Goal: Information Seeking & Learning: Learn about a topic

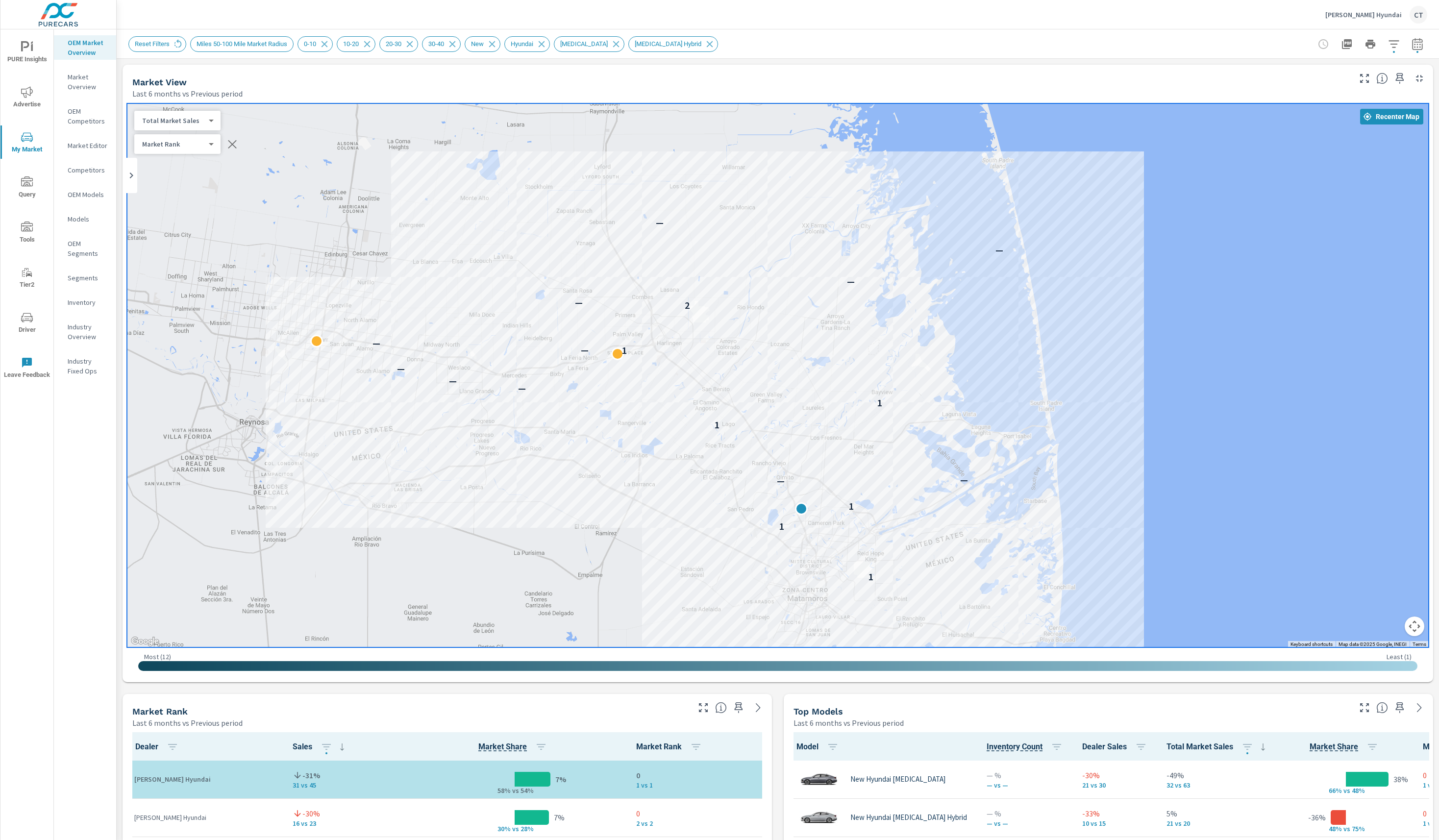
scroll to position [1, 0]
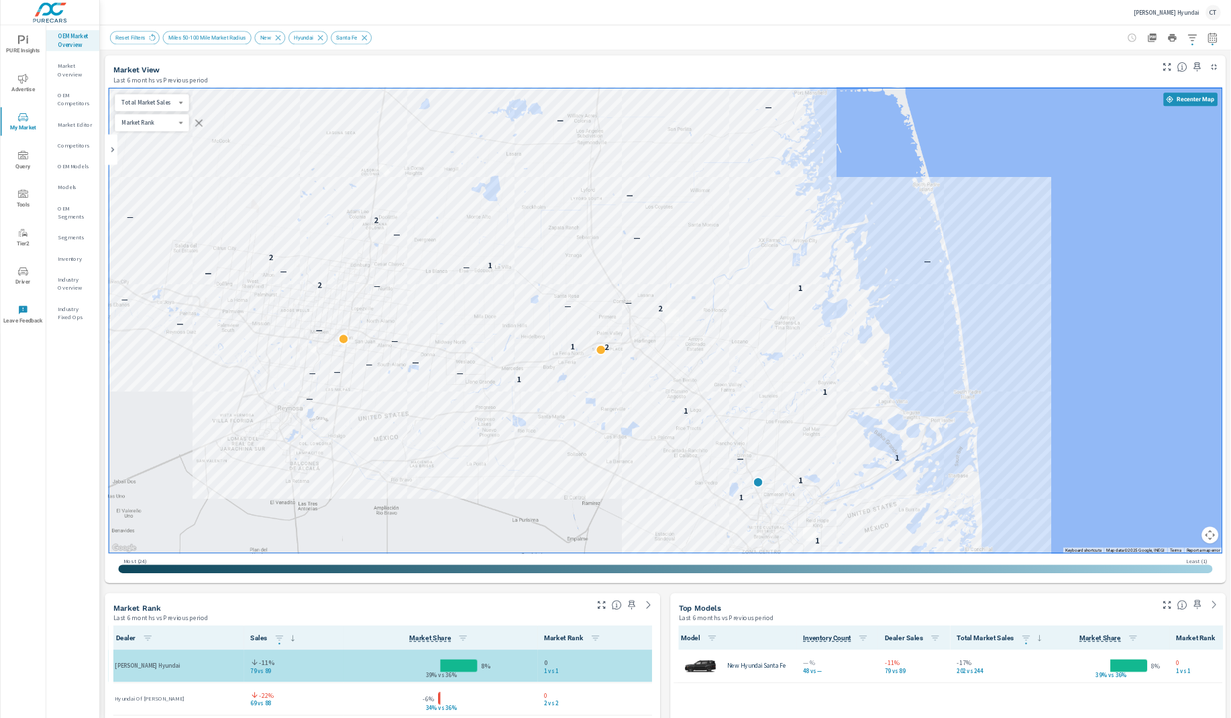
scroll to position [1, 0]
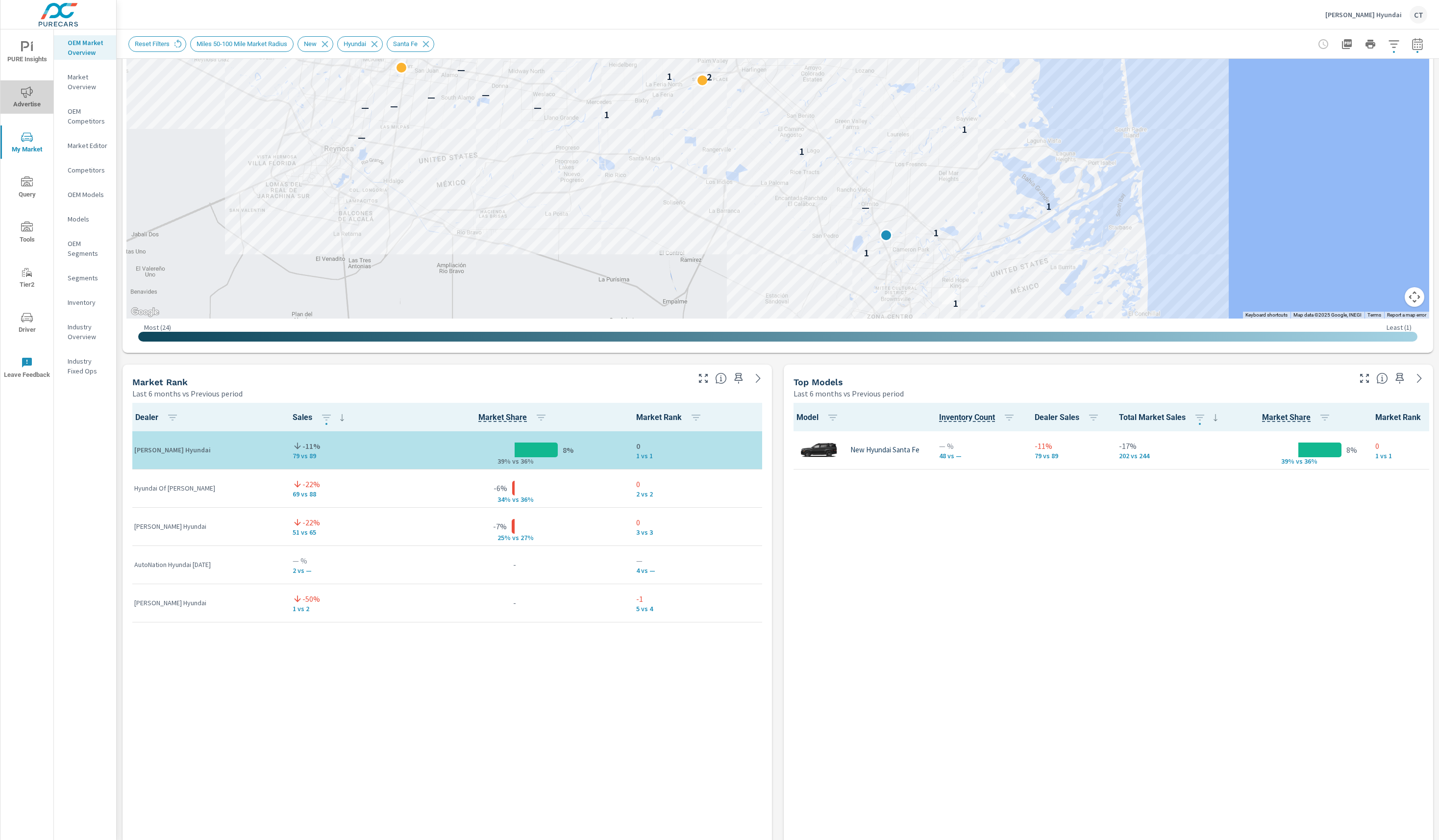
click at [23, 96] on icon "nav menu" at bounding box center [27, 92] width 12 height 12
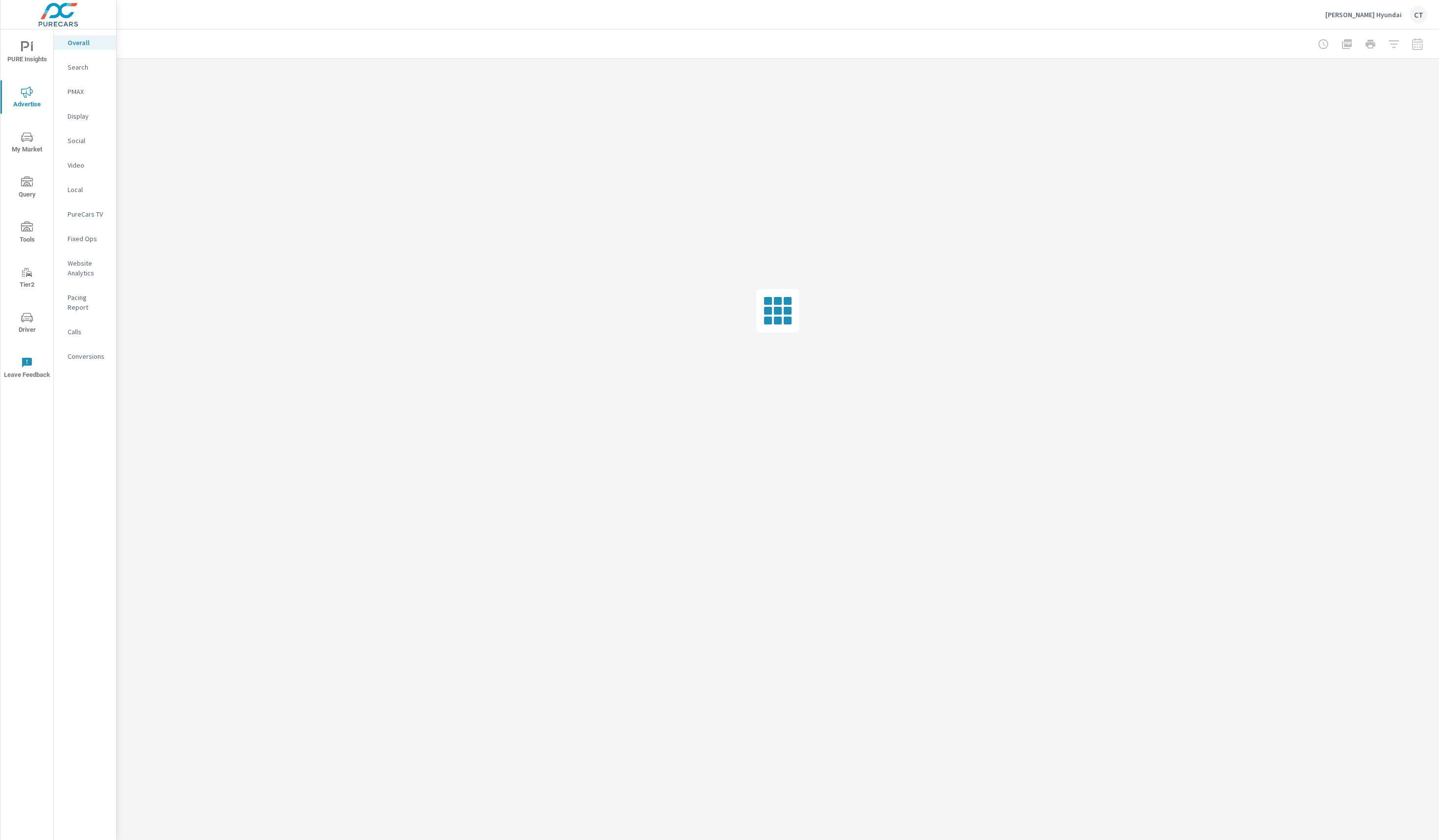
click at [80, 327] on p "Calls" at bounding box center [88, 331] width 41 height 9
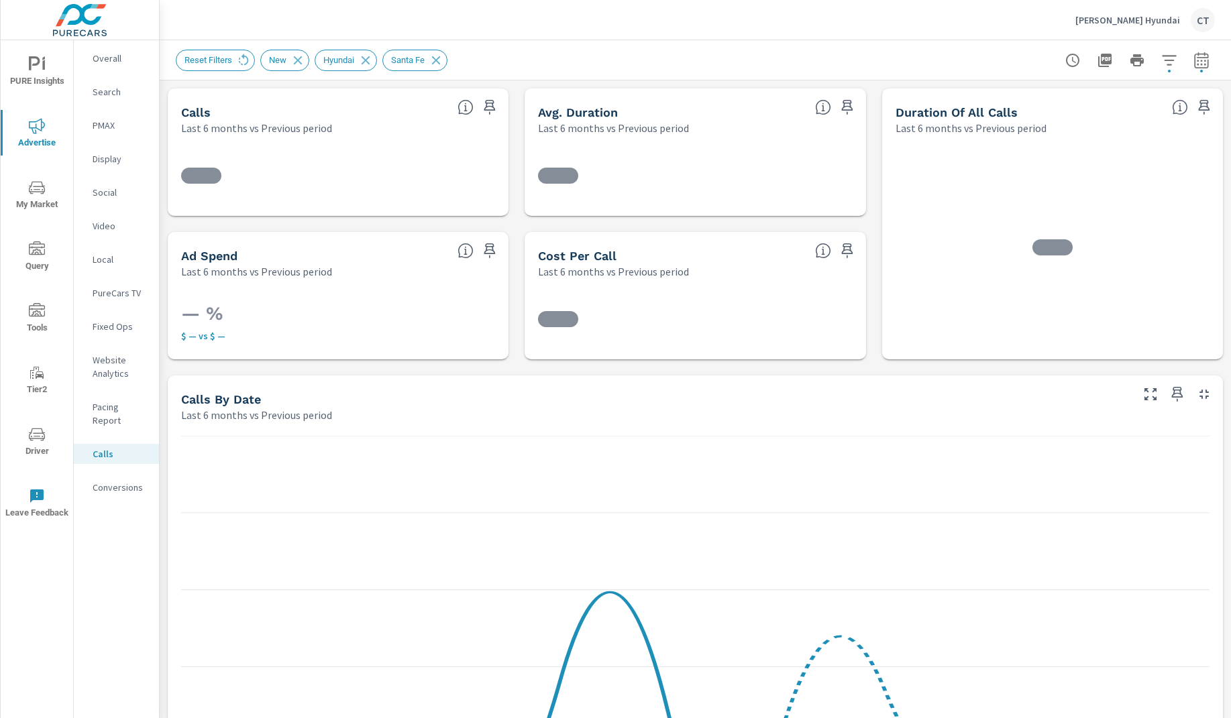
click at [1193, 66] on icon "button" at bounding box center [1201, 60] width 16 height 16
select select "Last 6 months"
select select "Previous period"
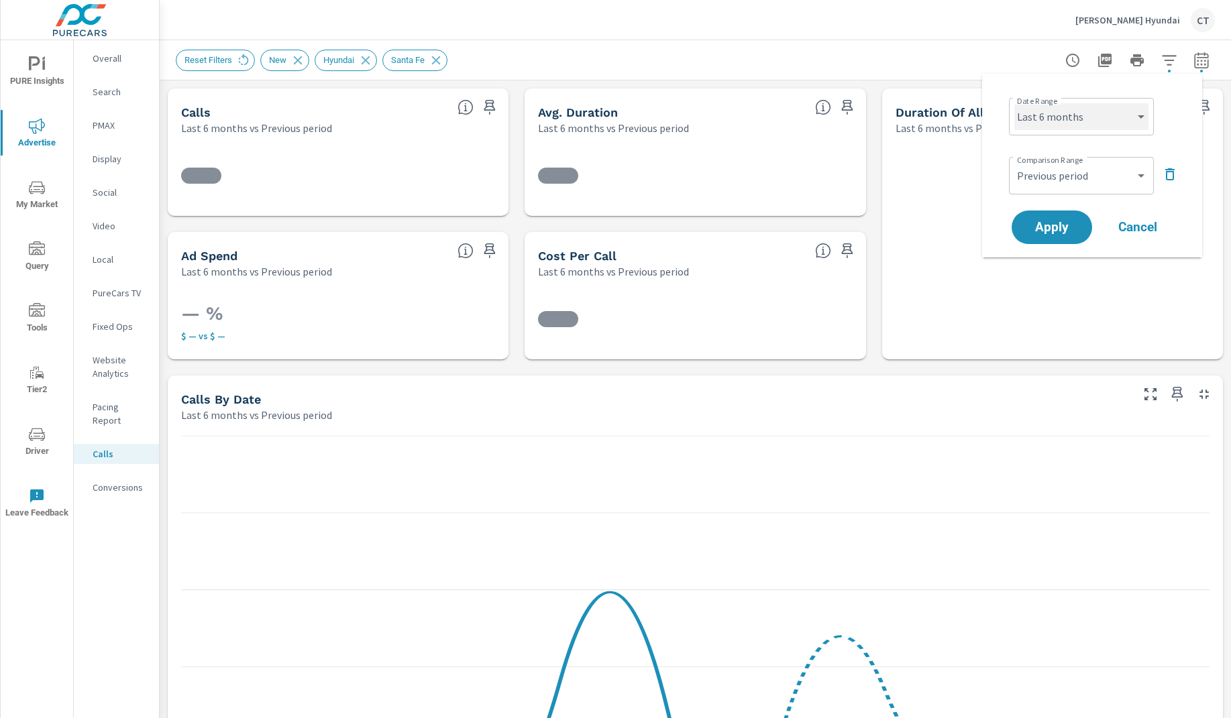
click at [1081, 117] on select "Custom Yesterday Last week Last 7 days Last 14 days Last 30 days Last 45 days L…" at bounding box center [1081, 116] width 134 height 27
select select "Month to date"
click at [1095, 180] on select "Custom Previous period Previous month Previous year" at bounding box center [1081, 175] width 134 height 27
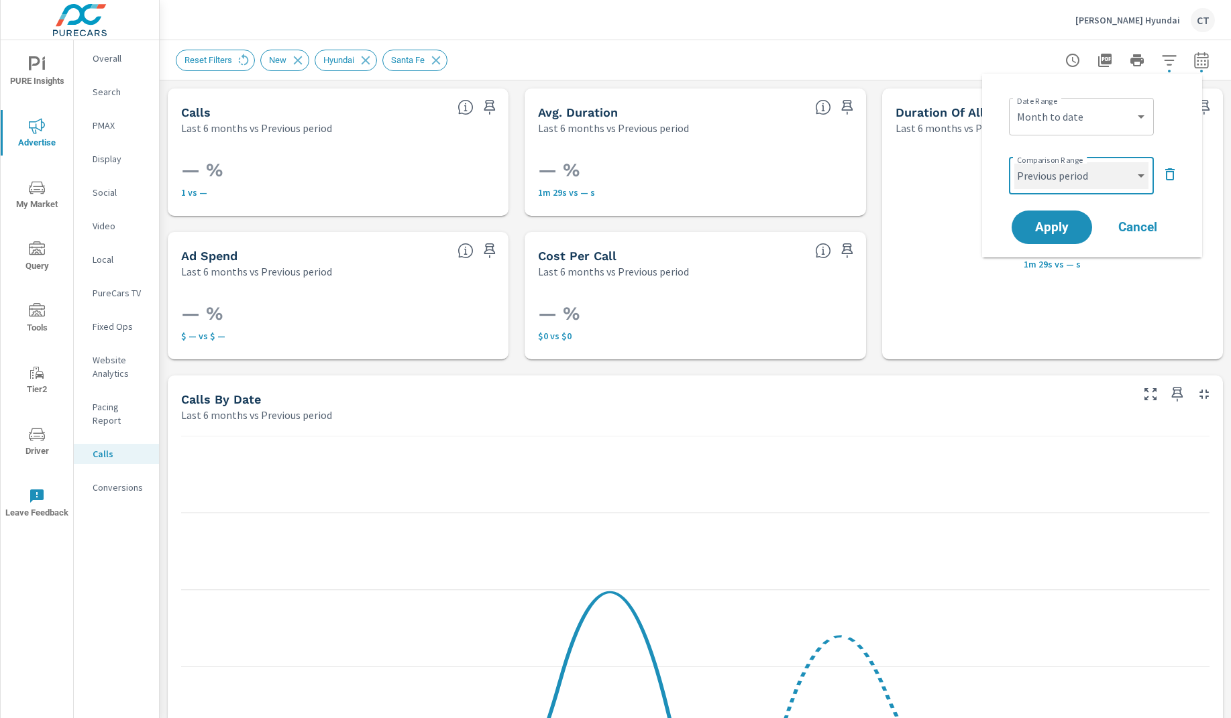
select select "Previous month"
click at [1058, 221] on span "Apply" at bounding box center [1051, 227] width 55 height 13
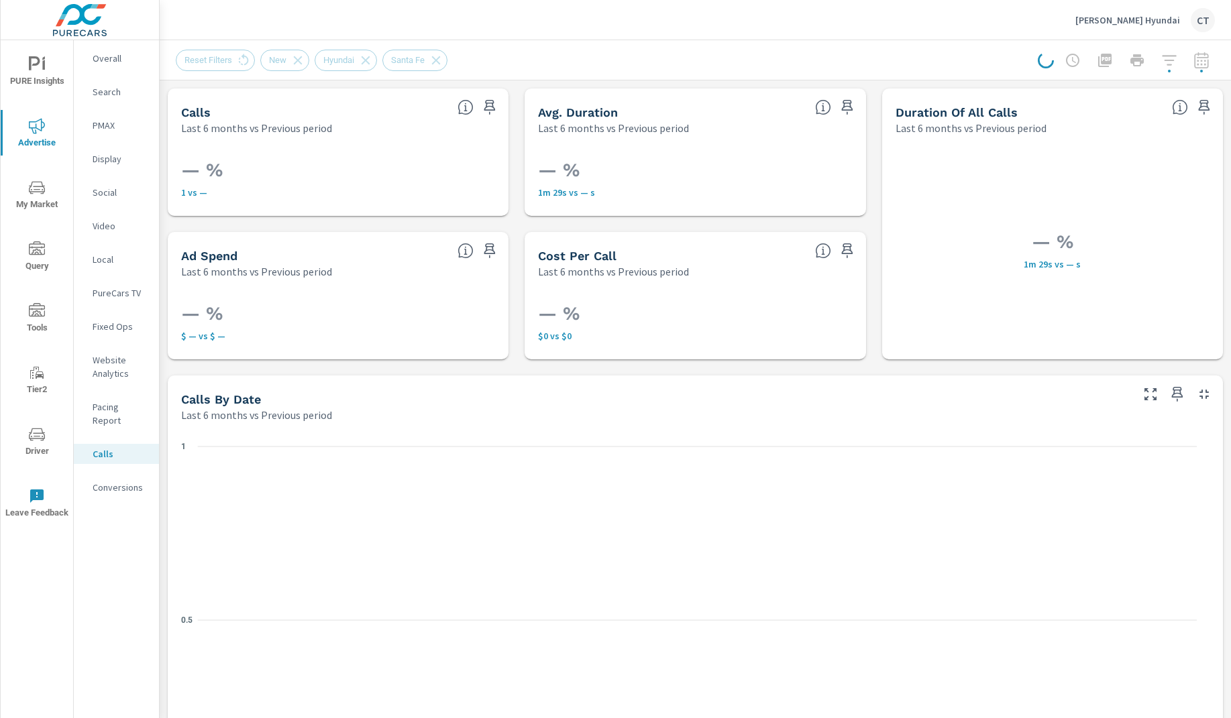
drag, startPoint x: 561, startPoint y: 78, endPoint x: 561, endPoint y: 65, distance: 13.4
click at [563, 79] on div "Reset Filters New Hyundai Santa Fe" at bounding box center [695, 60] width 1039 height 40
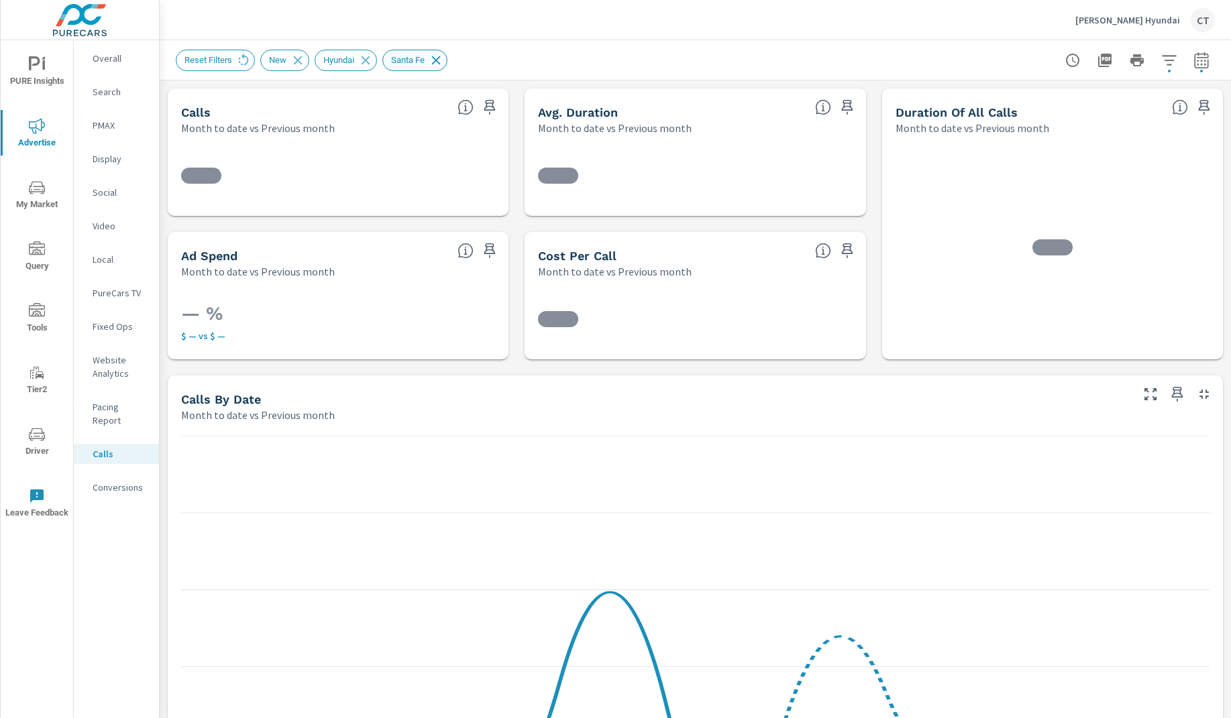
click at [441, 60] on icon at bounding box center [436, 60] width 9 height 9
click at [372, 58] on icon at bounding box center [365, 60] width 15 height 15
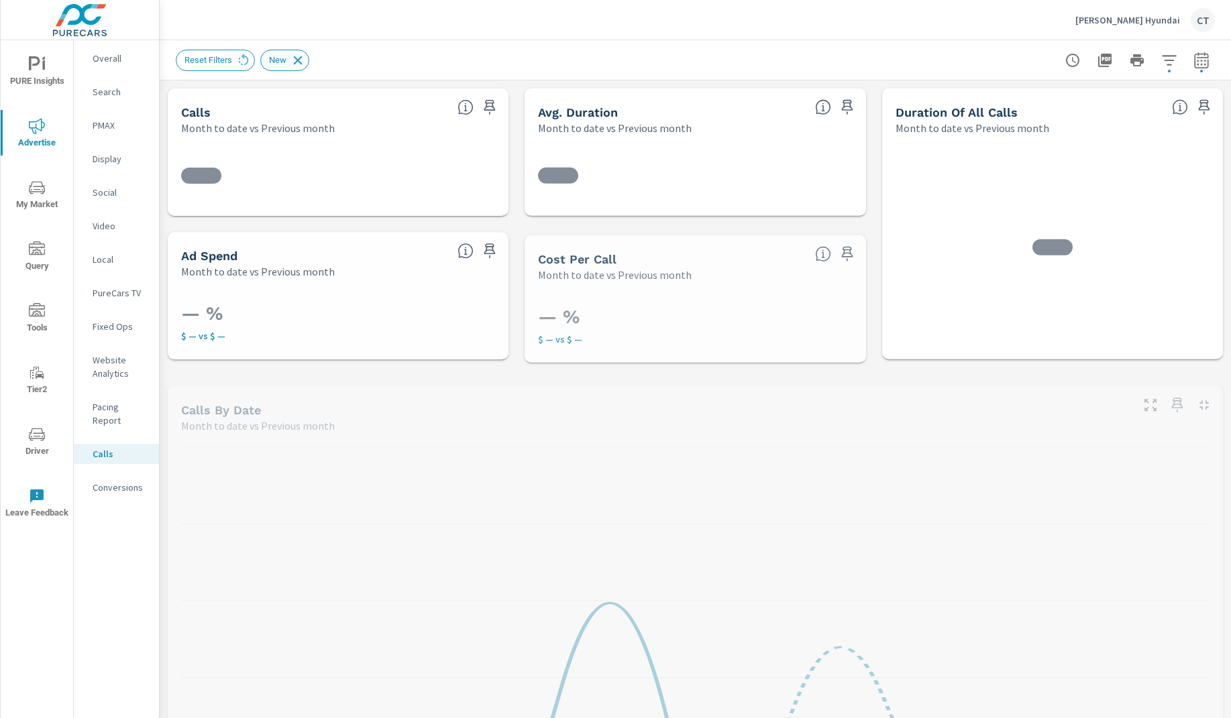
click at [305, 56] on icon at bounding box center [297, 60] width 15 height 15
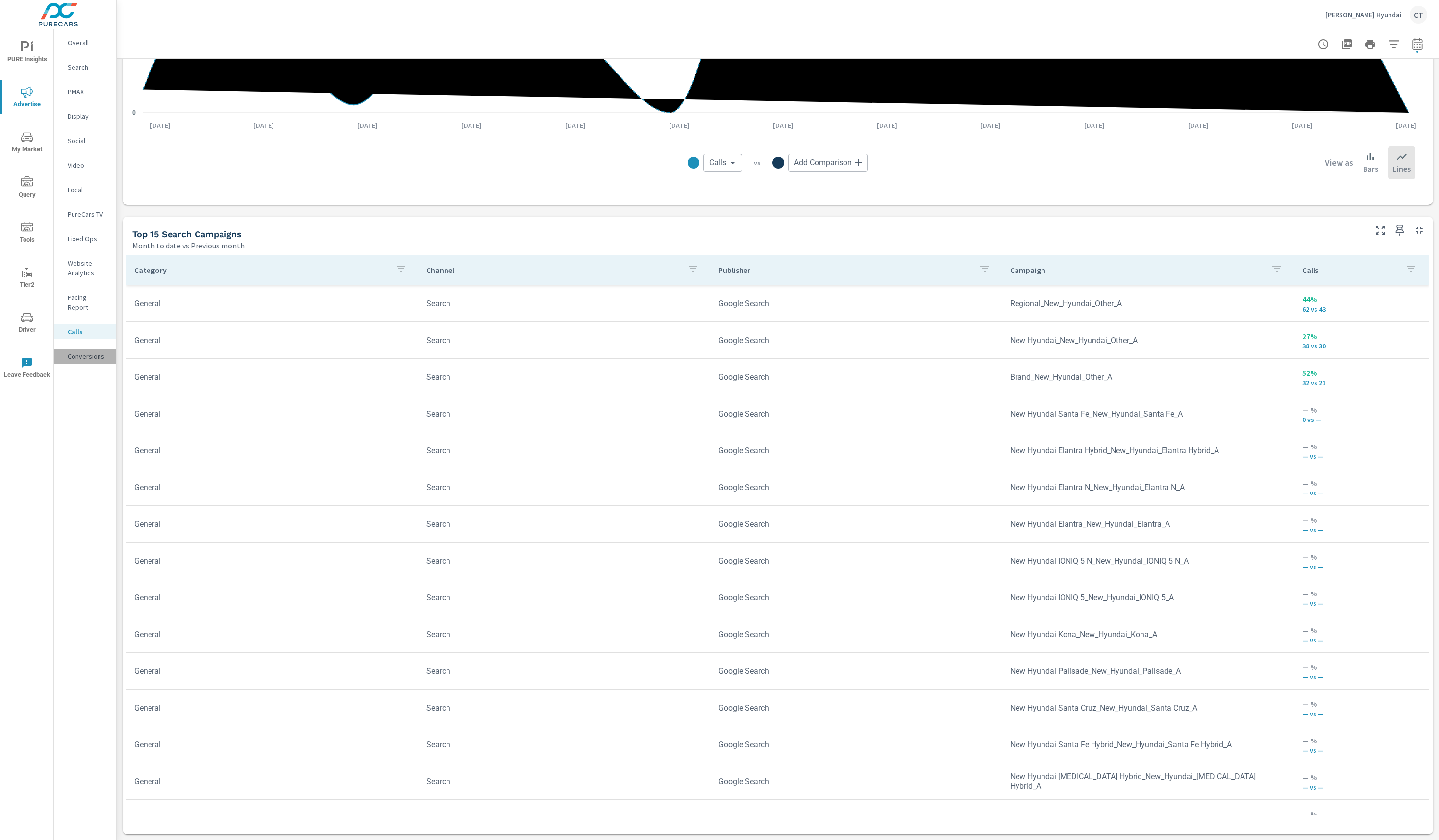
click at [96, 349] on div "Conversions" at bounding box center [85, 356] width 62 height 15
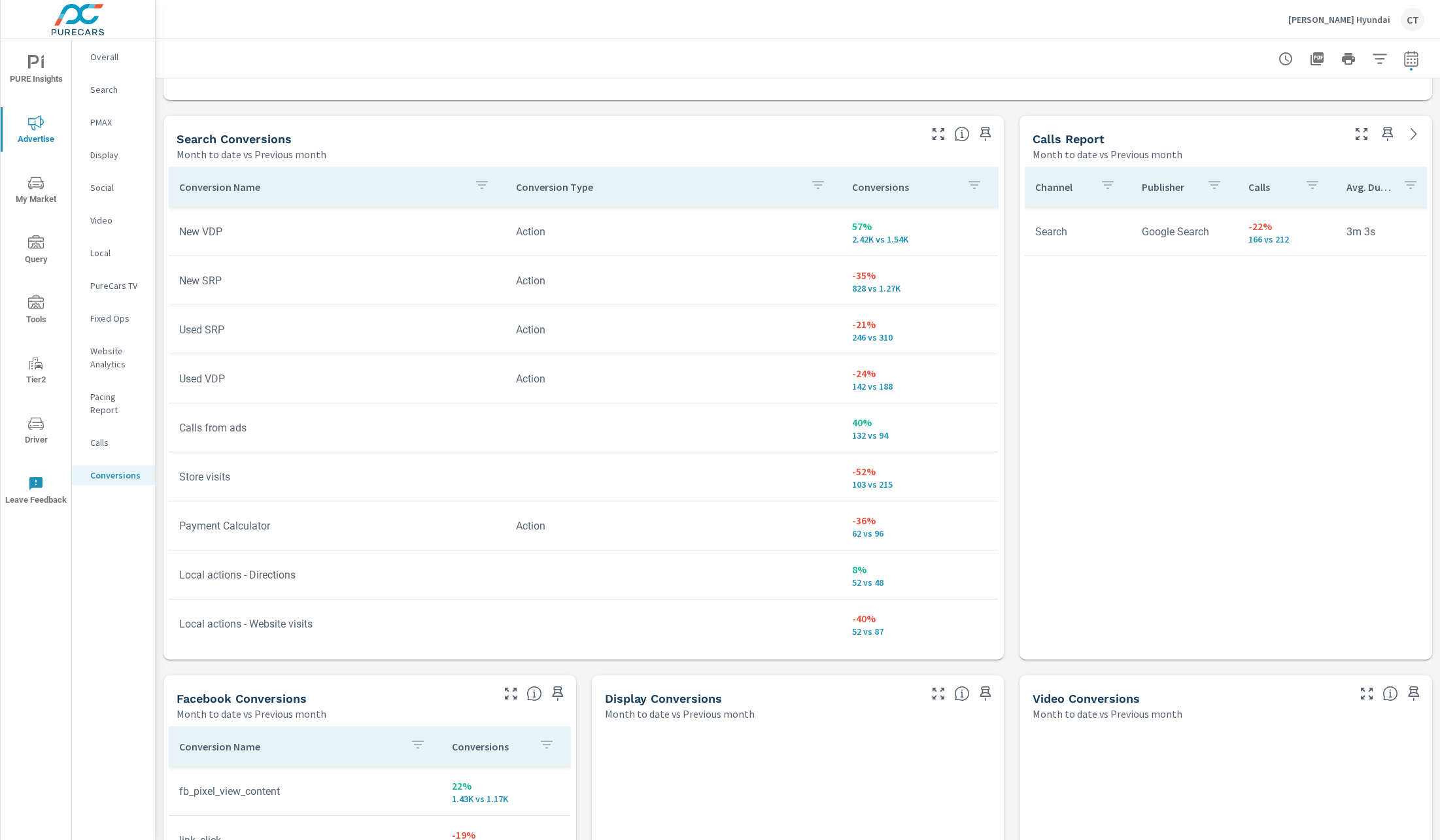
scroll to position [0, 10]
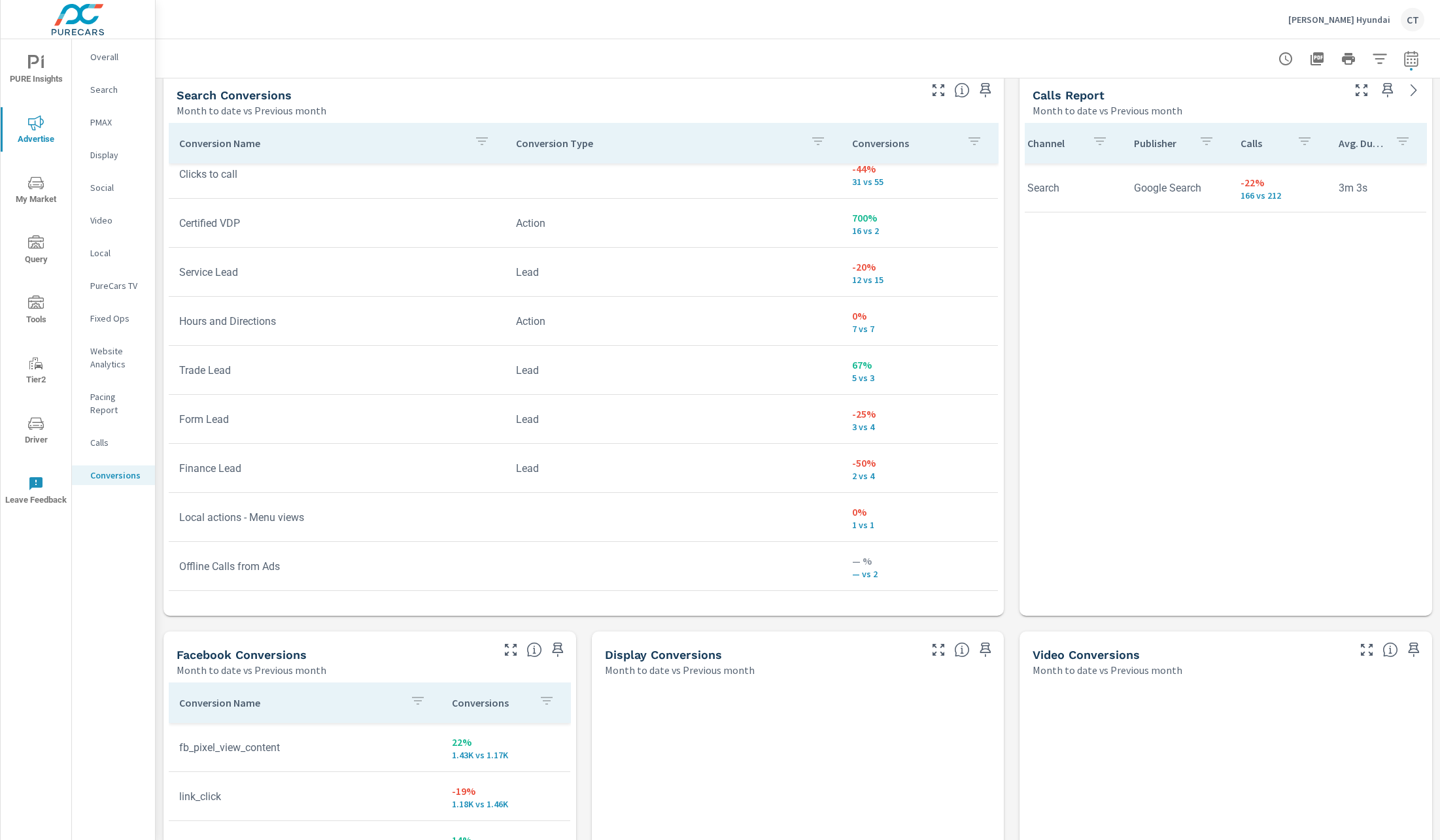
scroll to position [716, 0]
click at [821, 410] on td "Lead" at bounding box center [674, 417] width 336 height 33
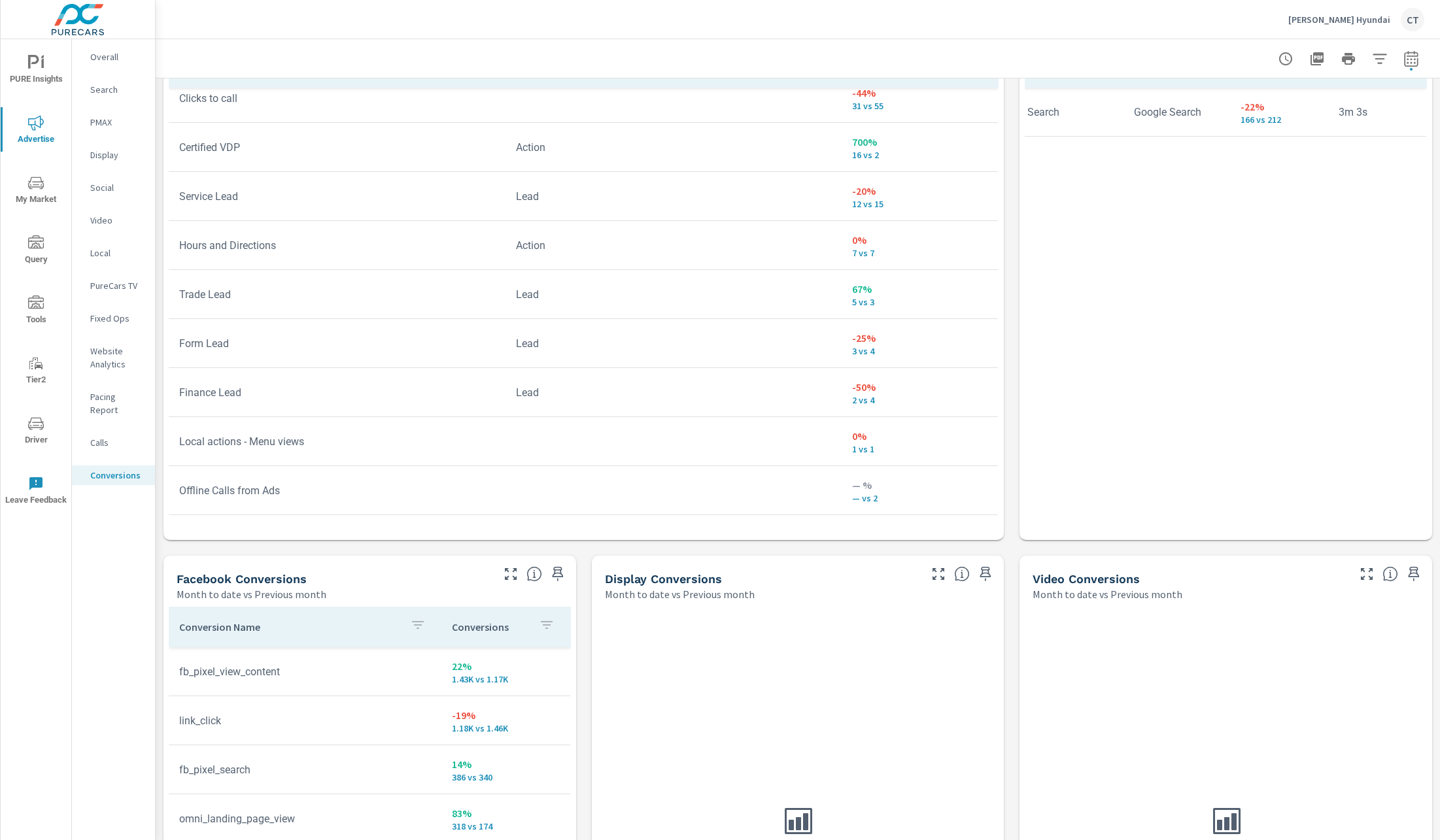
scroll to position [827, 0]
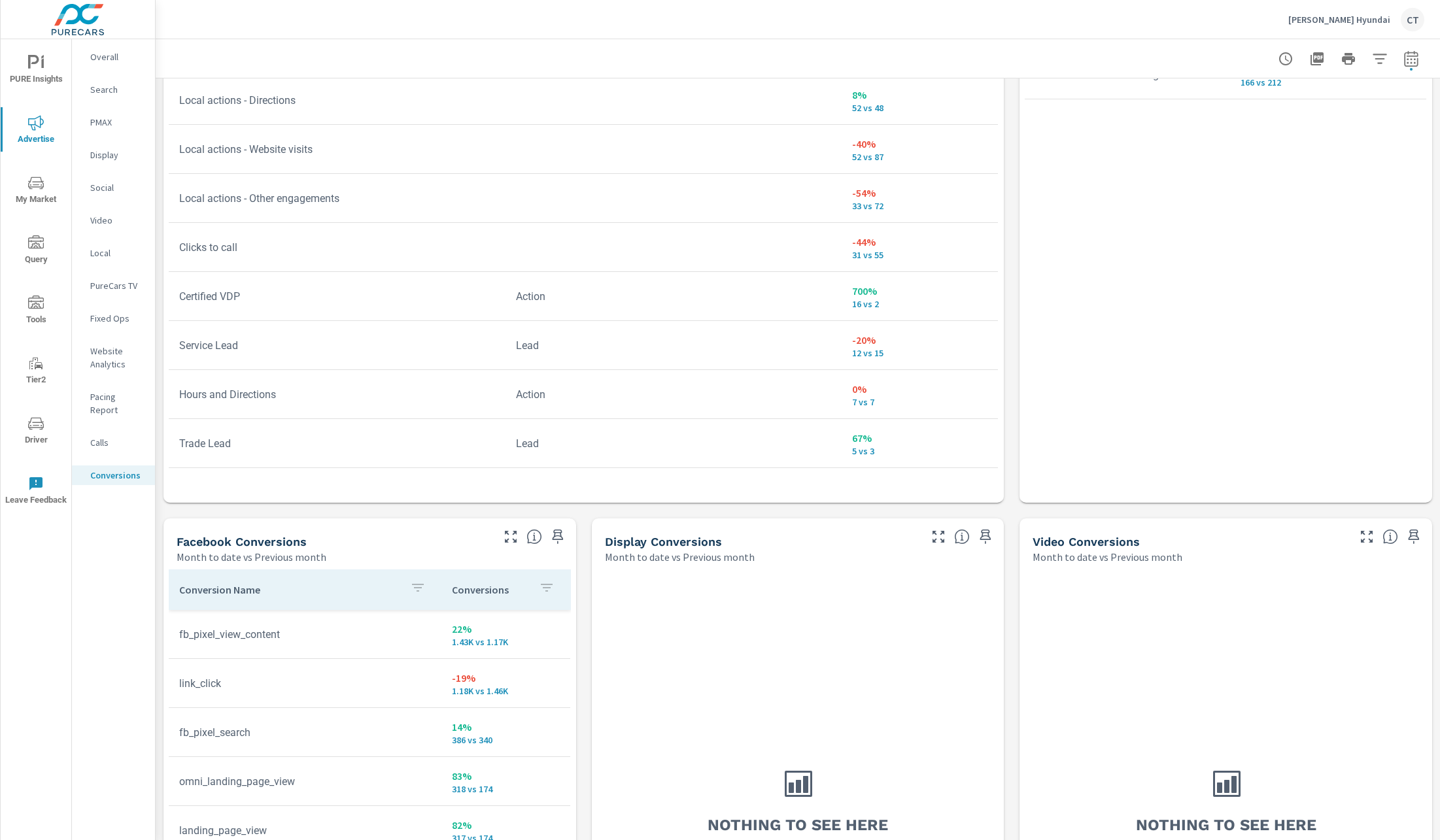
scroll to position [317, 0]
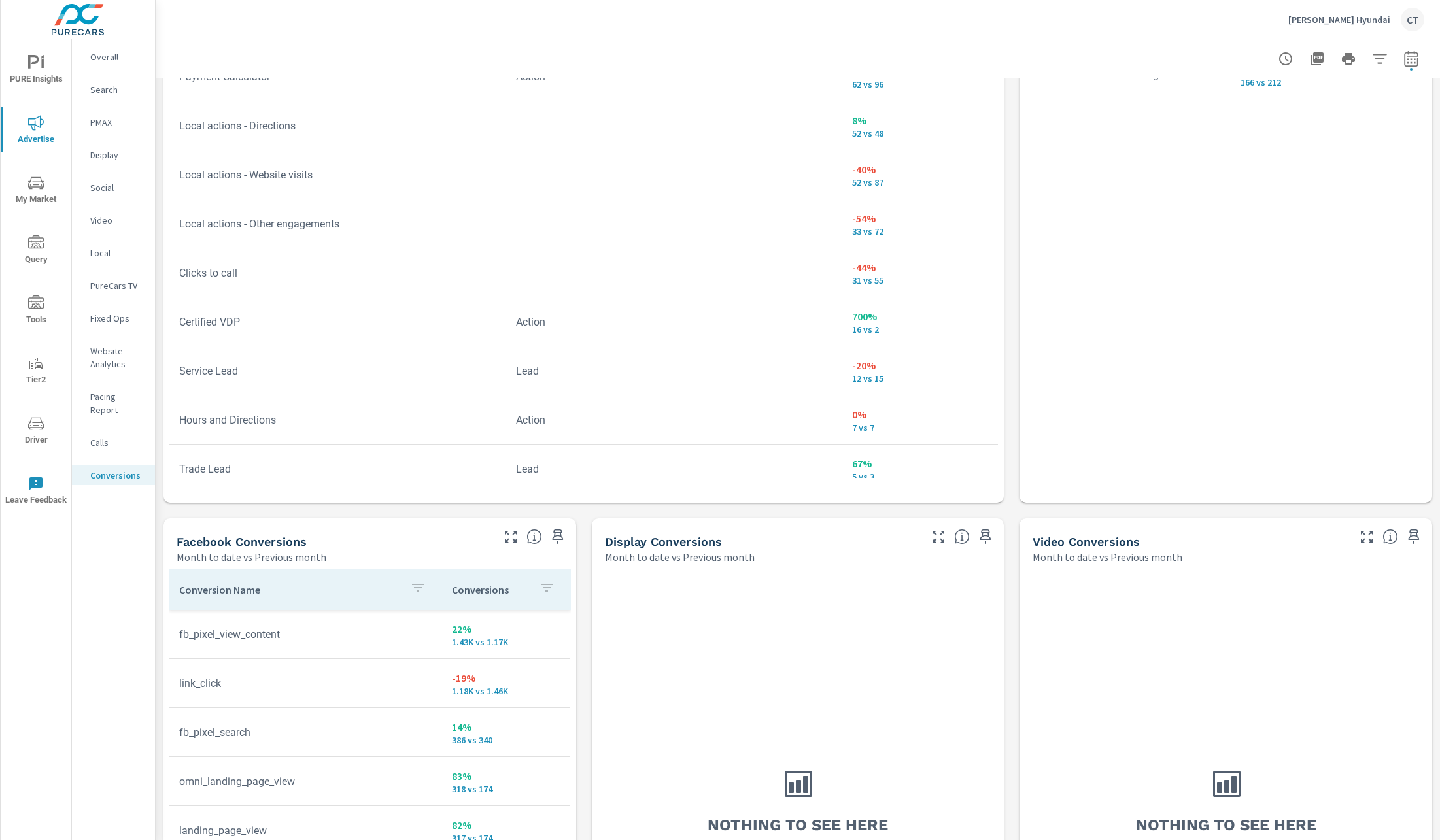
scroll to position [181, 0]
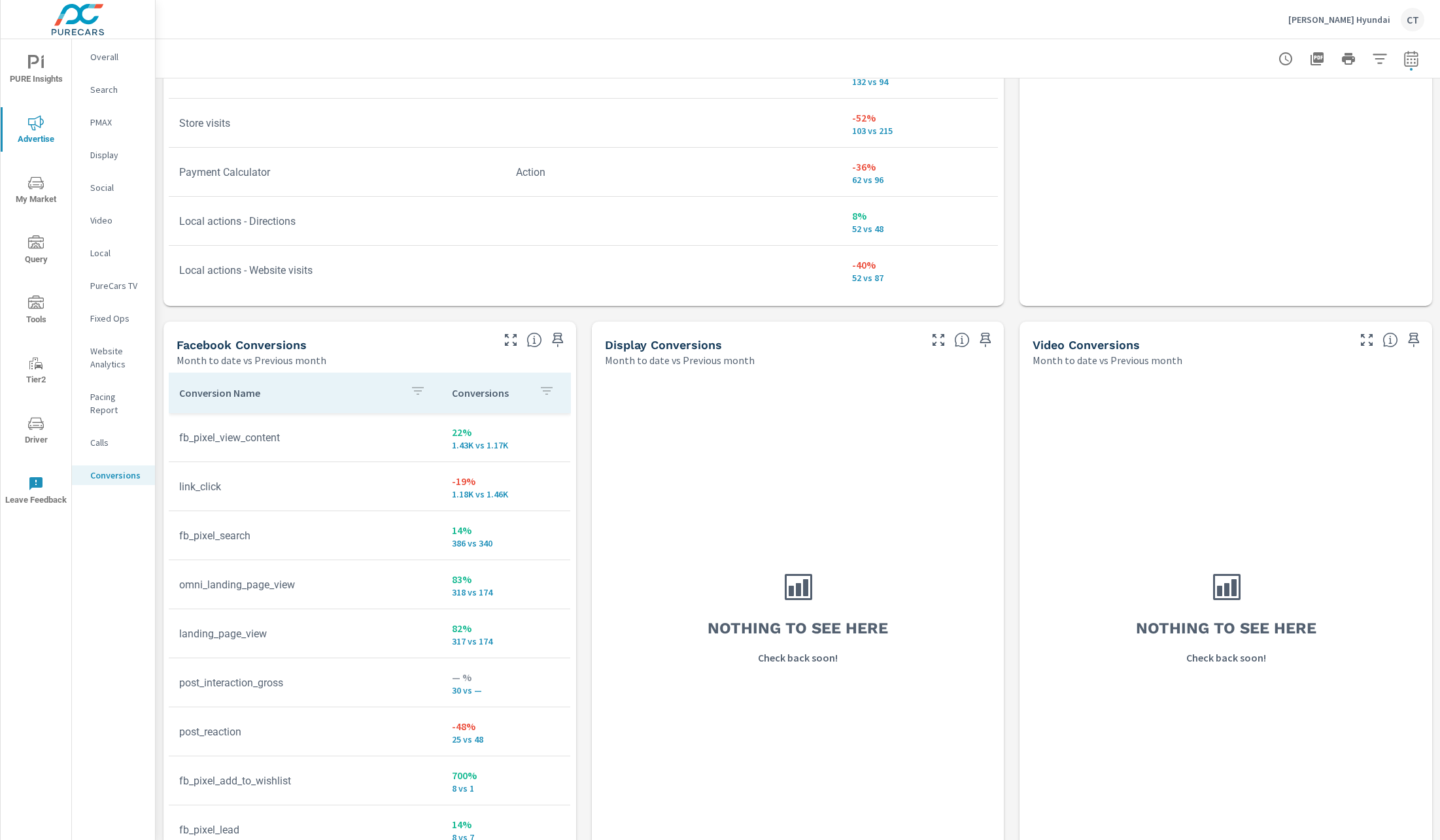
scroll to position [1056, 0]
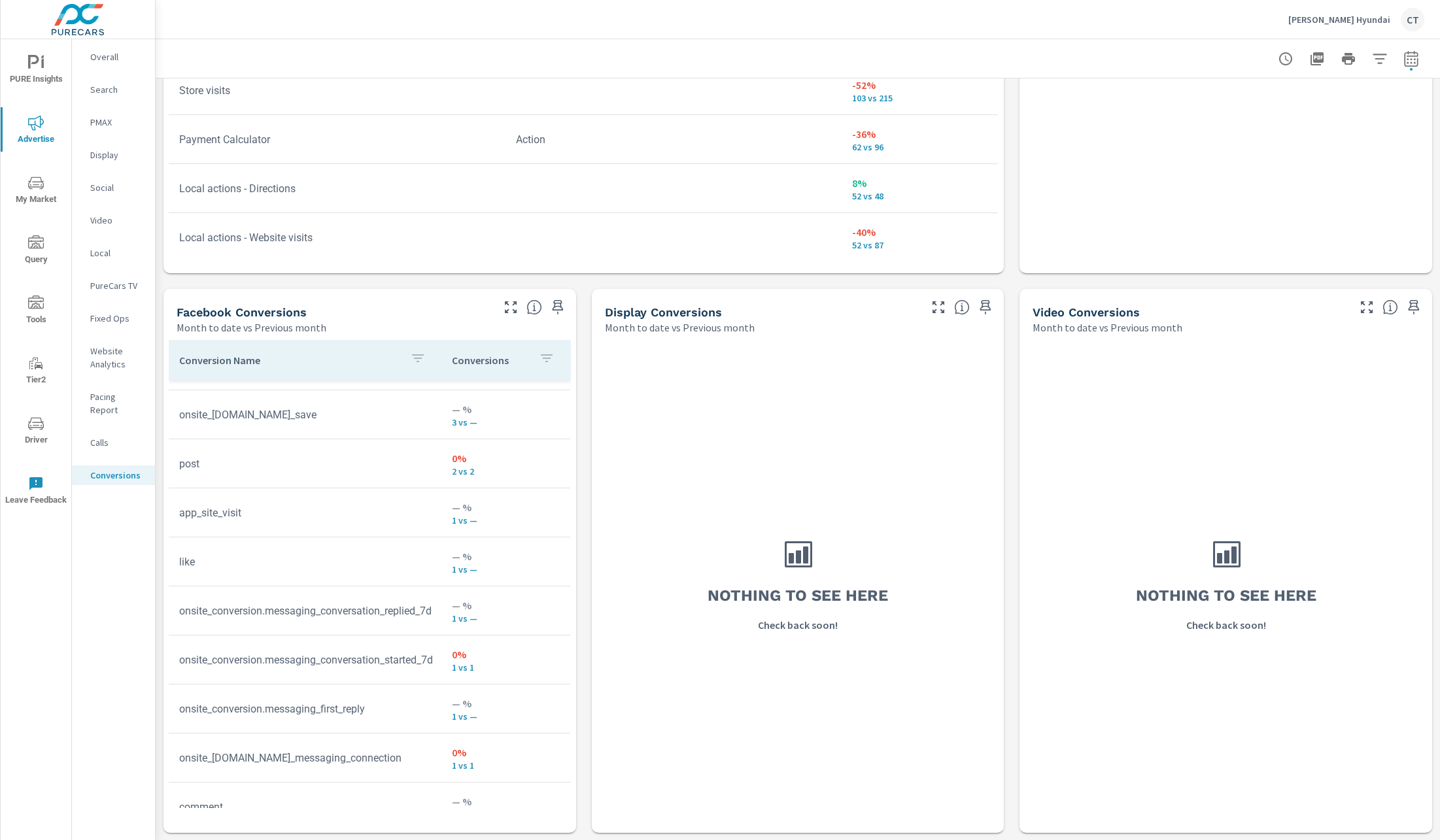
scroll to position [455, 0]
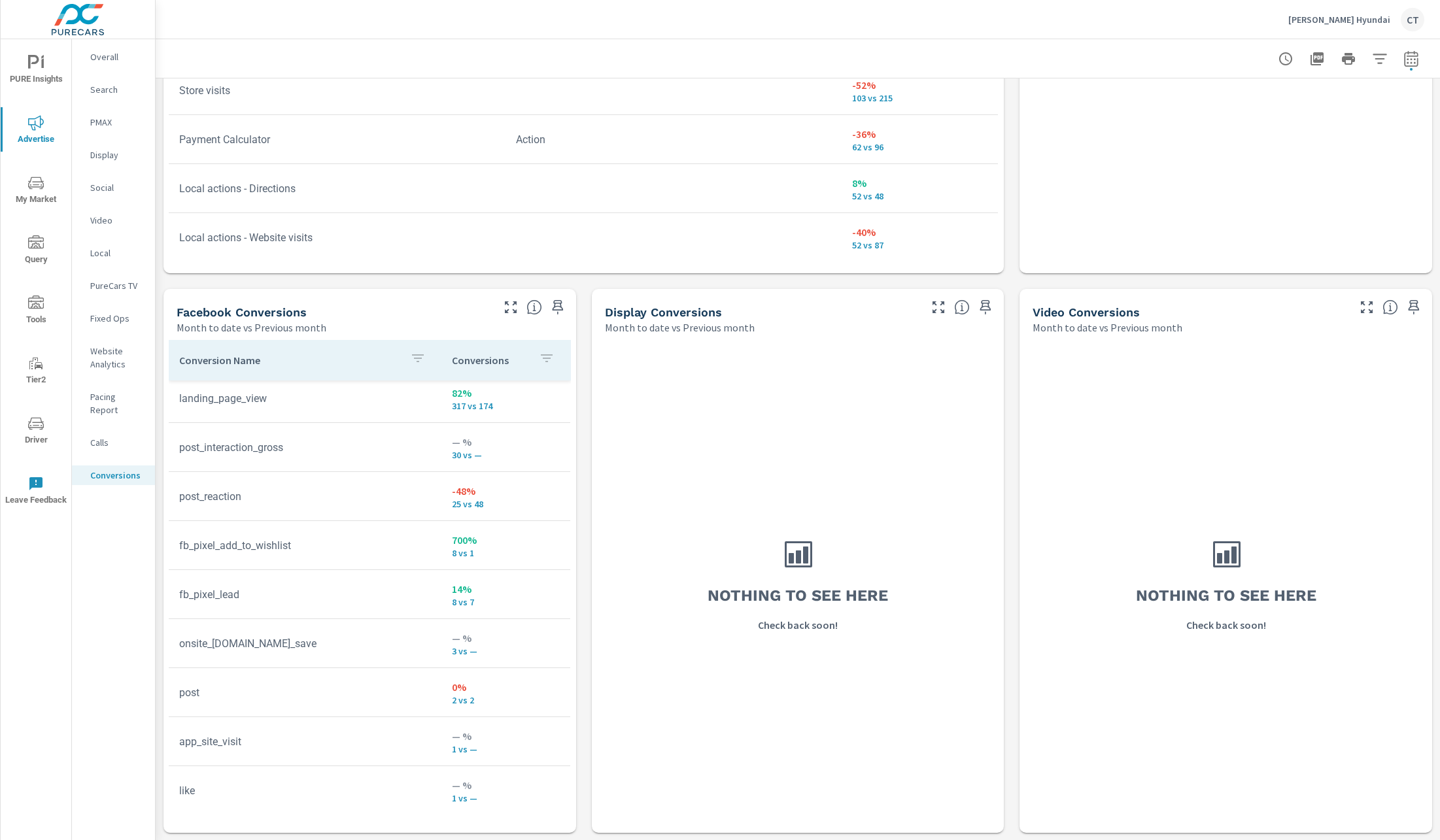
scroll to position [233, 0]
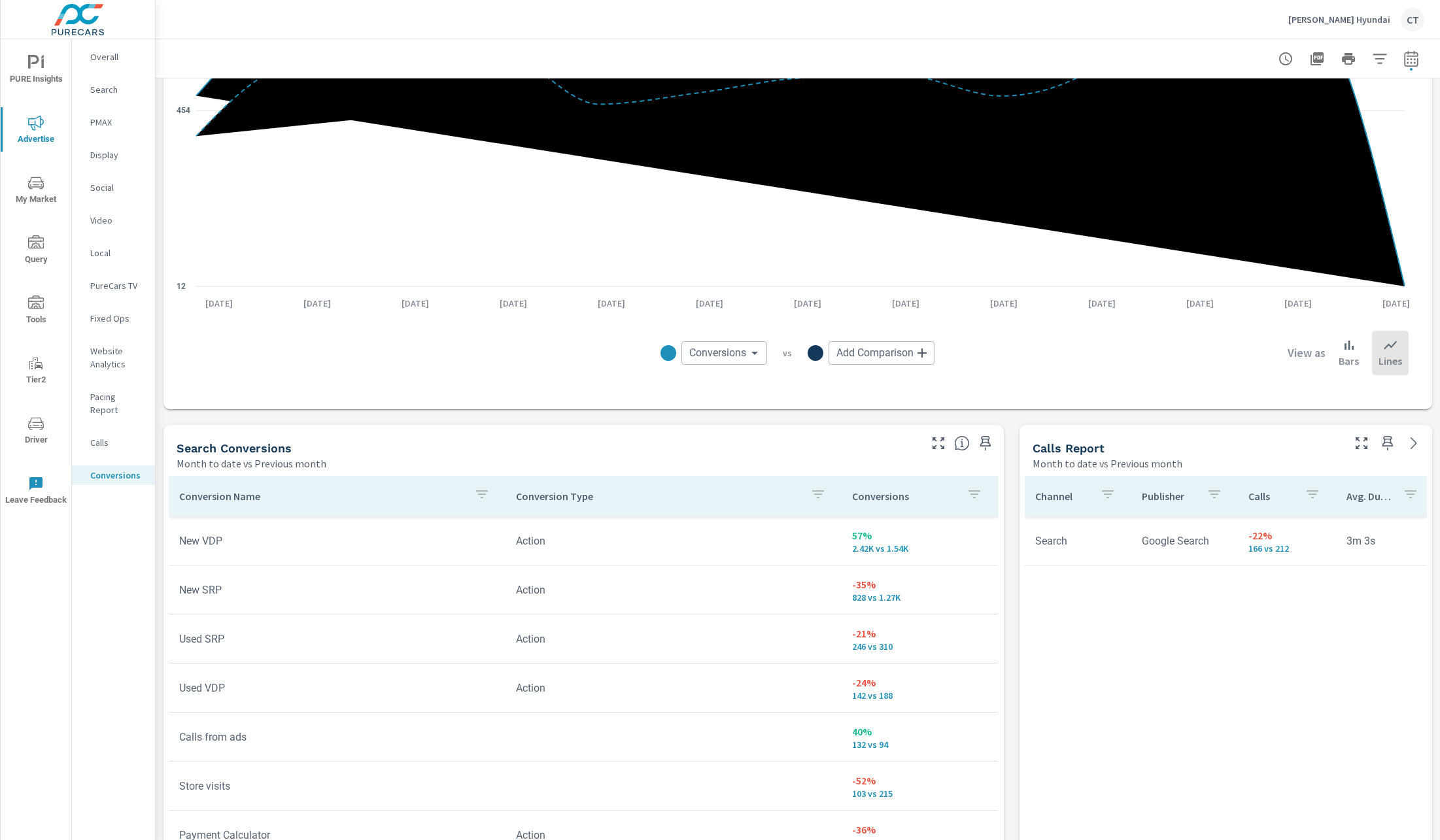
scroll to position [275, 0]
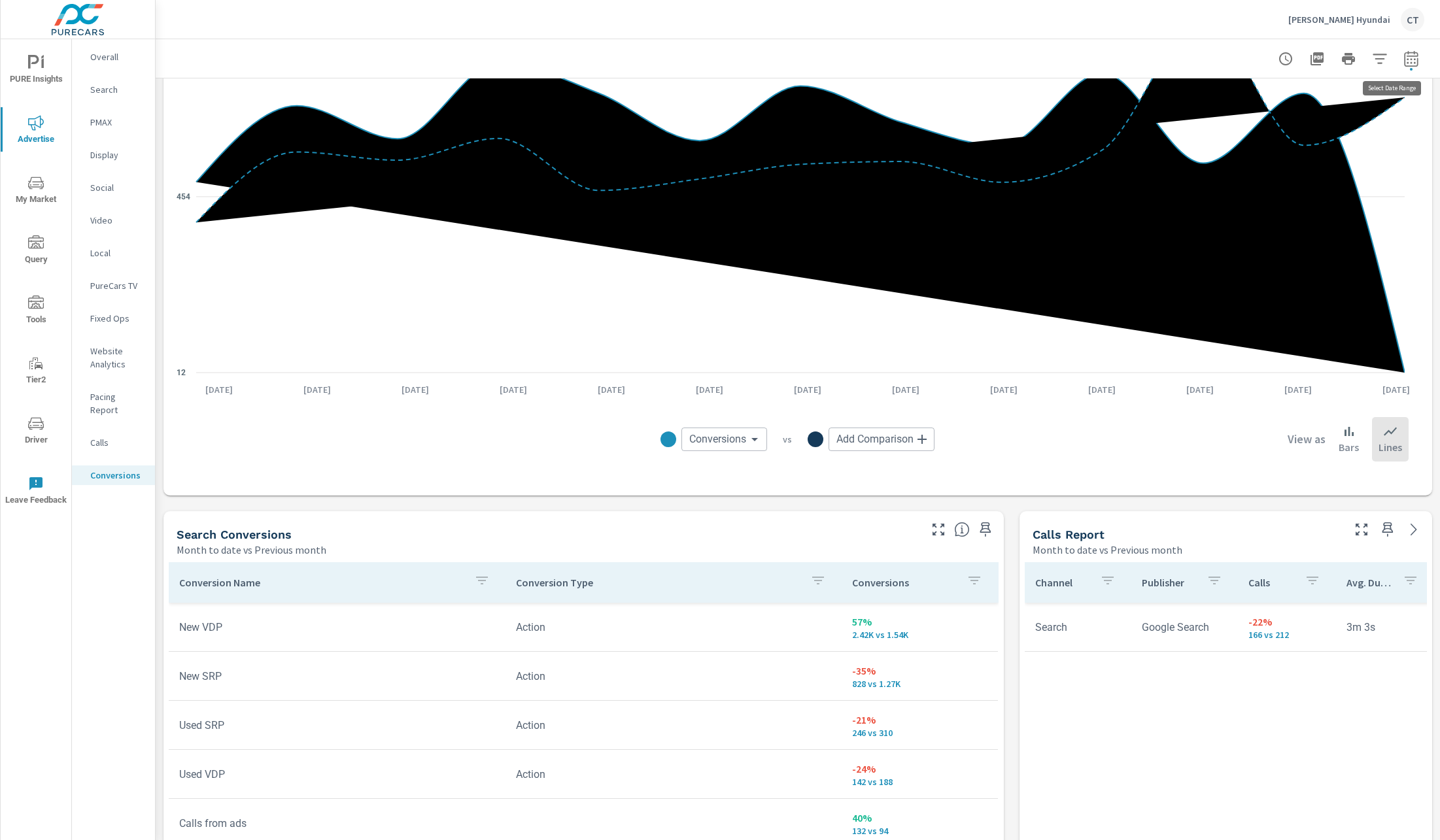
click at [1404, 60] on icon "button" at bounding box center [1411, 58] width 14 height 16
select select "Month to date"
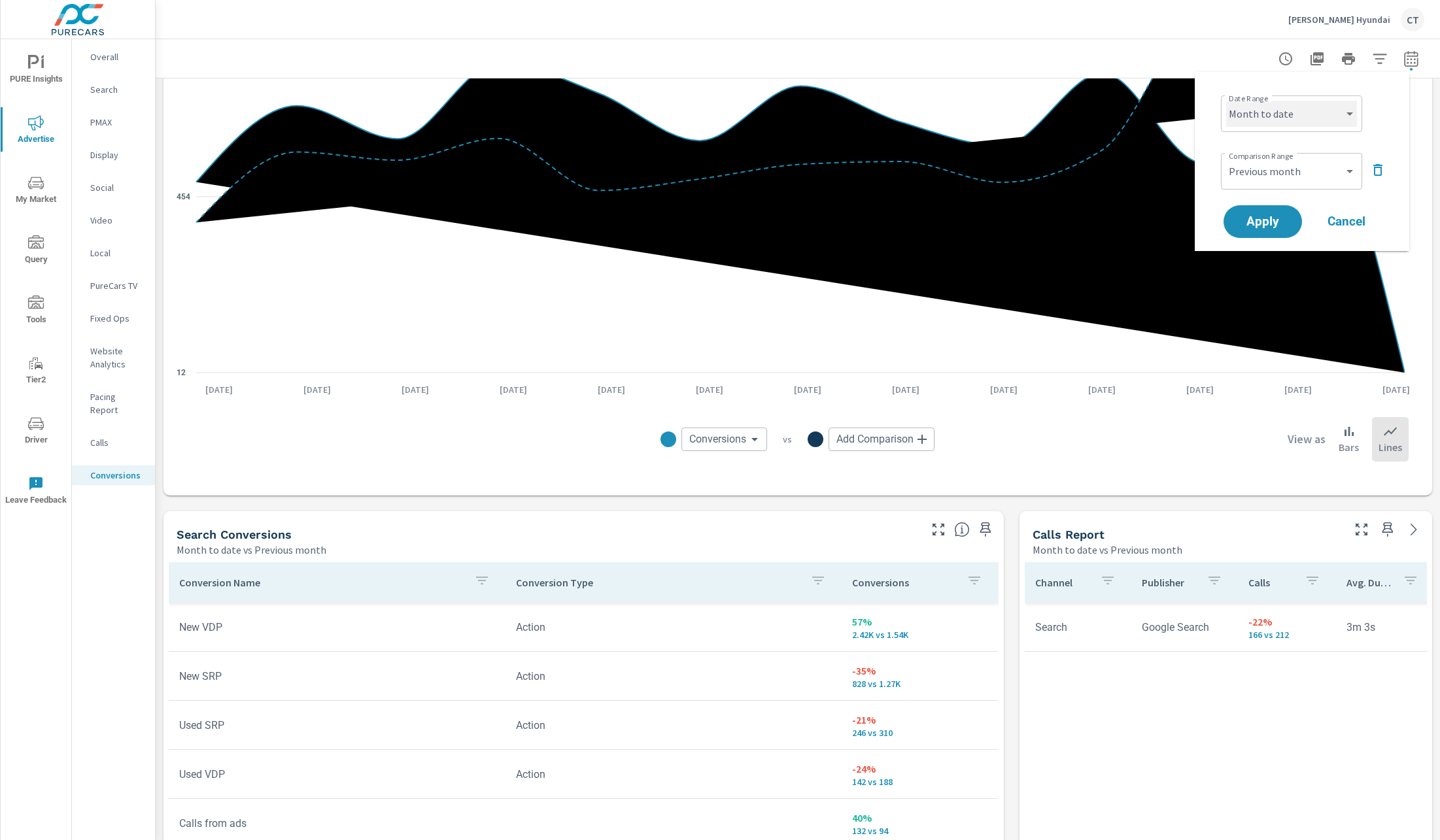
click at [1318, 111] on select "Custom Yesterday Last week Last 7 days Last 14 days Last 30 days Last 45 days L…" at bounding box center [1292, 113] width 131 height 26
click at [1314, 180] on select "Custom Previous period Previous month Previous year" at bounding box center [1292, 171] width 131 height 26
select select "Previous period"
click at [1283, 222] on span "Apply" at bounding box center [1263, 221] width 54 height 13
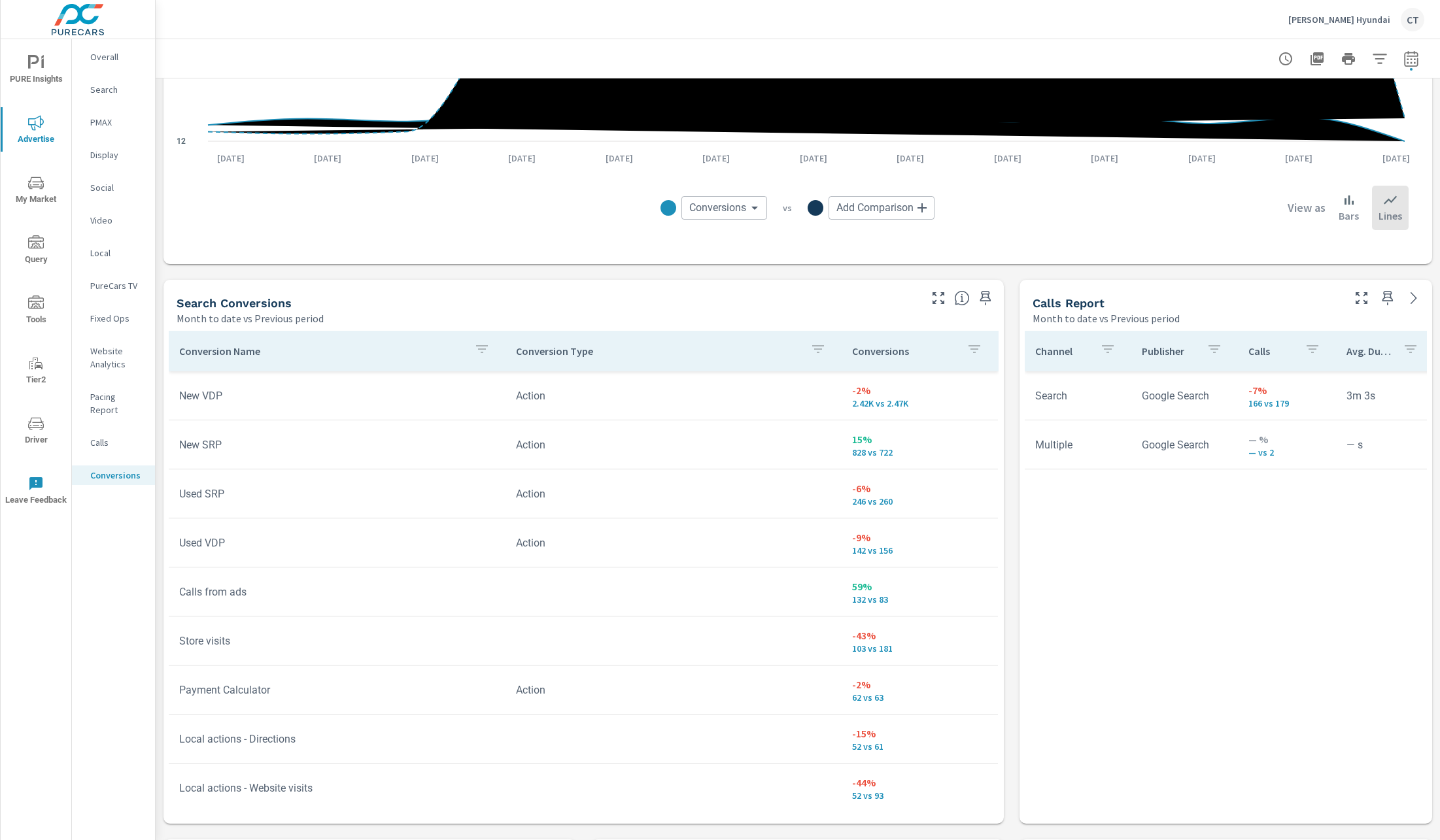
click at [852, 354] on p "Conversions" at bounding box center [904, 351] width 104 height 13
click at [875, 343] on div "Conversions" at bounding box center [919, 351] width 136 height 30
click at [876, 345] on p "Conversions" at bounding box center [896, 351] width 89 height 13
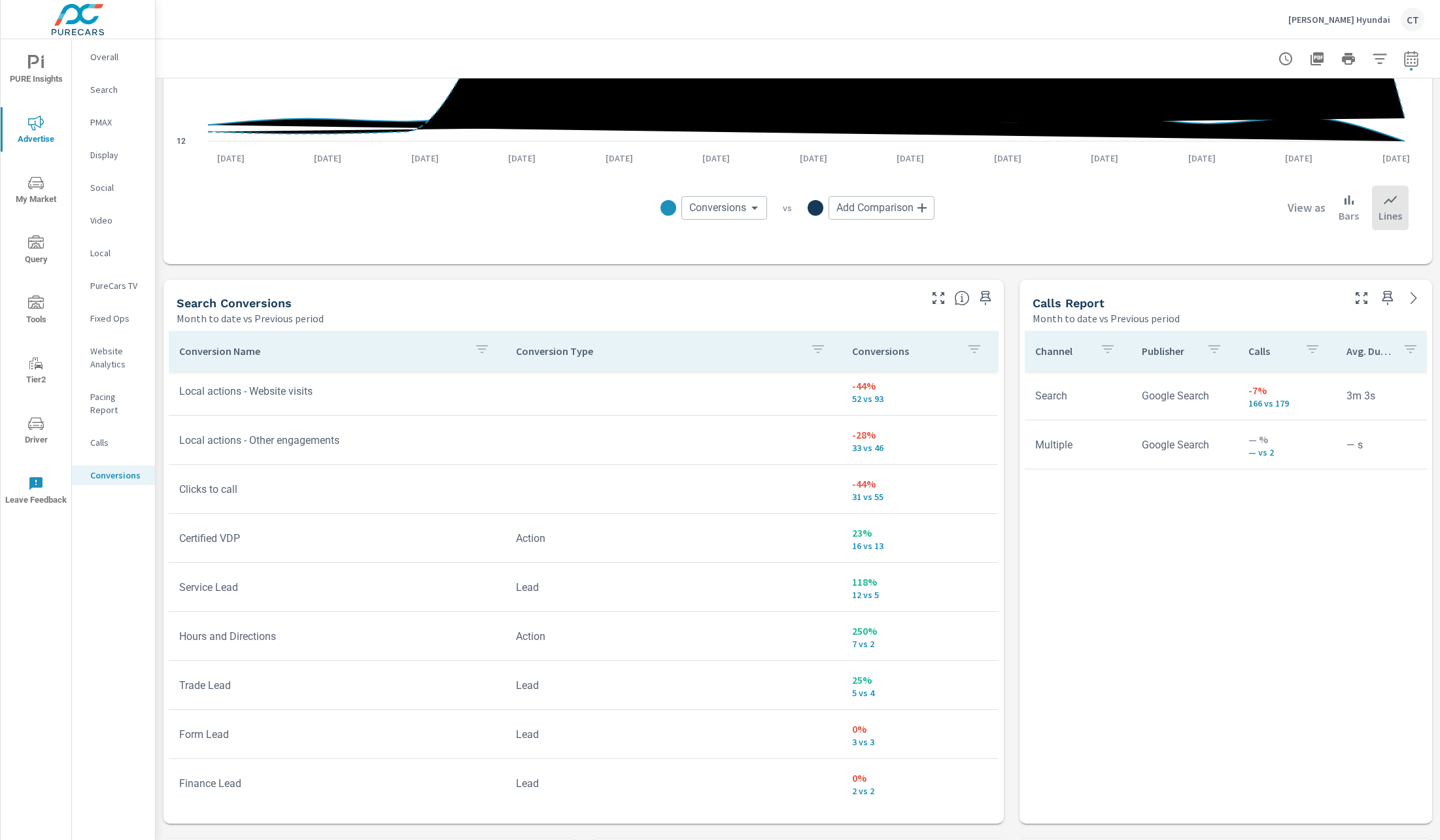
scroll to position [504, 0]
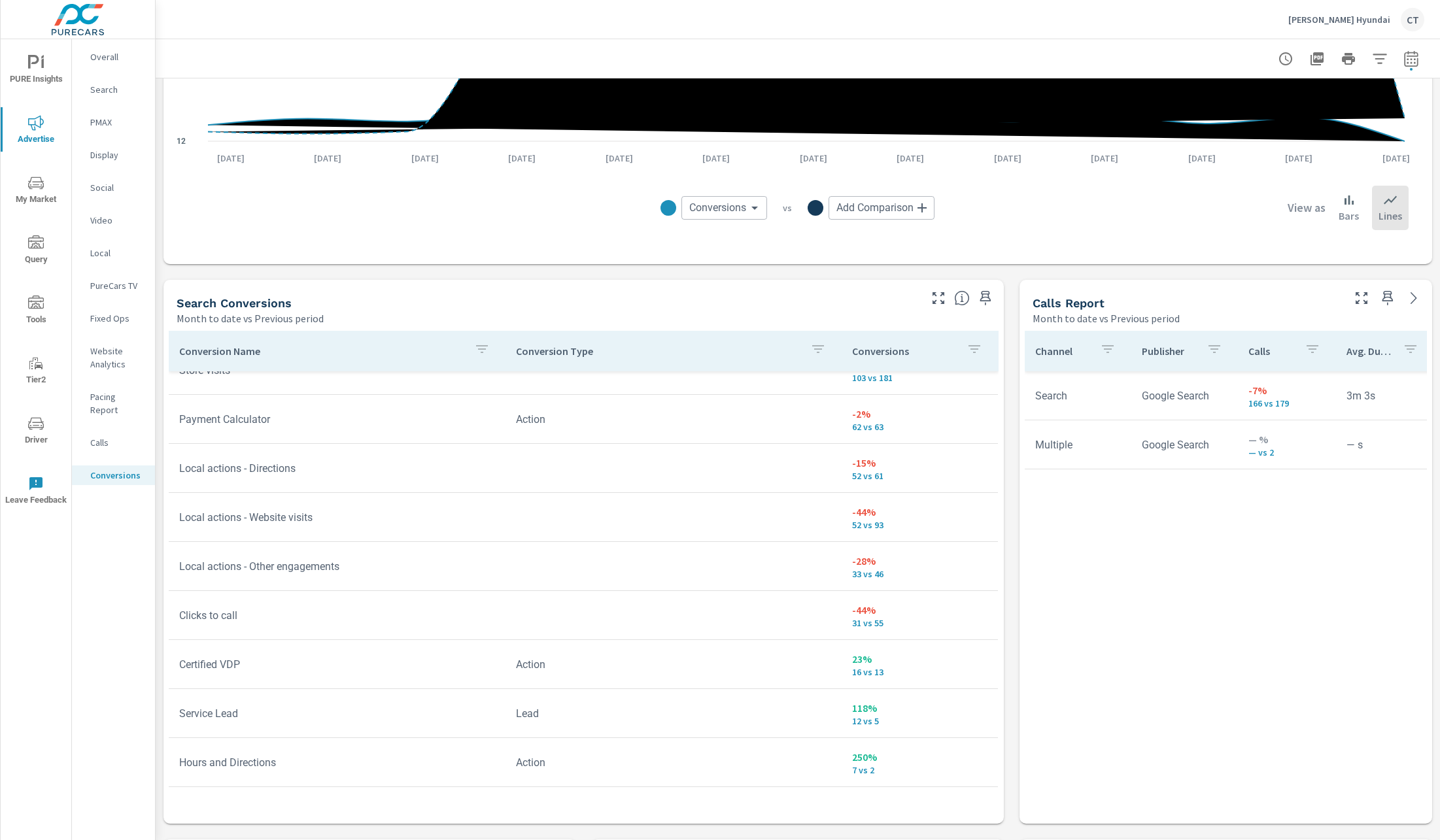
scroll to position [77, 0]
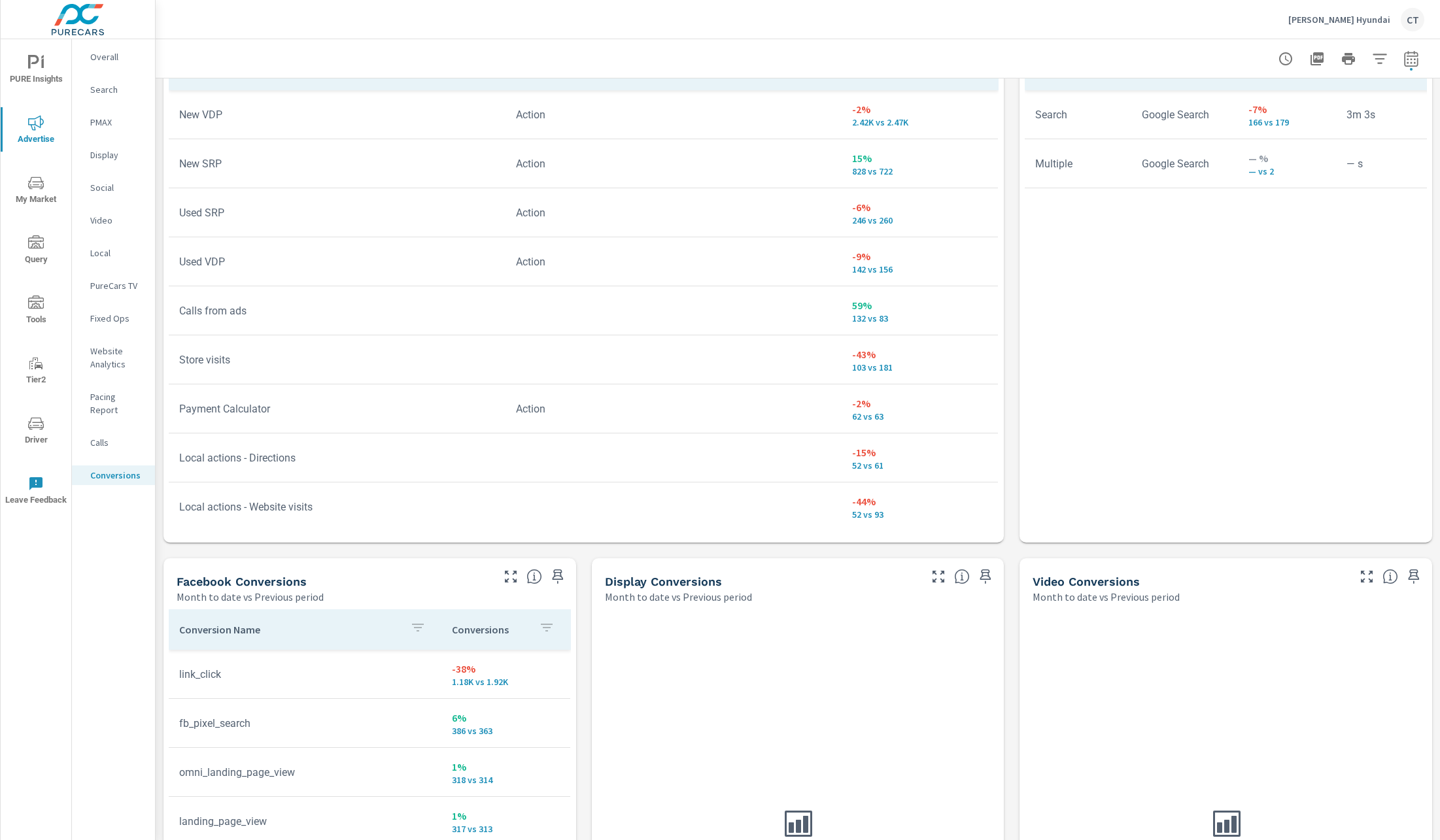
scroll to position [1056, 0]
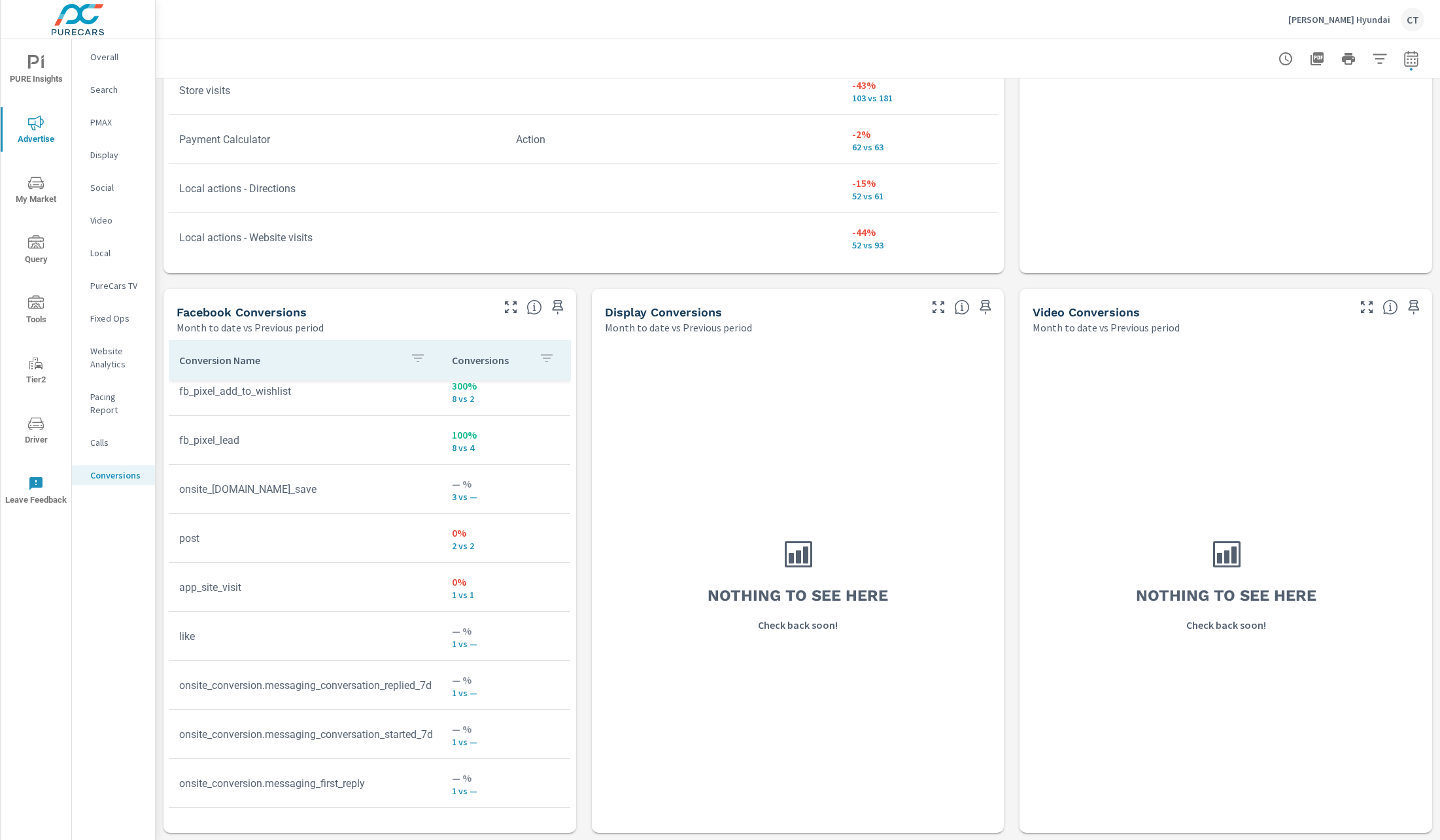
scroll to position [455, 0]
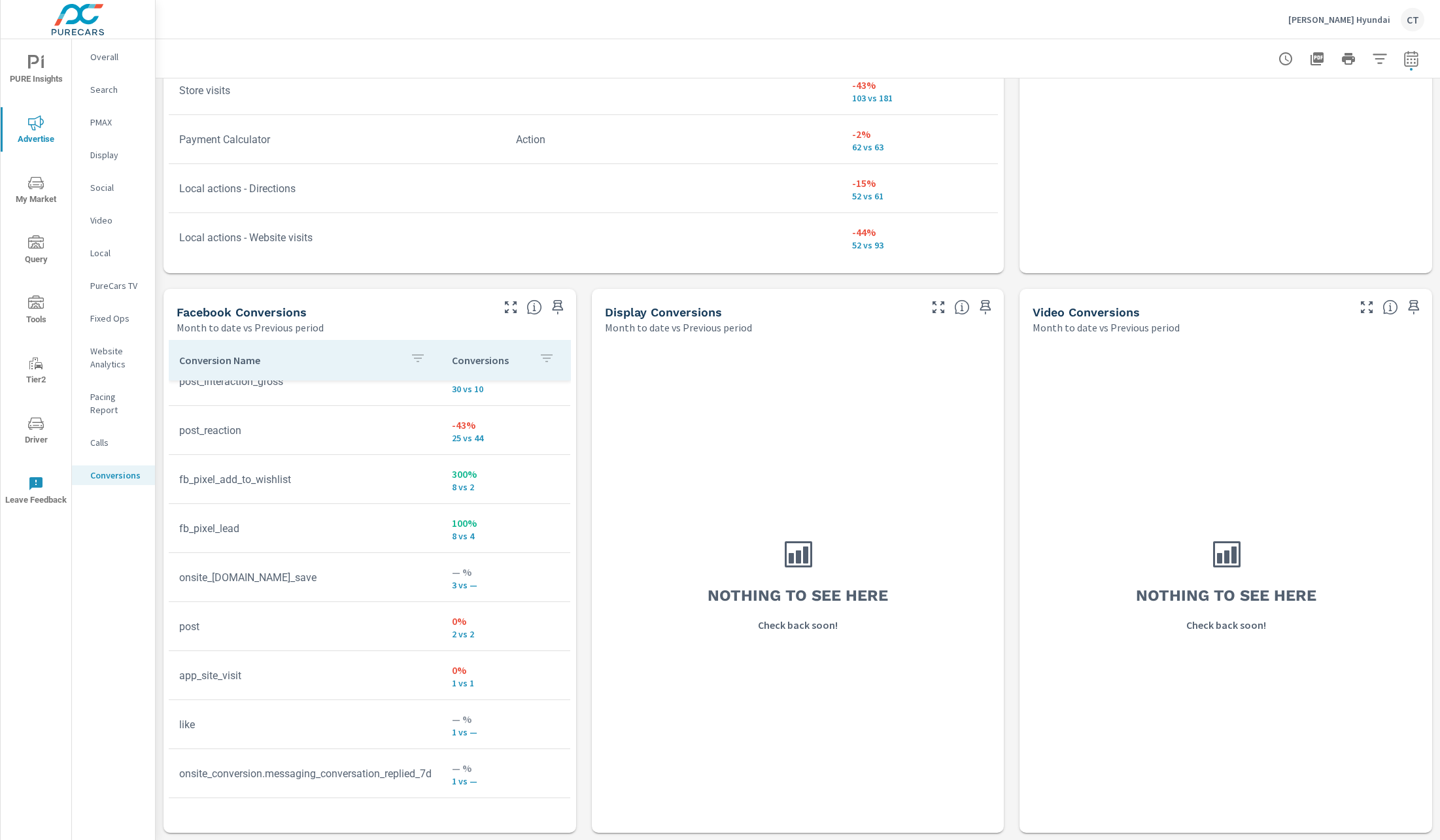
scroll to position [58, 0]
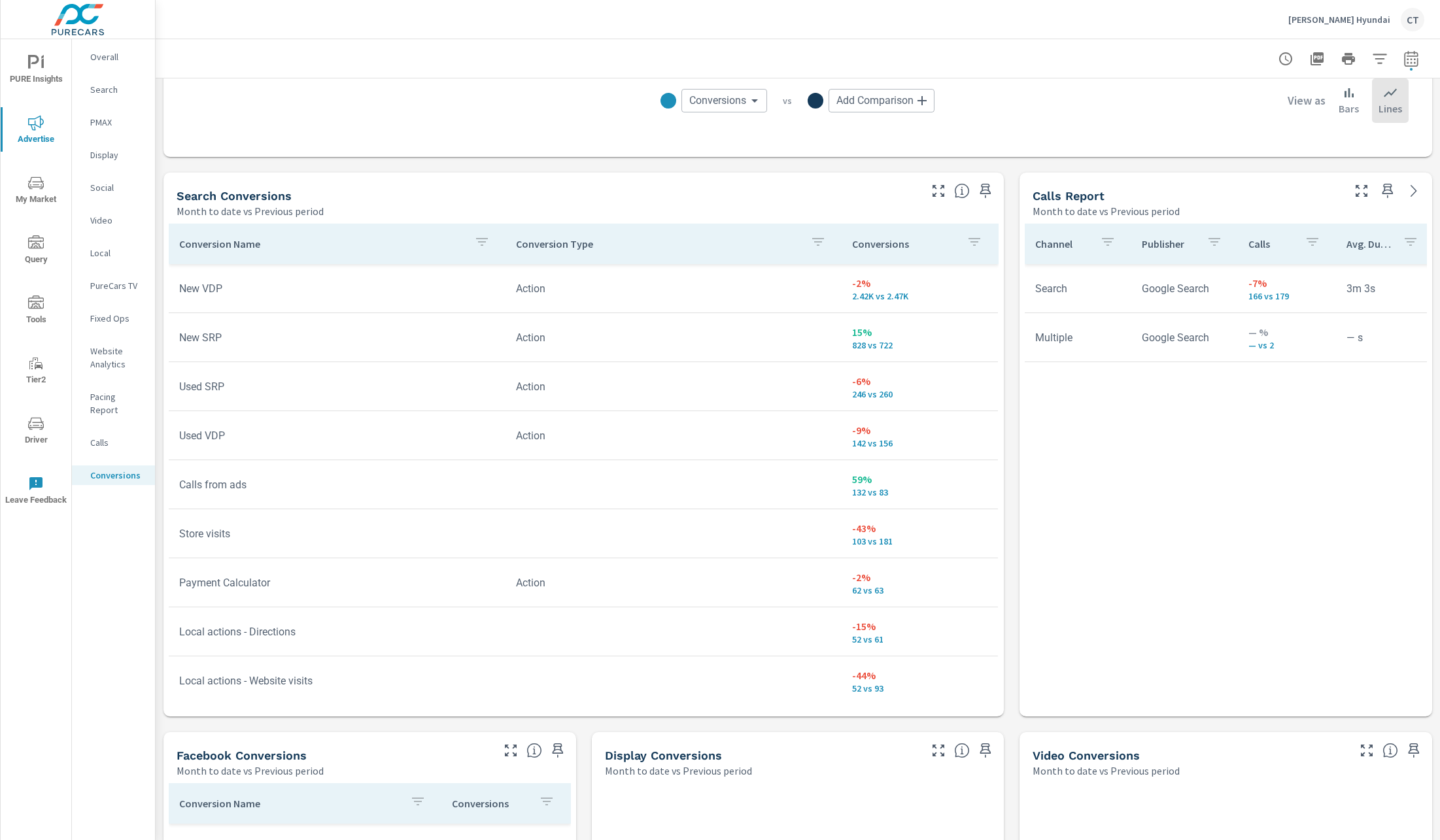
scroll to position [625, 0]
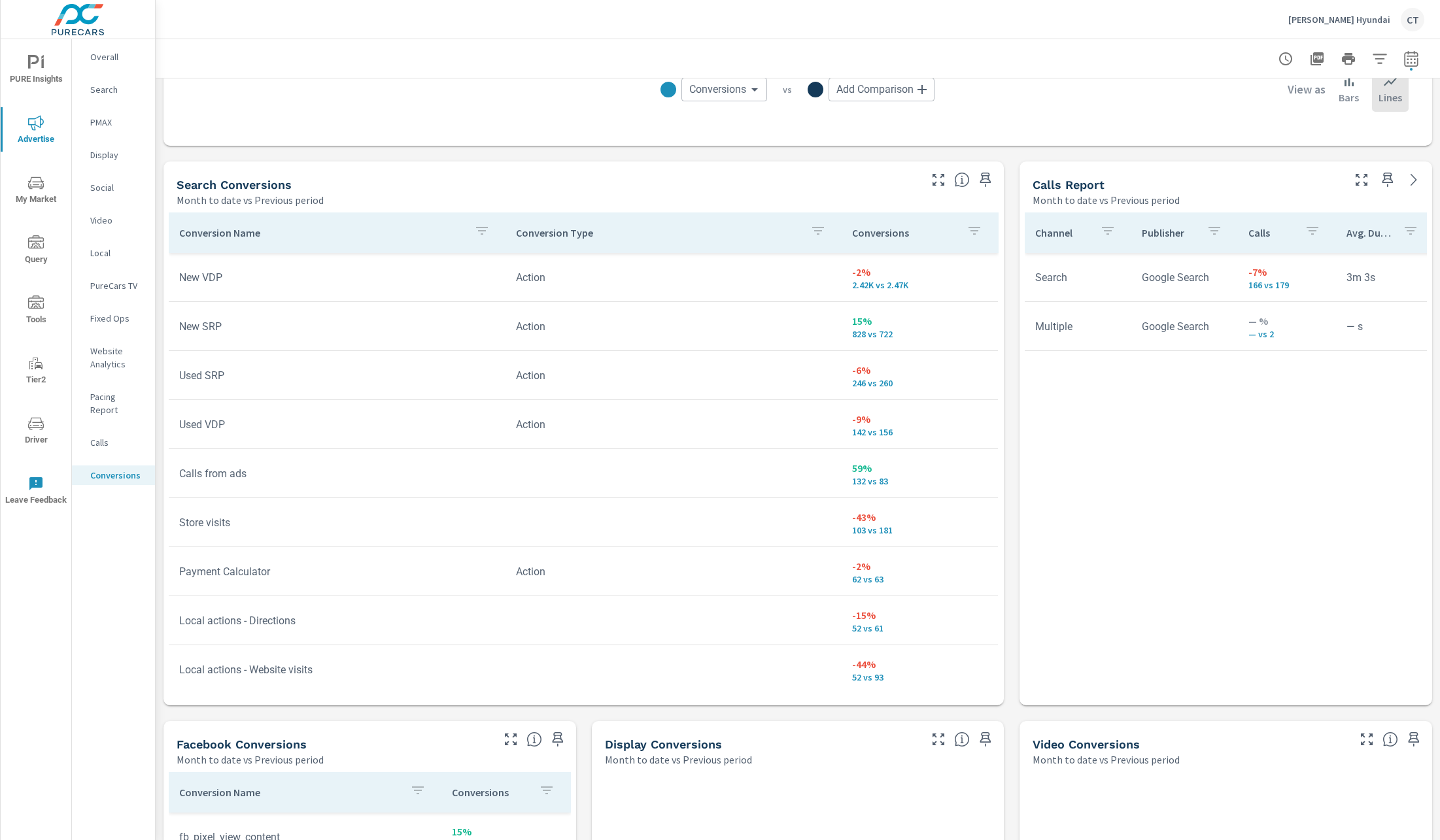
click at [918, 511] on p "-43%" at bounding box center [919, 517] width 136 height 16
click at [1401, 66] on button "button" at bounding box center [1411, 58] width 26 height 26
select select "Month to date"
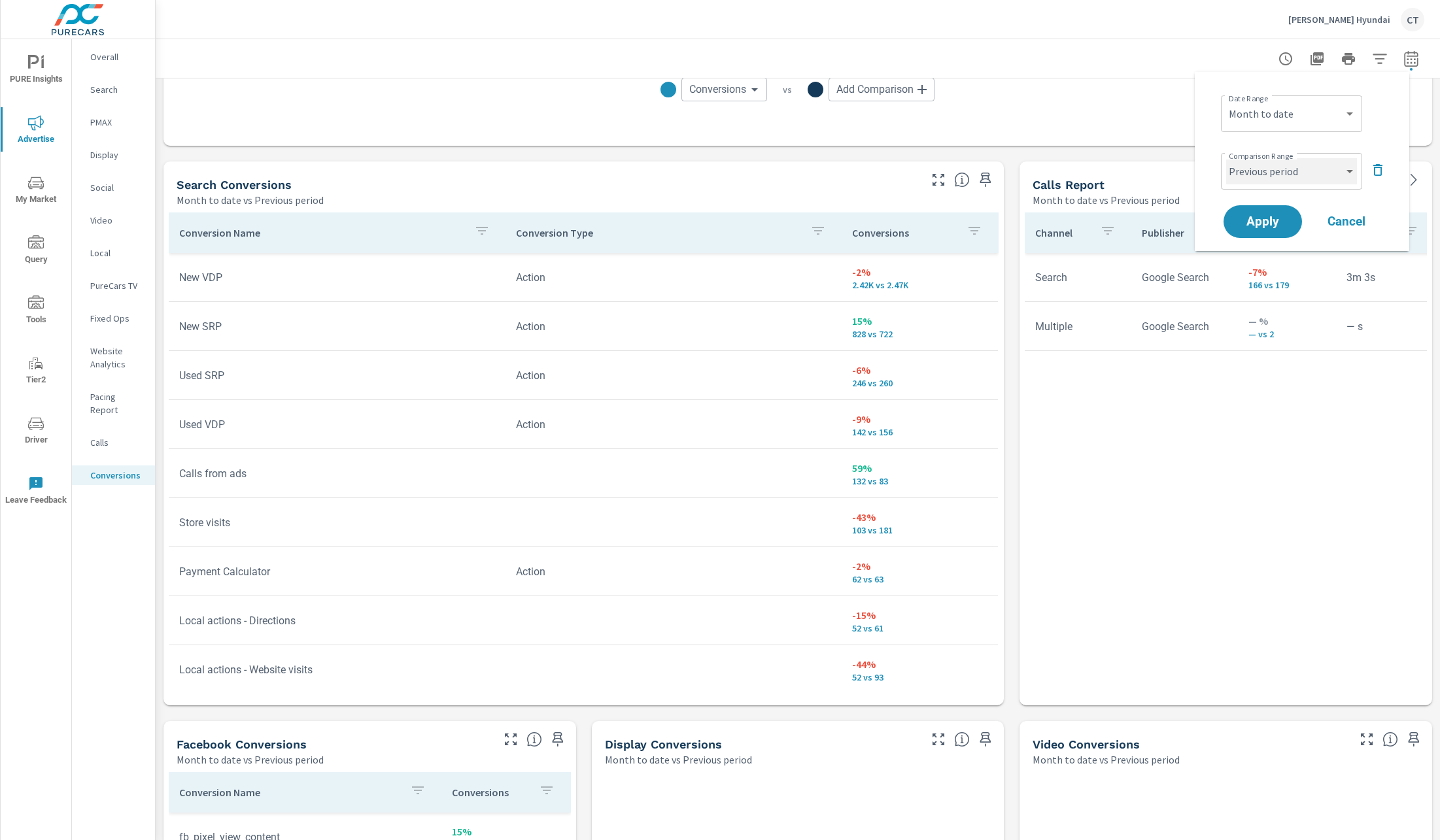
click at [1342, 164] on select "Custom Previous period Previous month Previous year" at bounding box center [1292, 171] width 131 height 26
select select "Previous month"
click at [1263, 226] on span "Apply" at bounding box center [1263, 221] width 54 height 13
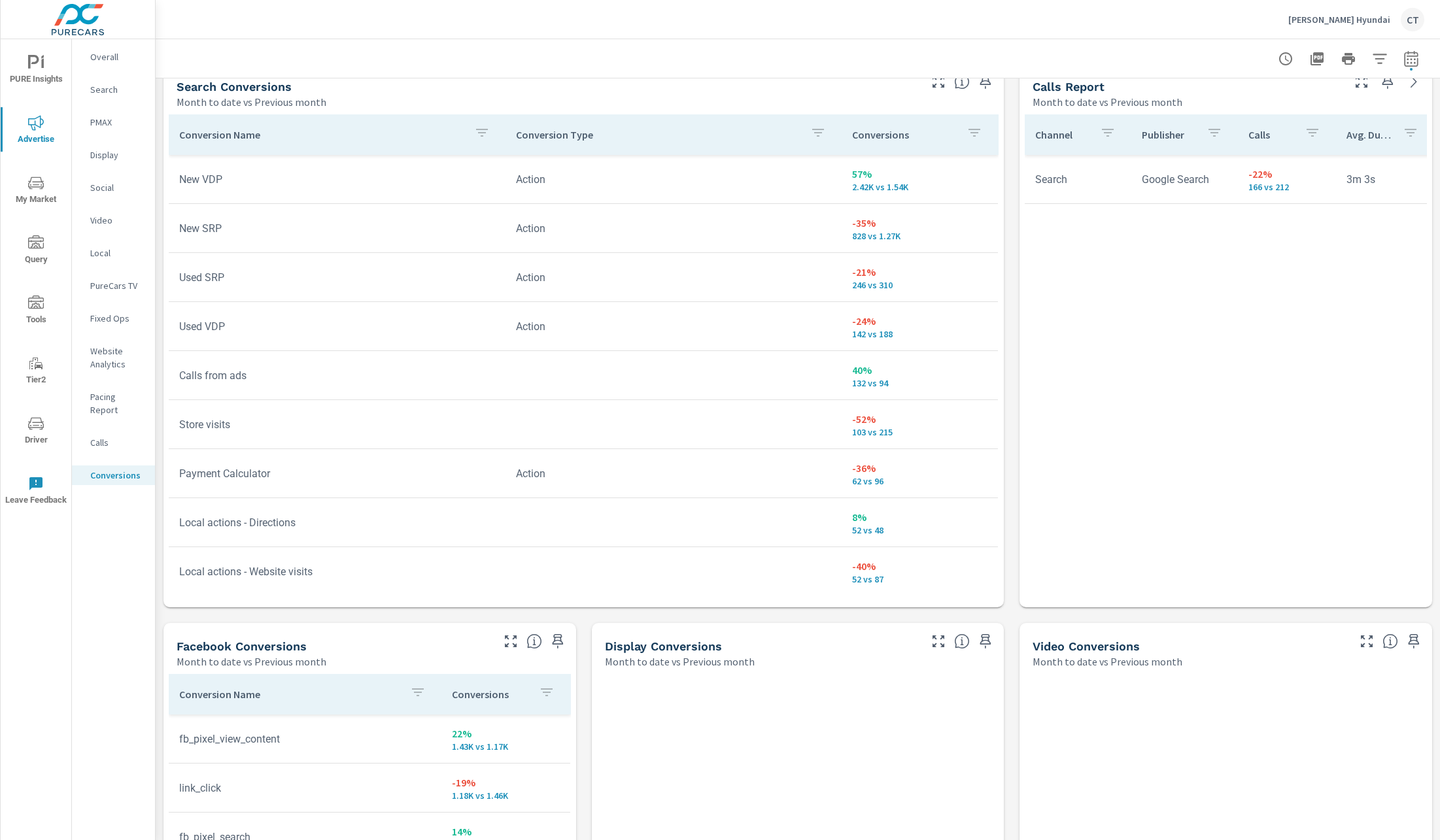
scroll to position [672, 0]
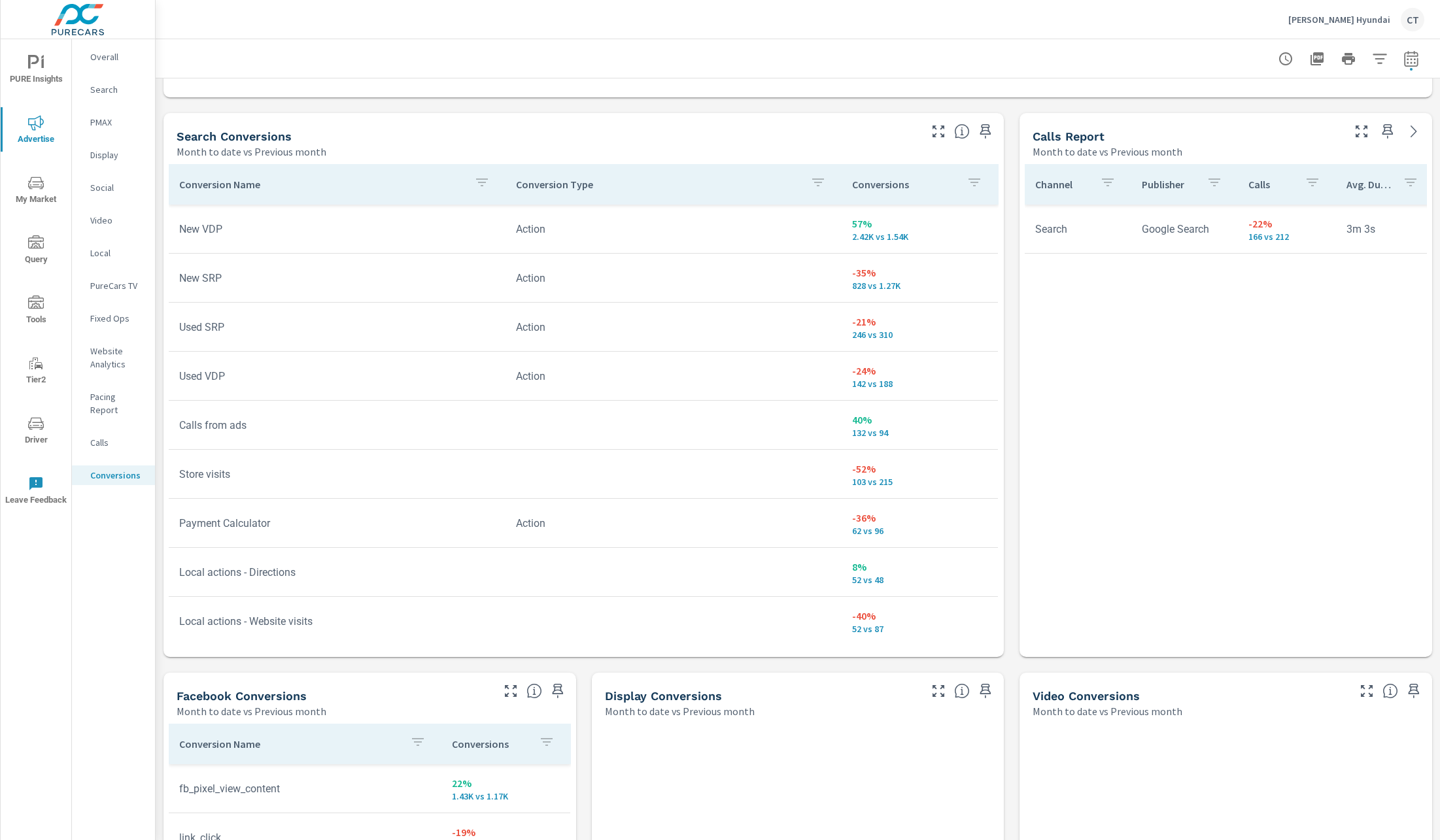
click at [872, 179] on p "Conversions" at bounding box center [904, 183] width 104 height 13
click at [885, 250] on td "57% 2.42K vs 1.54K" at bounding box center [919, 229] width 156 height 47
click at [923, 119] on div at bounding box center [963, 128] width 81 height 29
click at [931, 126] on icon "button" at bounding box center [939, 132] width 16 height 16
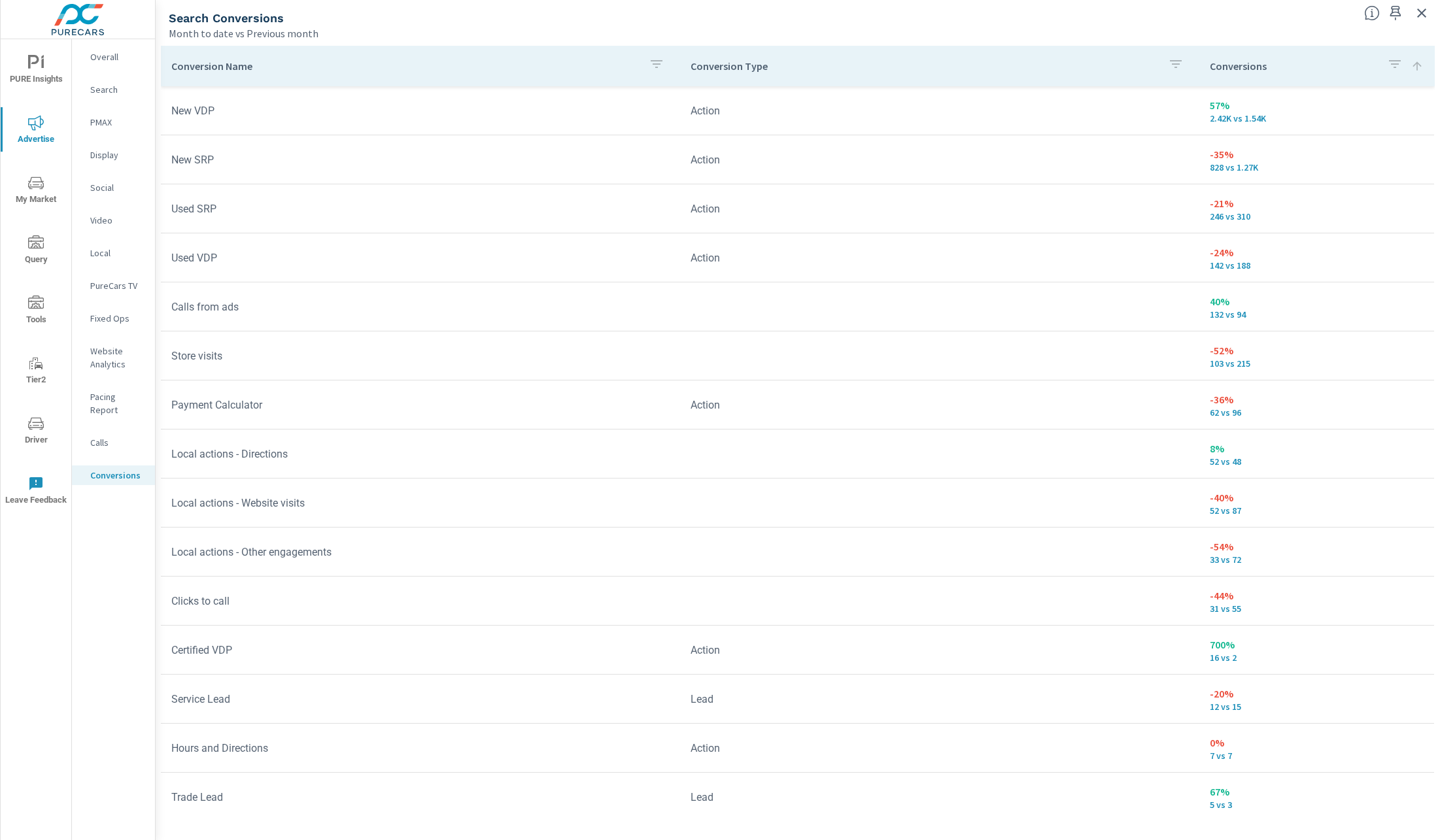
scroll to position [202, 0]
click at [1231, 60] on p "Conversions" at bounding box center [1293, 65] width 167 height 13
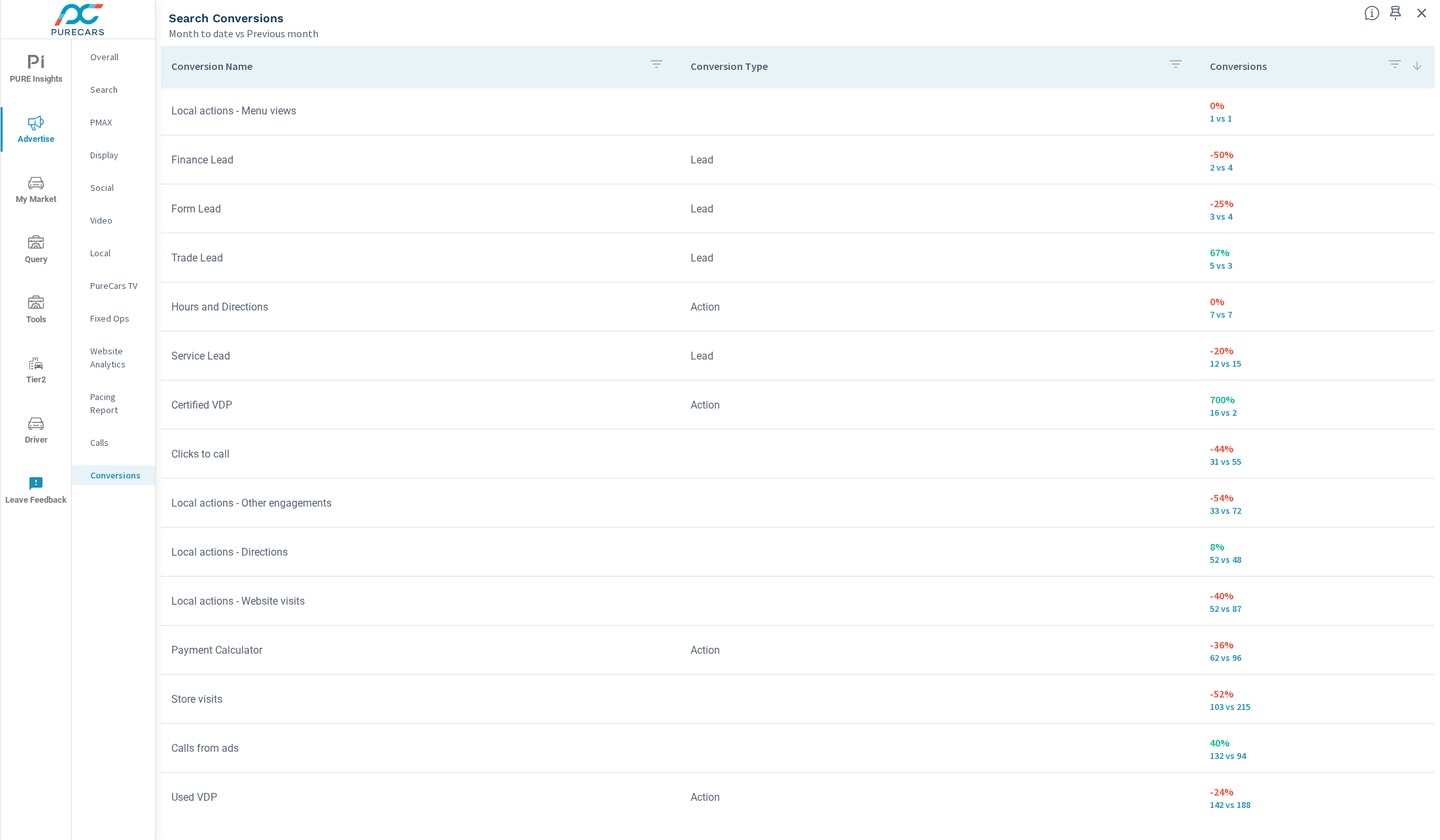
click at [1251, 64] on p "Conversions" at bounding box center [1293, 65] width 167 height 13
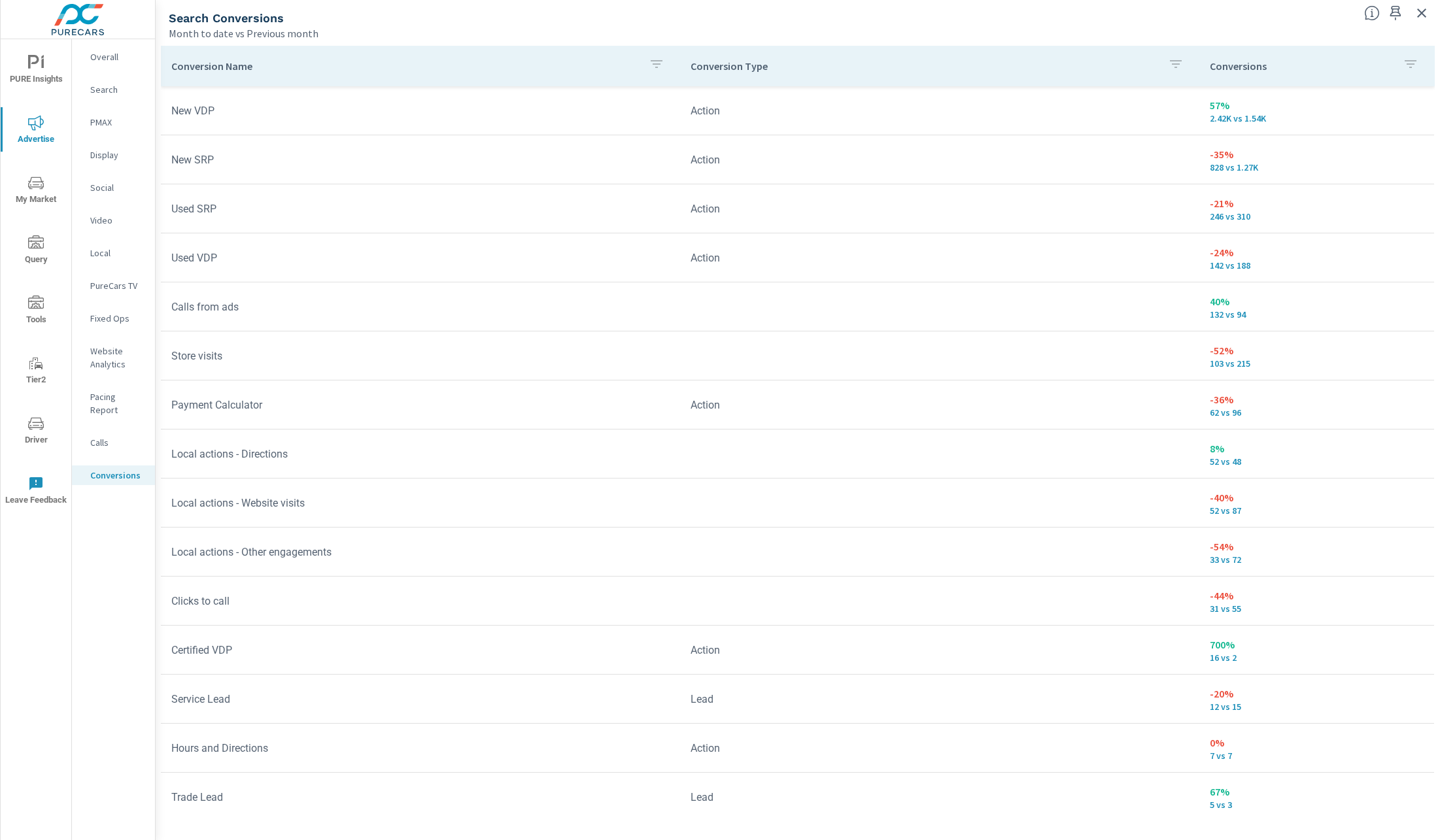
click at [761, 72] on p "Conversion Type" at bounding box center [923, 65] width 467 height 13
click at [760, 69] on p "Conversion Type" at bounding box center [915, 65] width 451 height 13
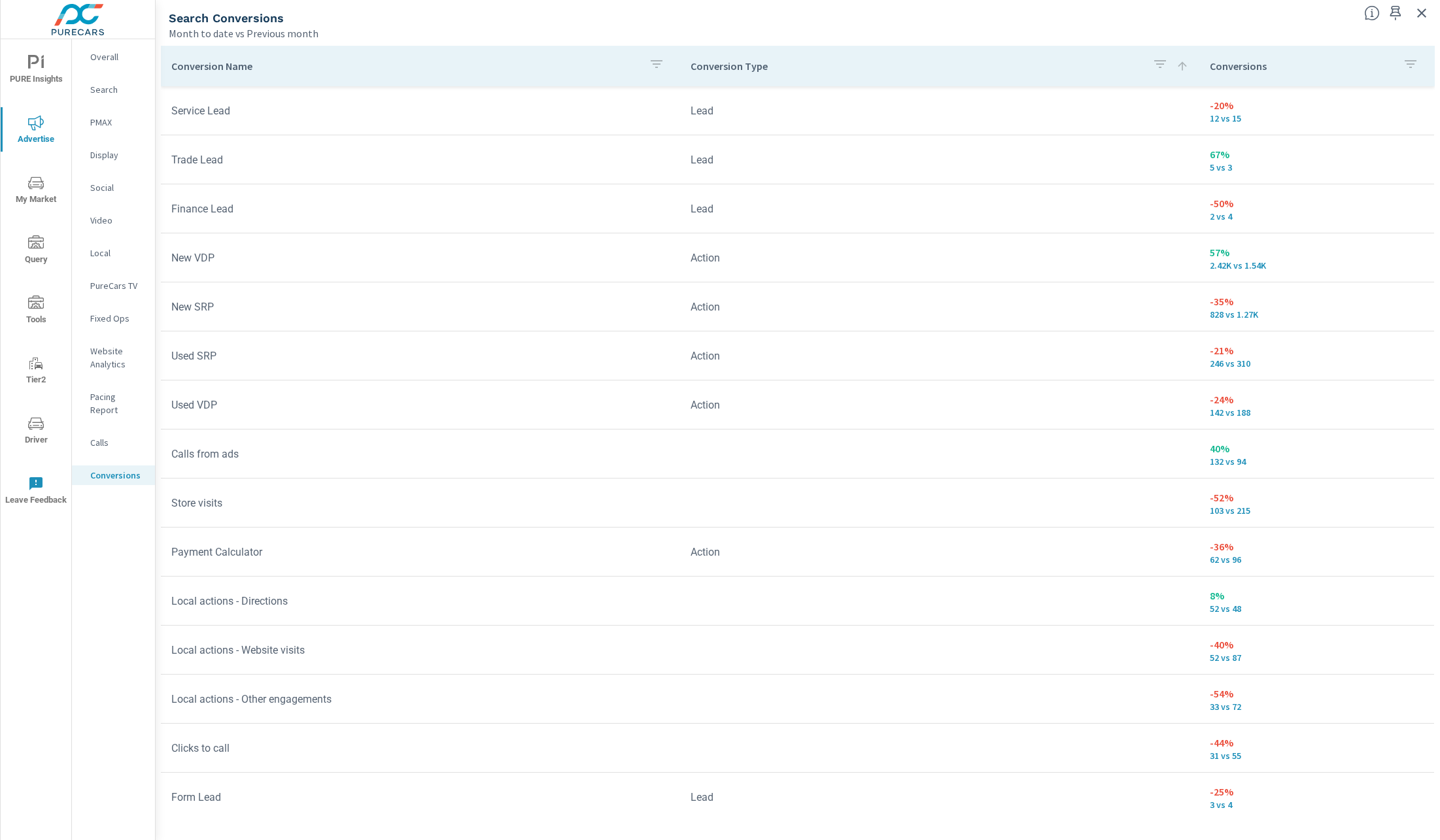
click at [121, 436] on p "Calls" at bounding box center [118, 441] width 55 height 13
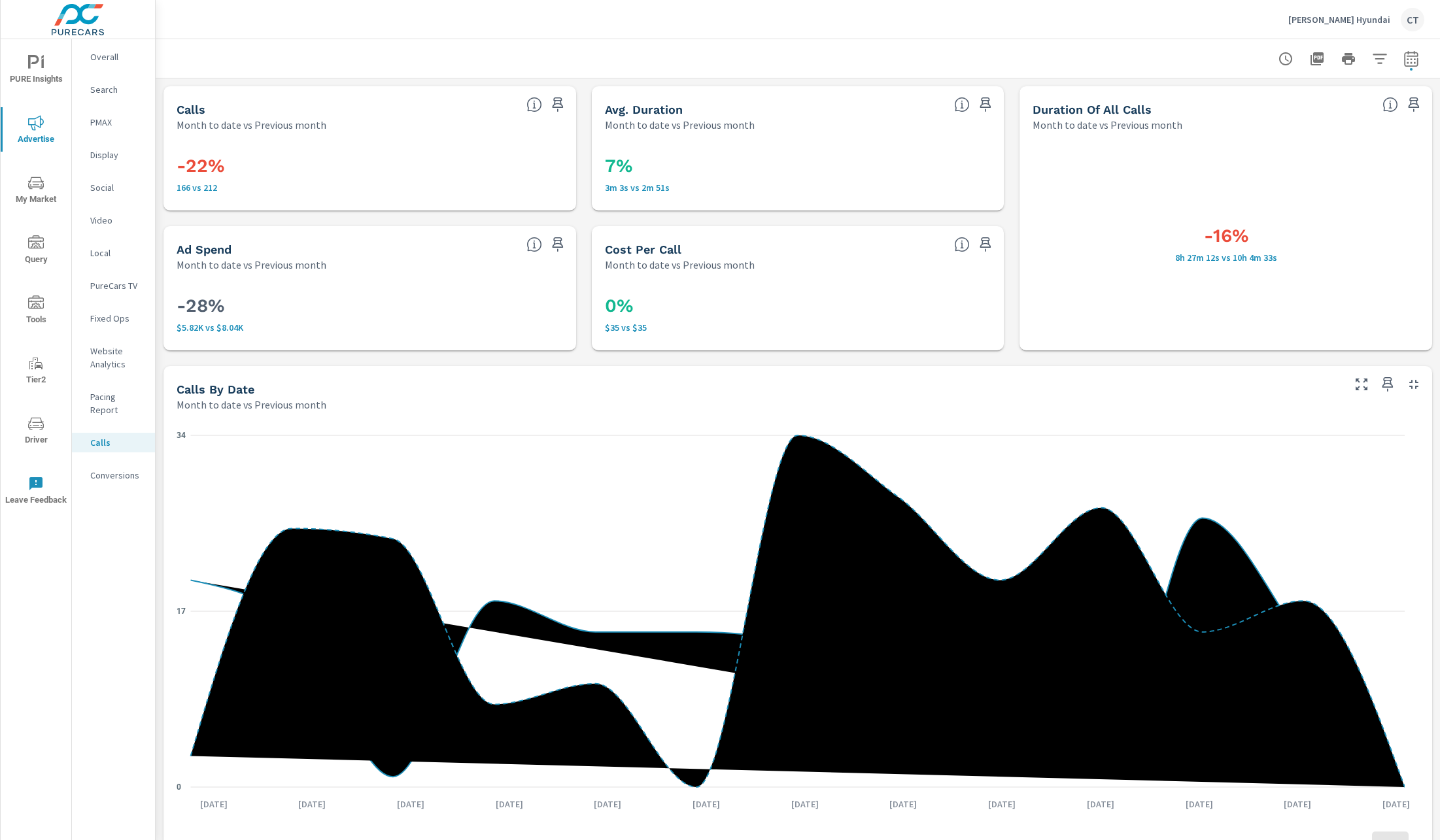
click at [1372, 53] on icon "button" at bounding box center [1380, 58] width 16 height 16
click at [1259, 253] on li "Channel" at bounding box center [1279, 253] width 199 height 32
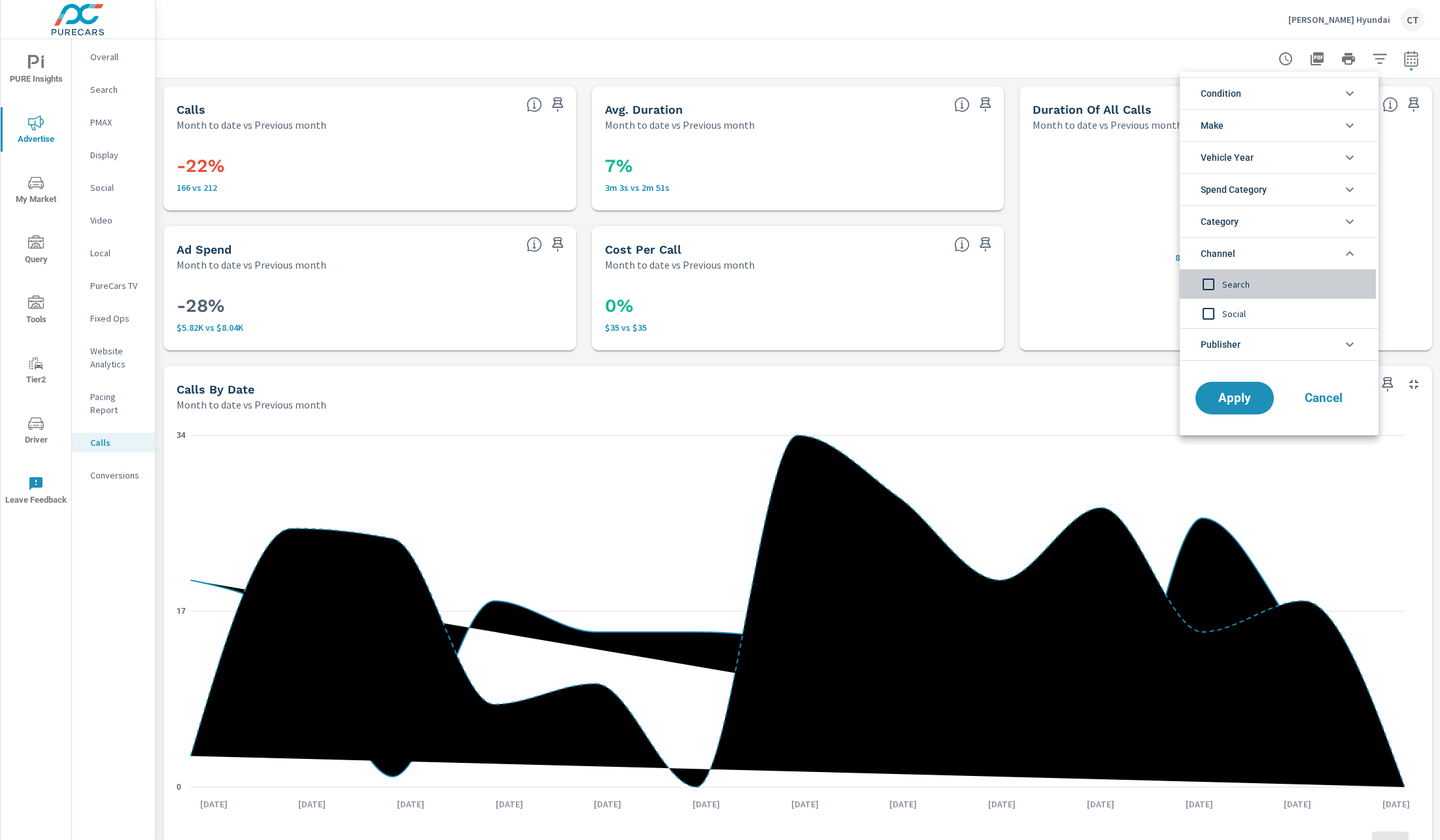
click at [1248, 285] on span "Search" at bounding box center [1294, 285] width 143 height 16
click at [1233, 315] on span "Social" at bounding box center [1294, 314] width 143 height 16
click at [1233, 398] on span "Apply" at bounding box center [1234, 398] width 54 height 13
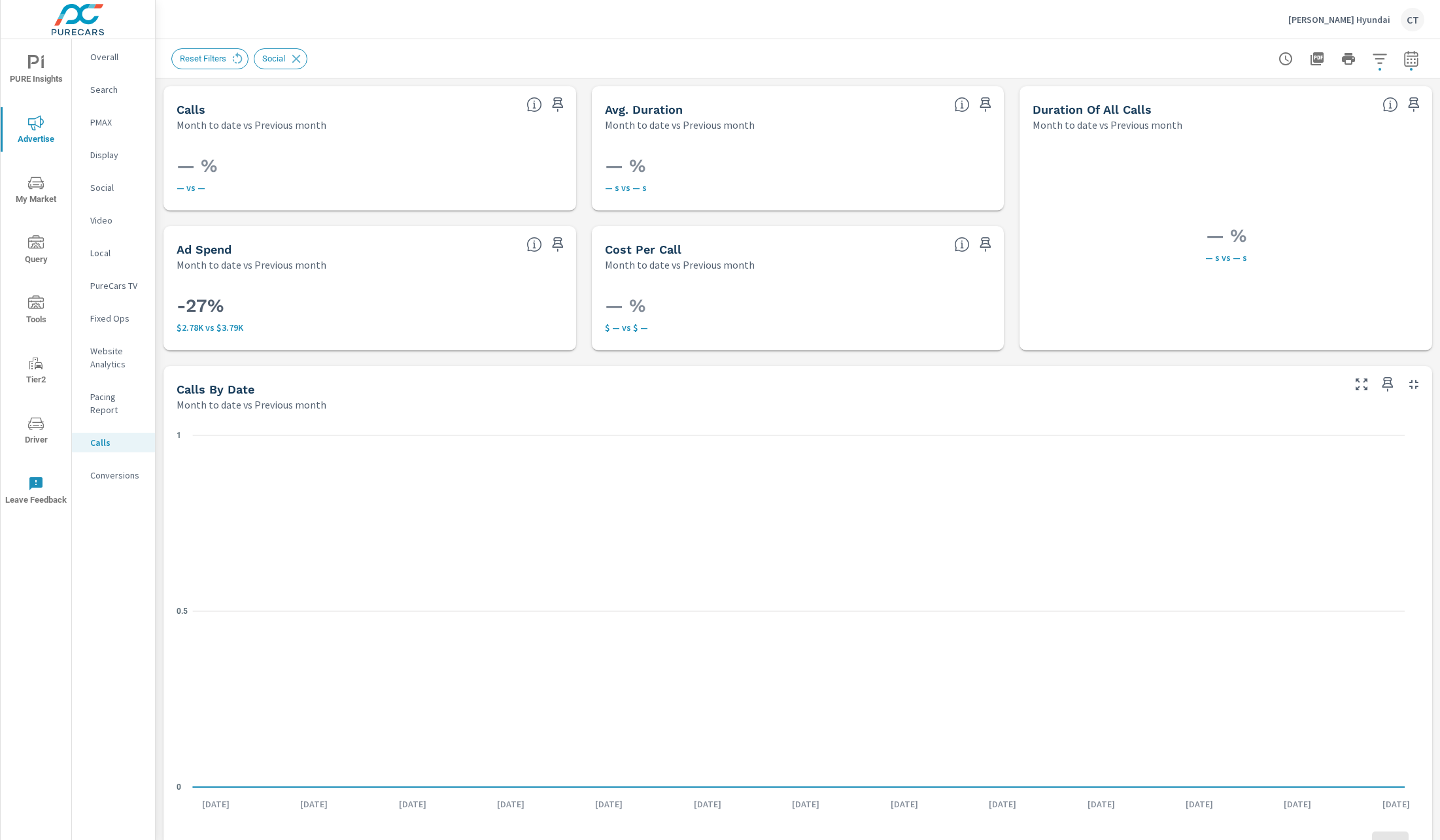
click at [1373, 62] on icon "button" at bounding box center [1380, 58] width 14 height 10
click at [1263, 189] on li "Channel" at bounding box center [1279, 189] width 199 height 32
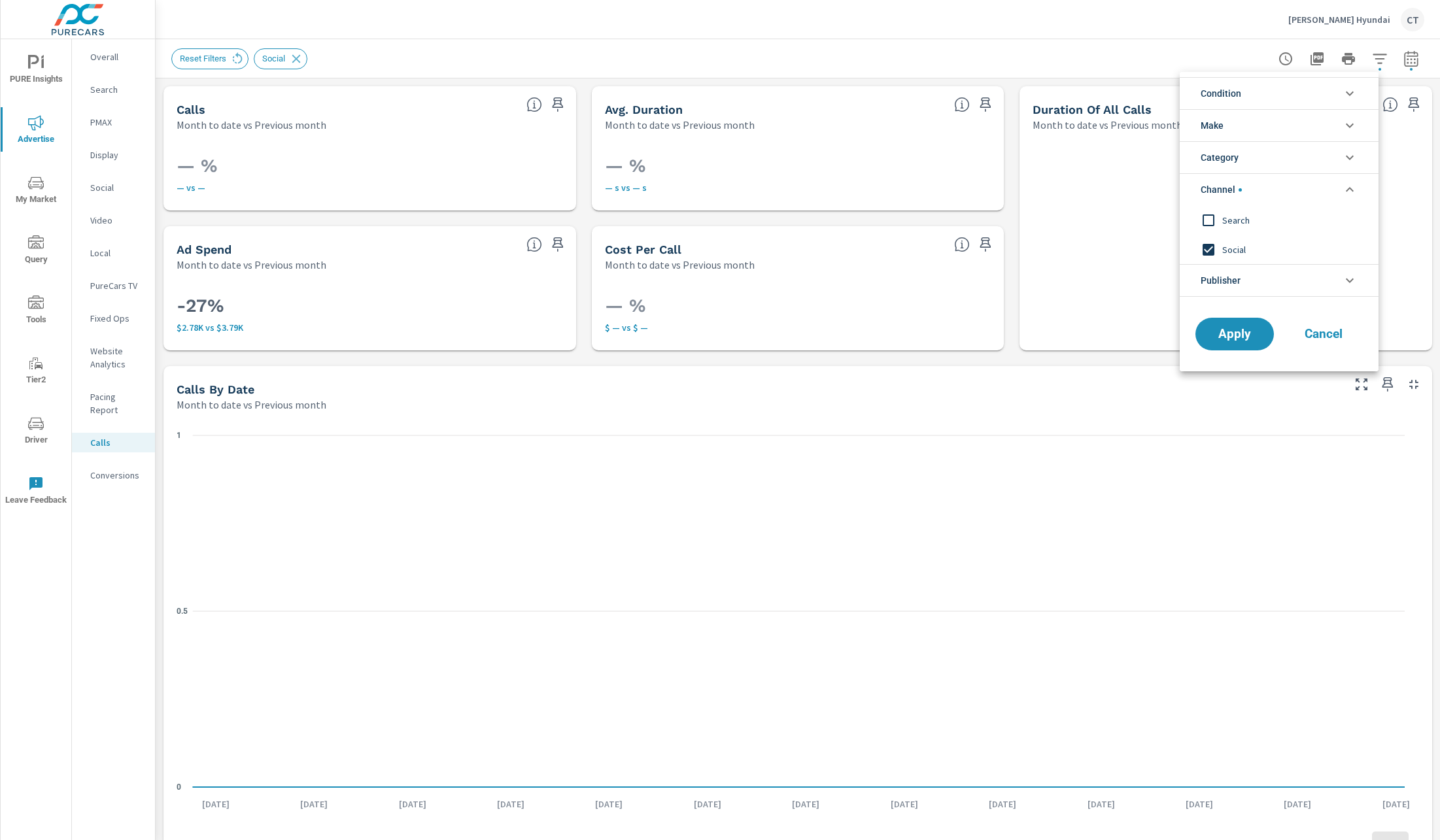
scroll to position [0, 0]
click at [1249, 248] on span "Social" at bounding box center [1294, 249] width 143 height 16
click at [1255, 214] on span "Search" at bounding box center [1294, 220] width 143 height 16
click at [1237, 329] on span "Apply" at bounding box center [1234, 334] width 54 height 13
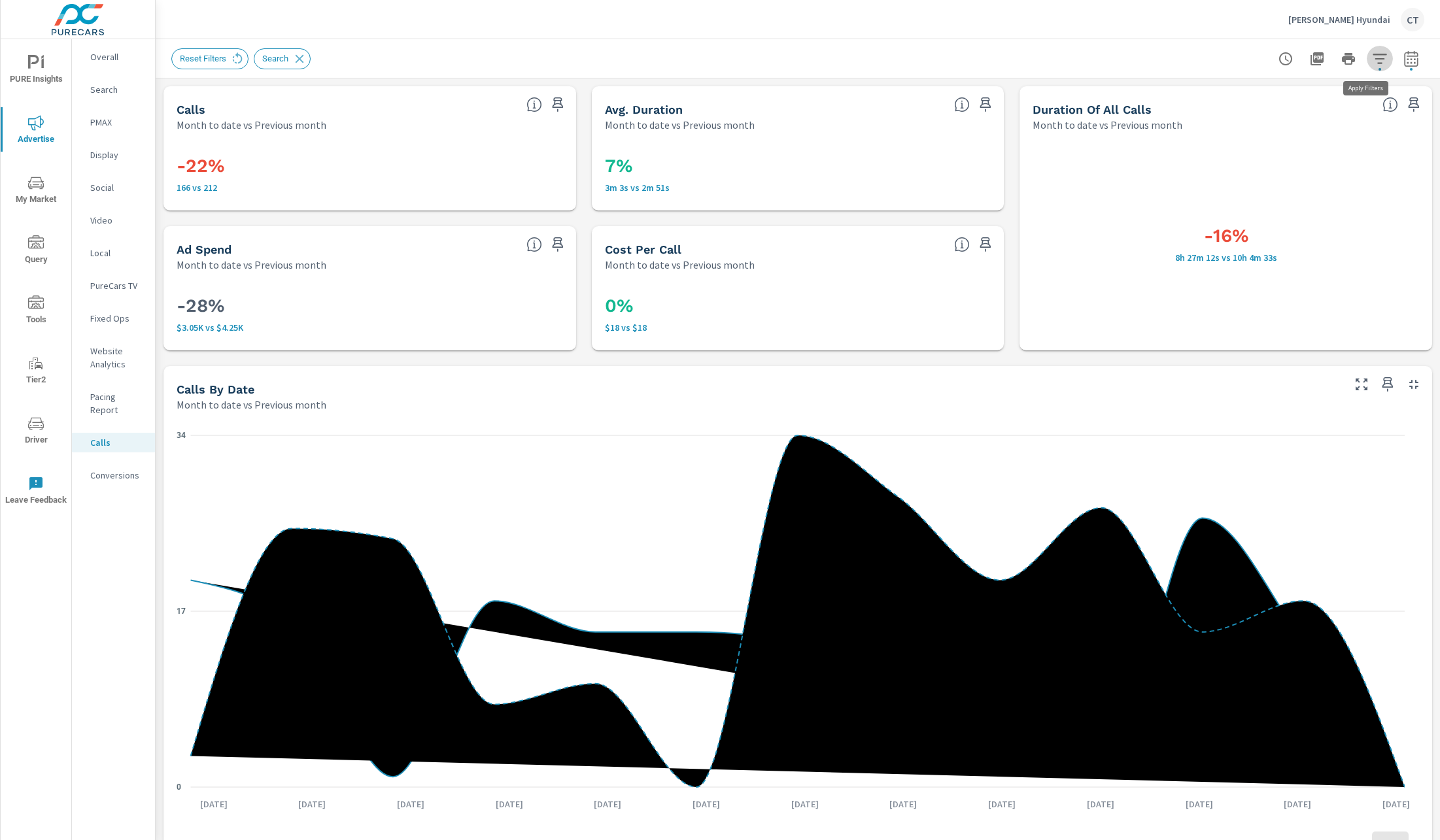
click at [1372, 57] on icon "button" at bounding box center [1380, 58] width 16 height 16
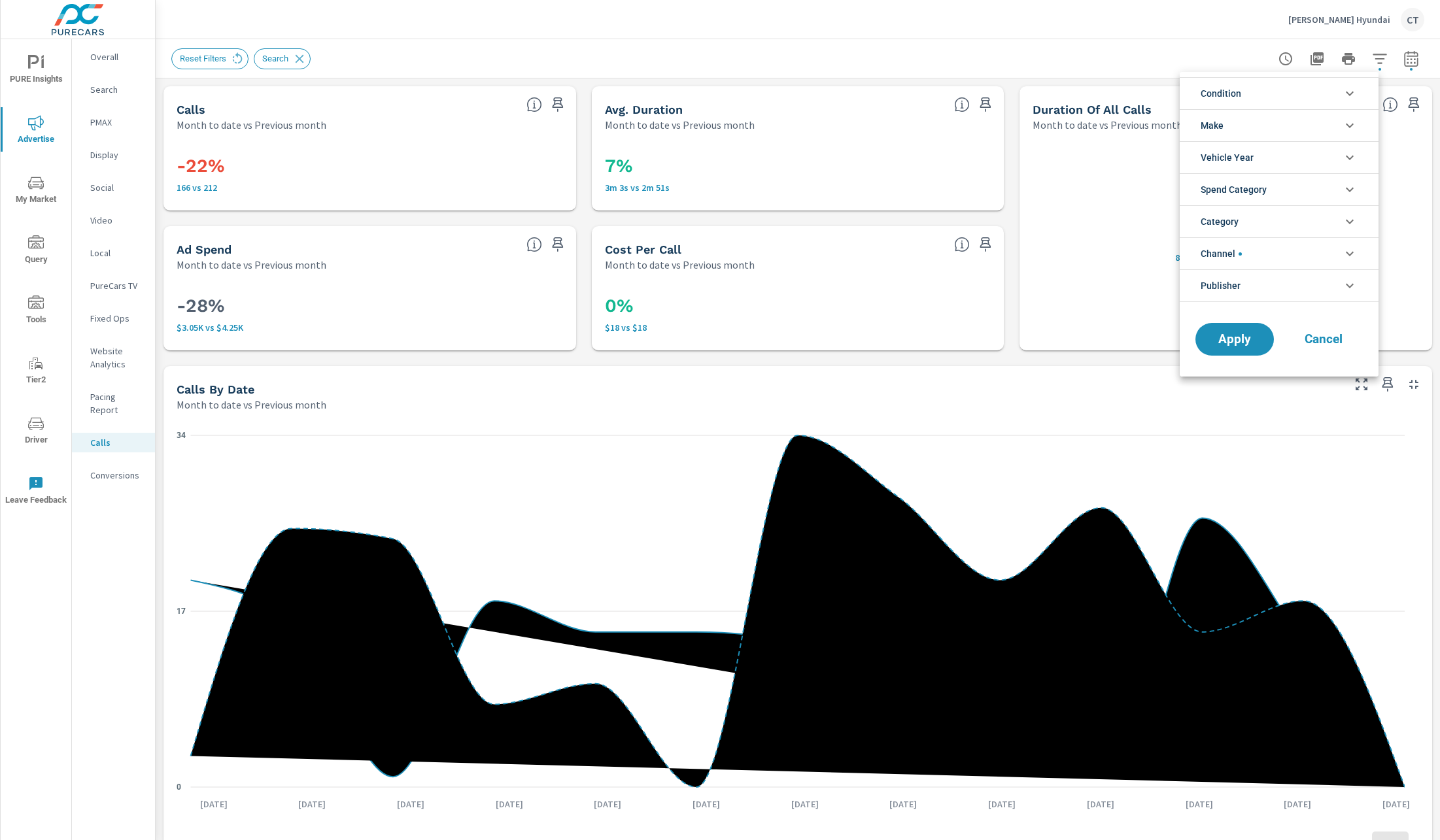
click at [1268, 253] on li "Channel" at bounding box center [1279, 253] width 199 height 32
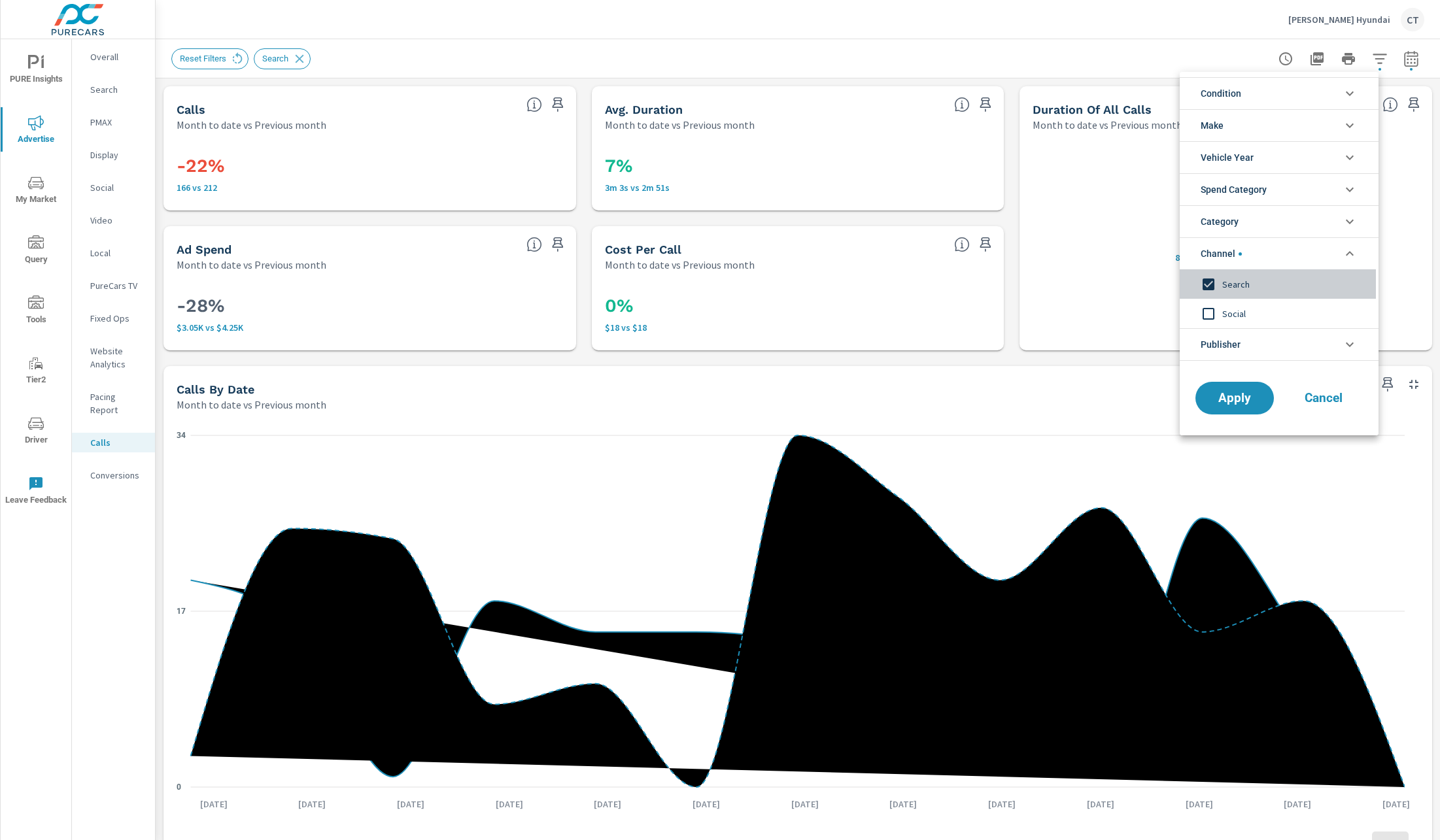
click at [1241, 283] on span "Search" at bounding box center [1294, 285] width 143 height 16
click at [1240, 385] on button "Apply" at bounding box center [1234, 398] width 81 height 34
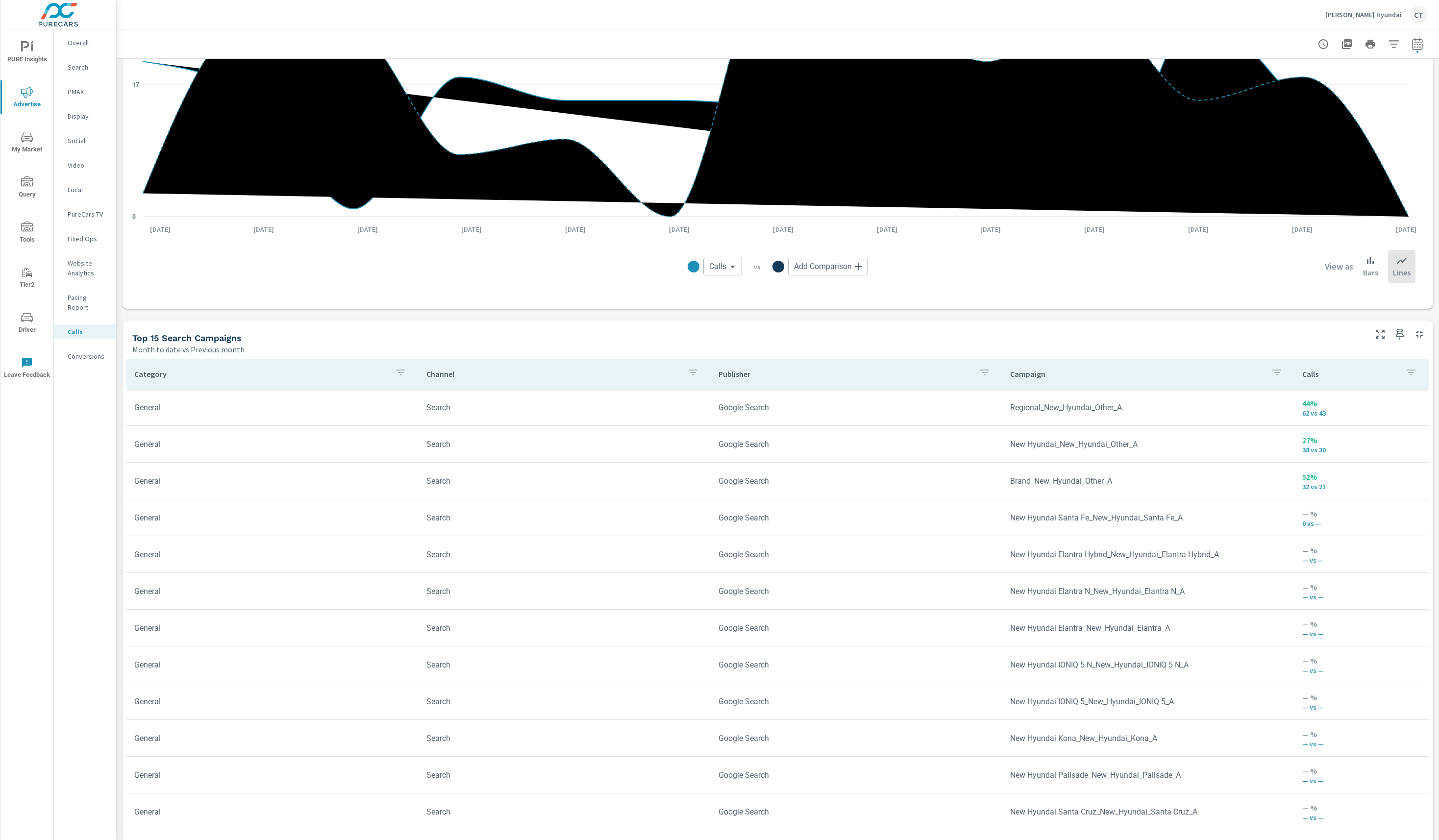
scroll to position [375, 0]
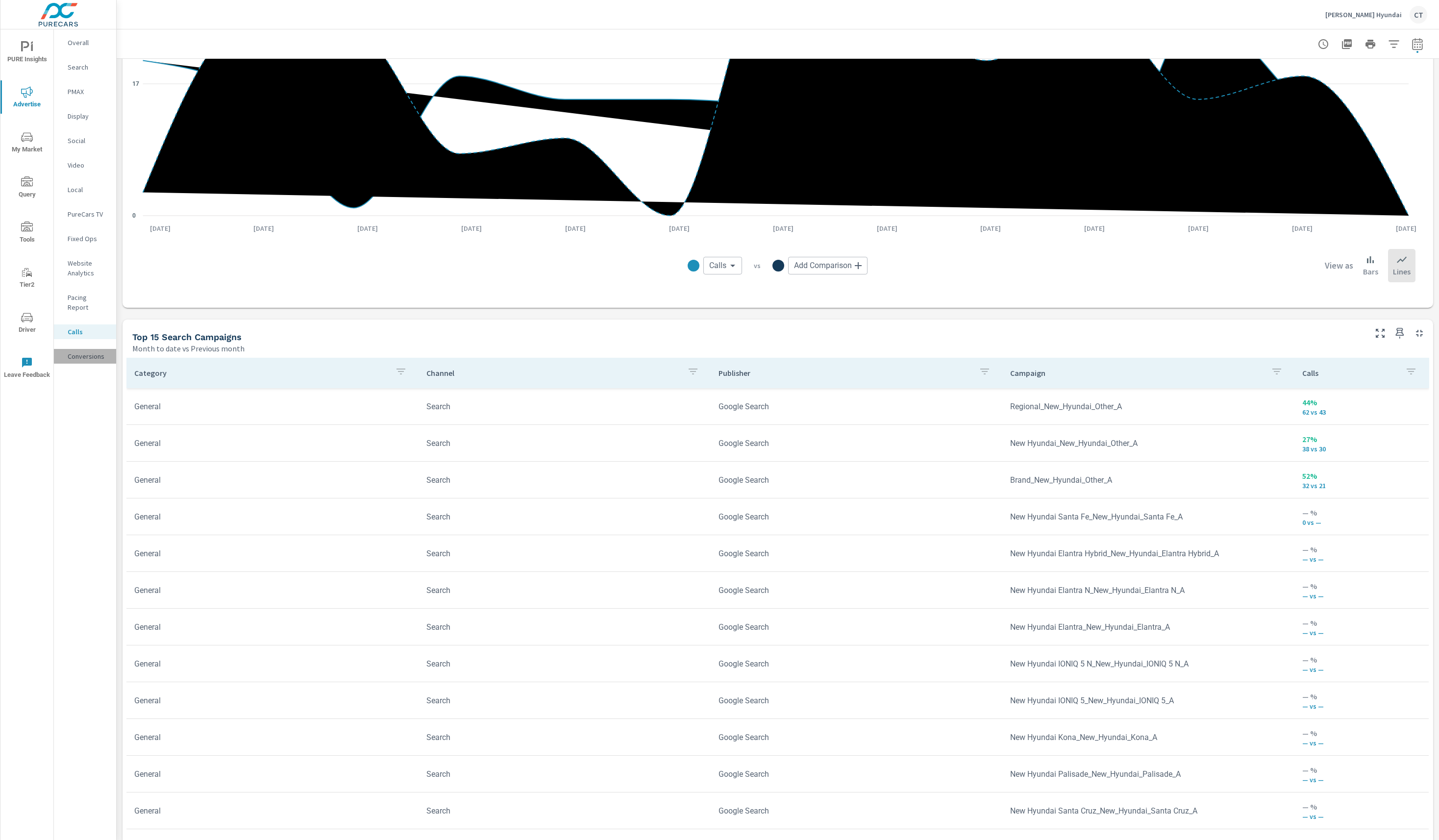
click at [78, 351] on p "Conversions" at bounding box center [88, 356] width 41 height 9
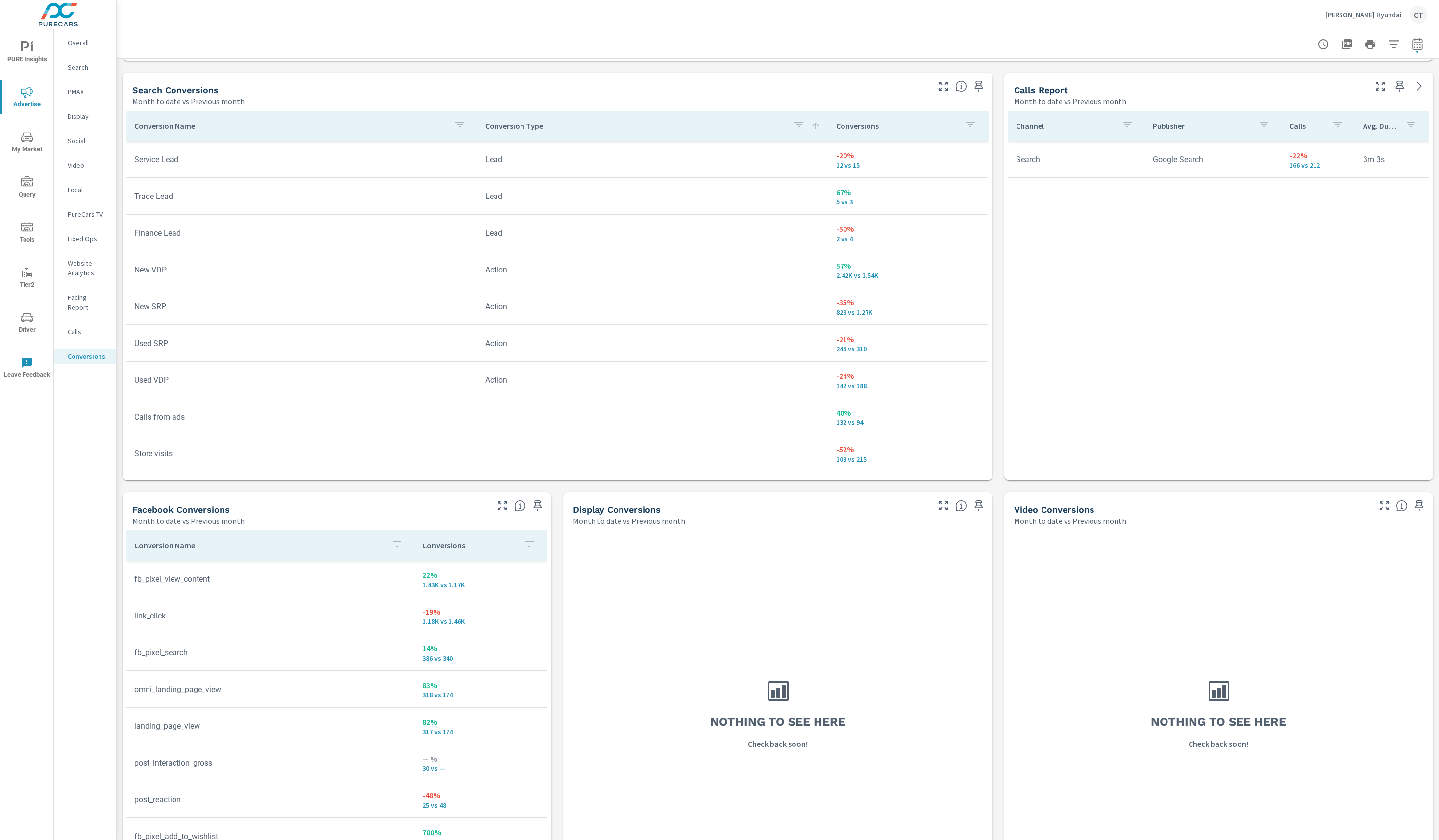
scroll to position [582, 0]
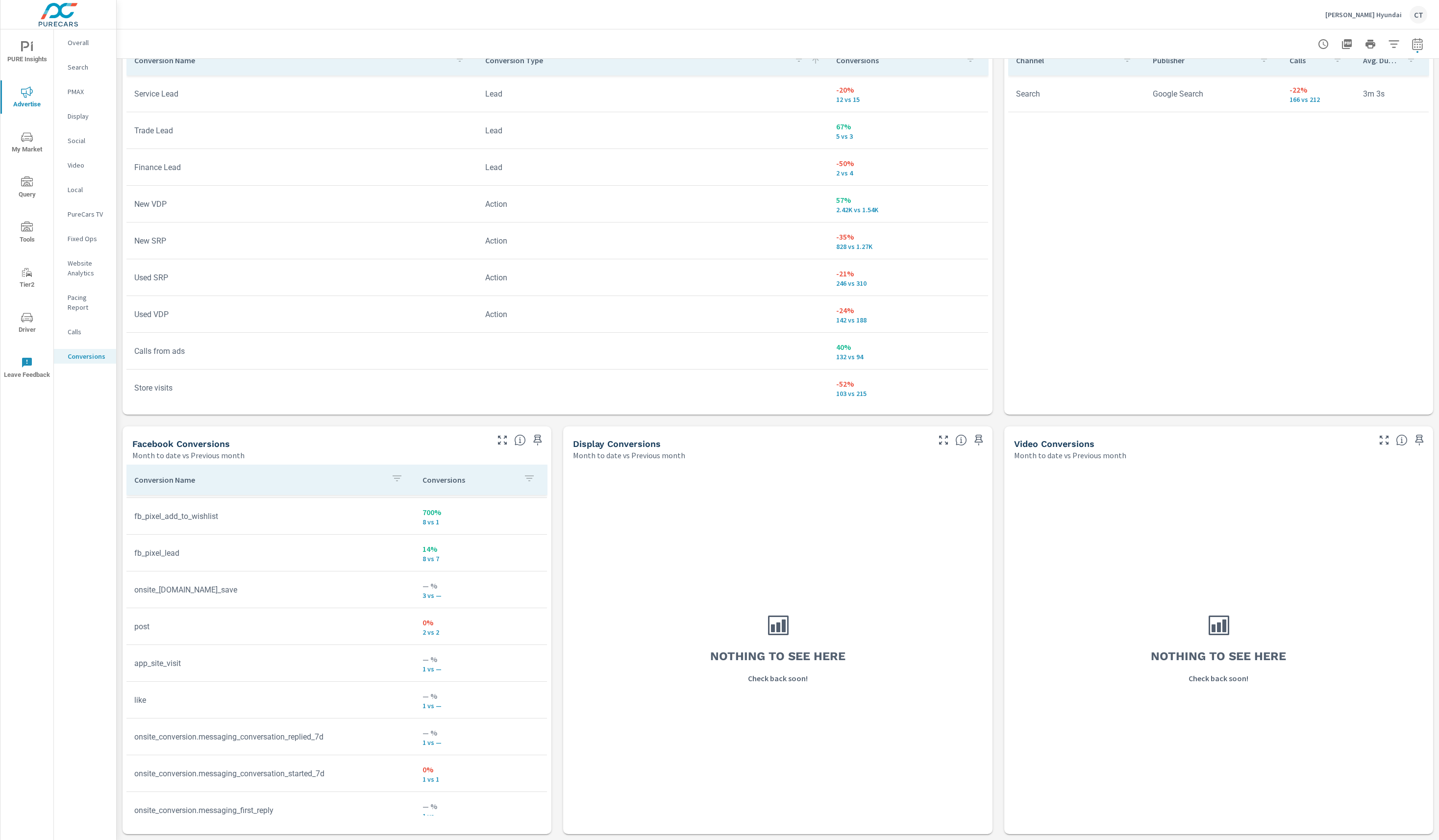
scroll to position [61, 0]
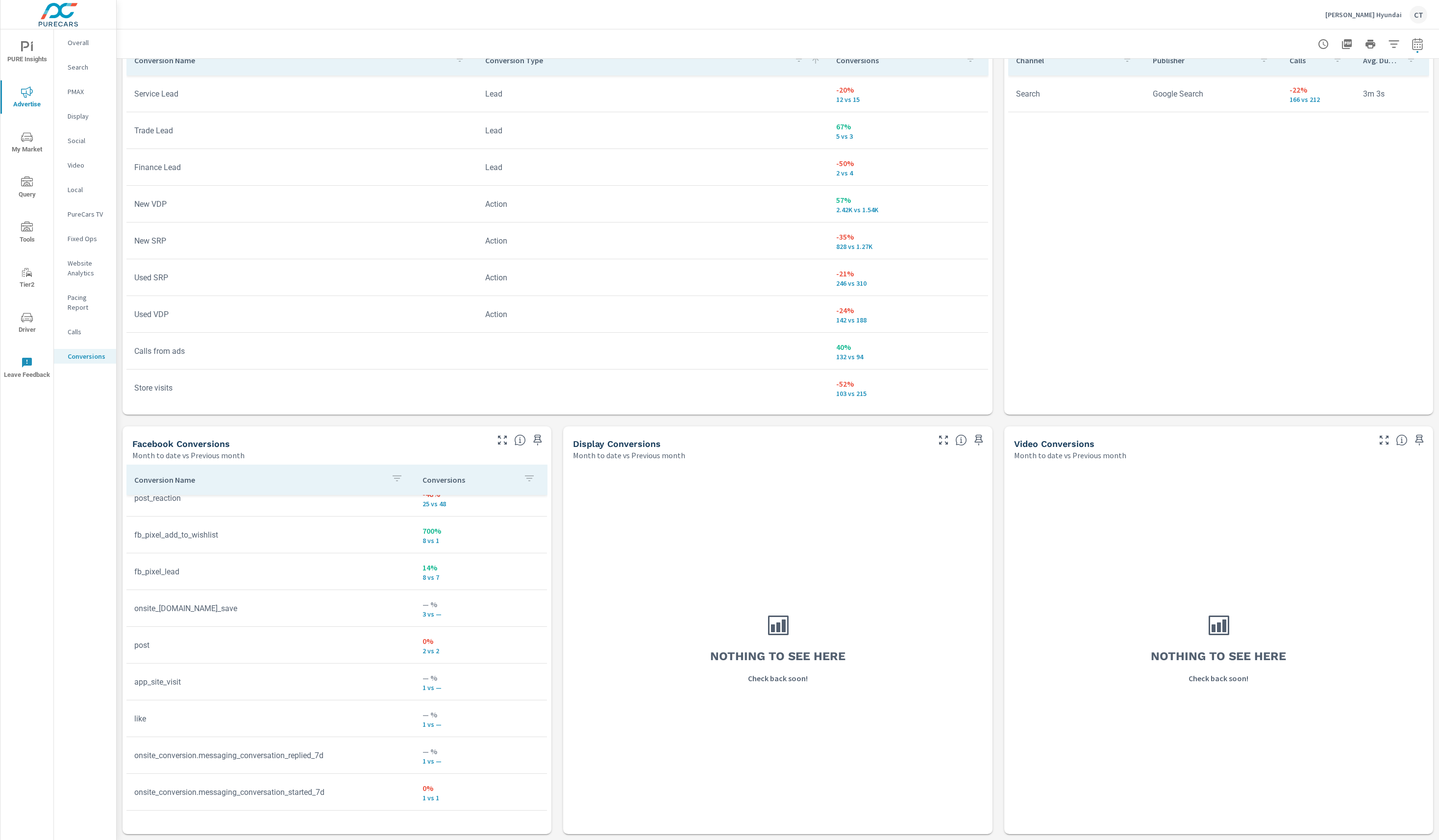
scroll to position [221, 0]
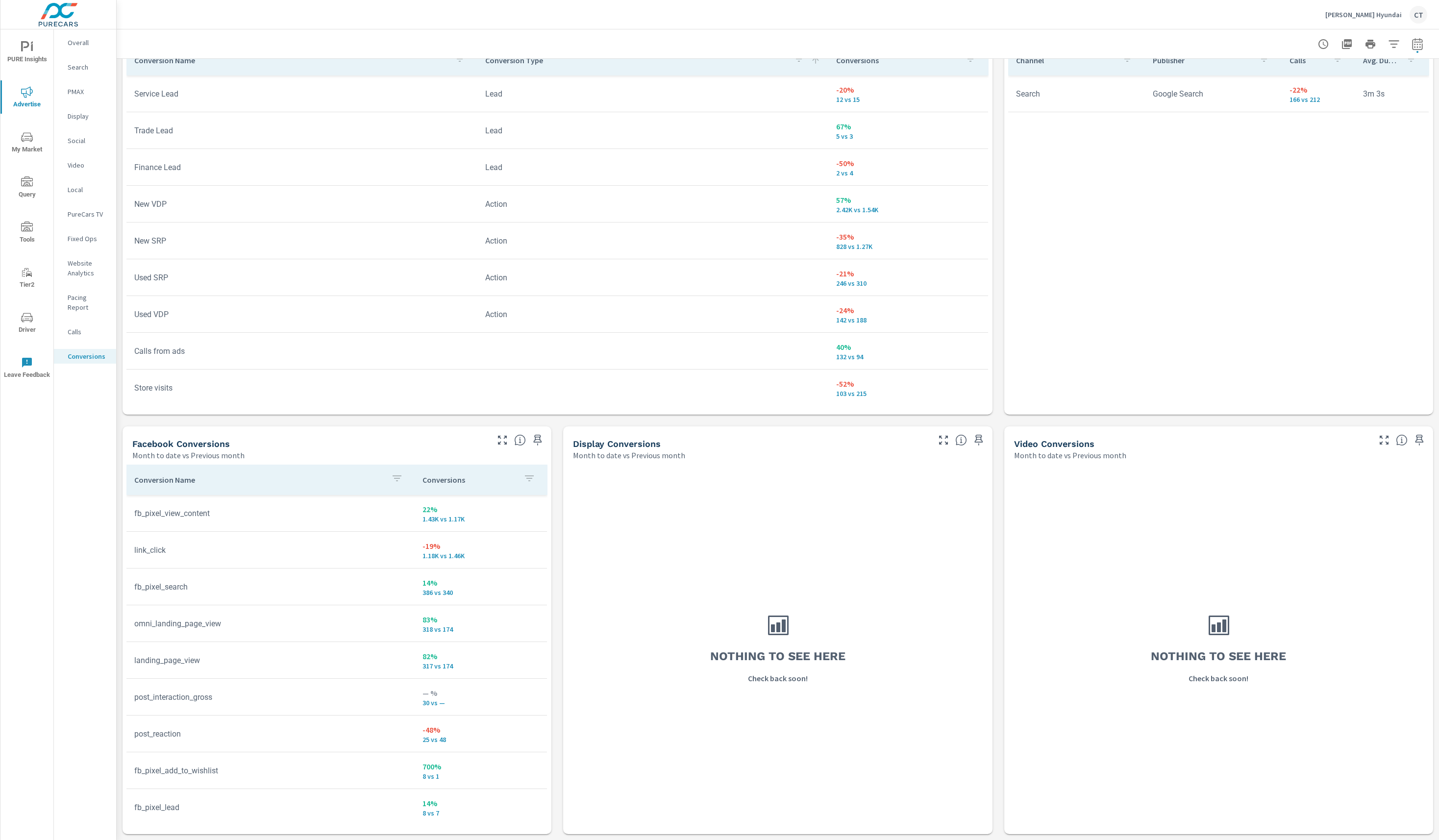
click at [625, 746] on div "Nothing to see here Check back soon!" at bounding box center [777, 647] width 421 height 365
click at [90, 270] on p "Website Analytics" at bounding box center [88, 268] width 41 height 20
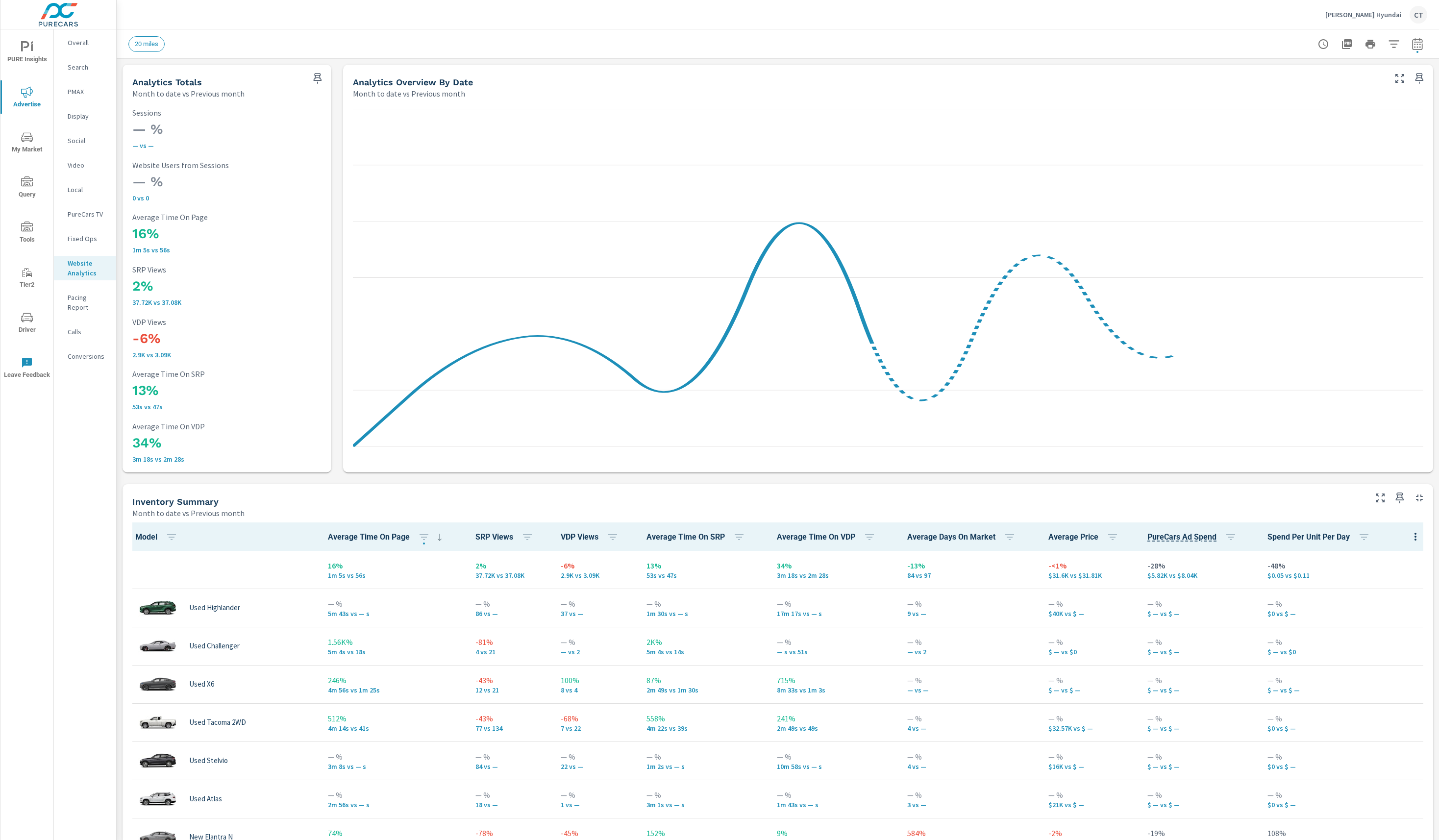
scroll to position [1, 0]
click at [1388, 45] on icon "button" at bounding box center [1394, 44] width 12 height 12
click at [1150, 45] on div at bounding box center [720, 420] width 1439 height 840
click at [1388, 41] on icon "button" at bounding box center [1394, 44] width 12 height 12
click at [1333, 71] on div "20 miles 20 ​" at bounding box center [1313, 83] width 119 height 28
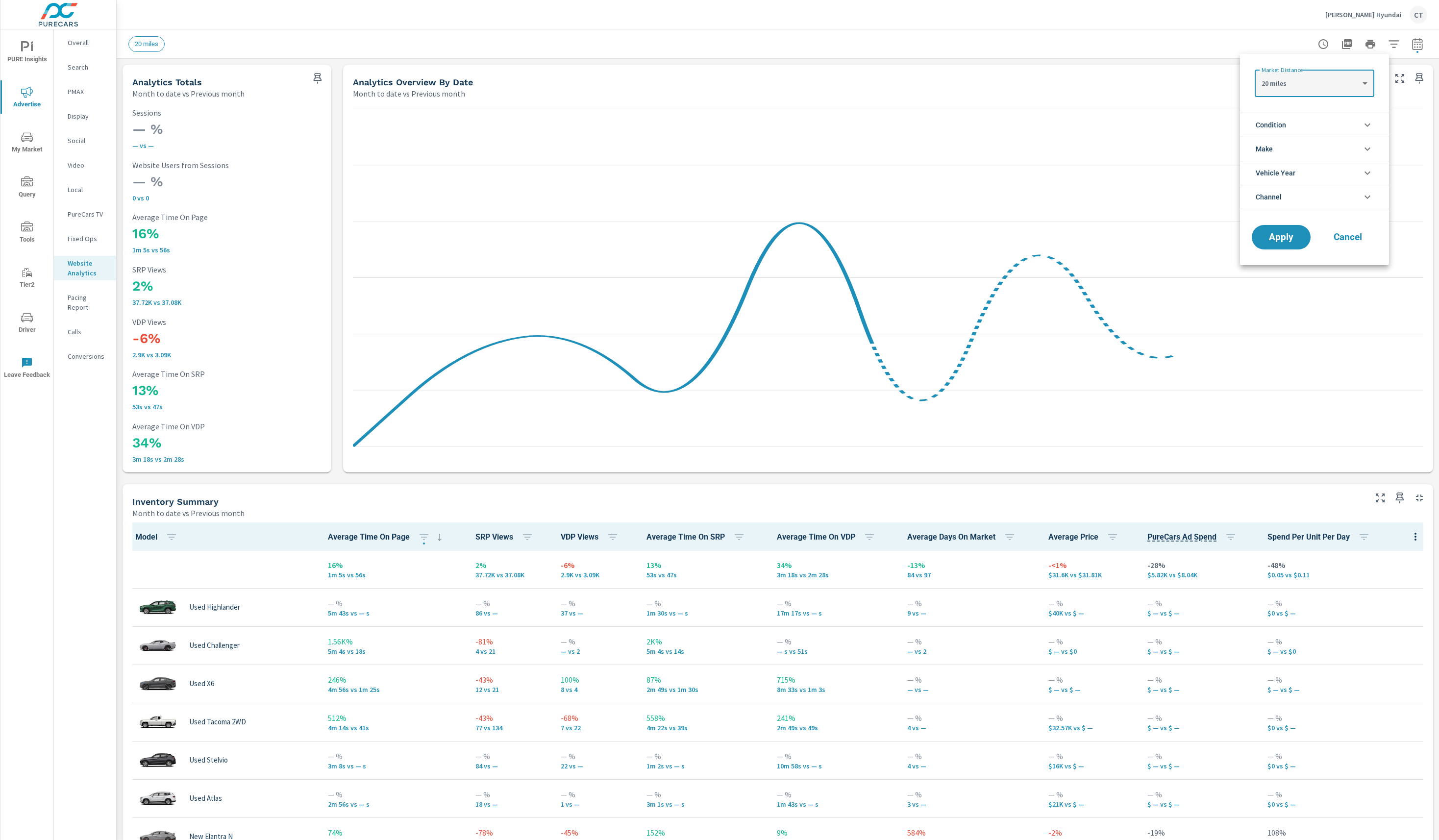
click at [1326, 80] on body "PURE Insights Advertise My Market Query Tools Tier2 Driver Leave Feedback Overa…" at bounding box center [720, 420] width 1439 height 840
click at [1304, 108] on li "40 miles" at bounding box center [1313, 114] width 119 height 15
click at [1340, 79] on body "PURE Insights Advertise My Market Query Tools Tier2 Driver Leave Feedback Overa…" at bounding box center [720, 420] width 1439 height 840
click at [1314, 100] on li "50 miles" at bounding box center [1313, 99] width 119 height 15
type Distance "50"
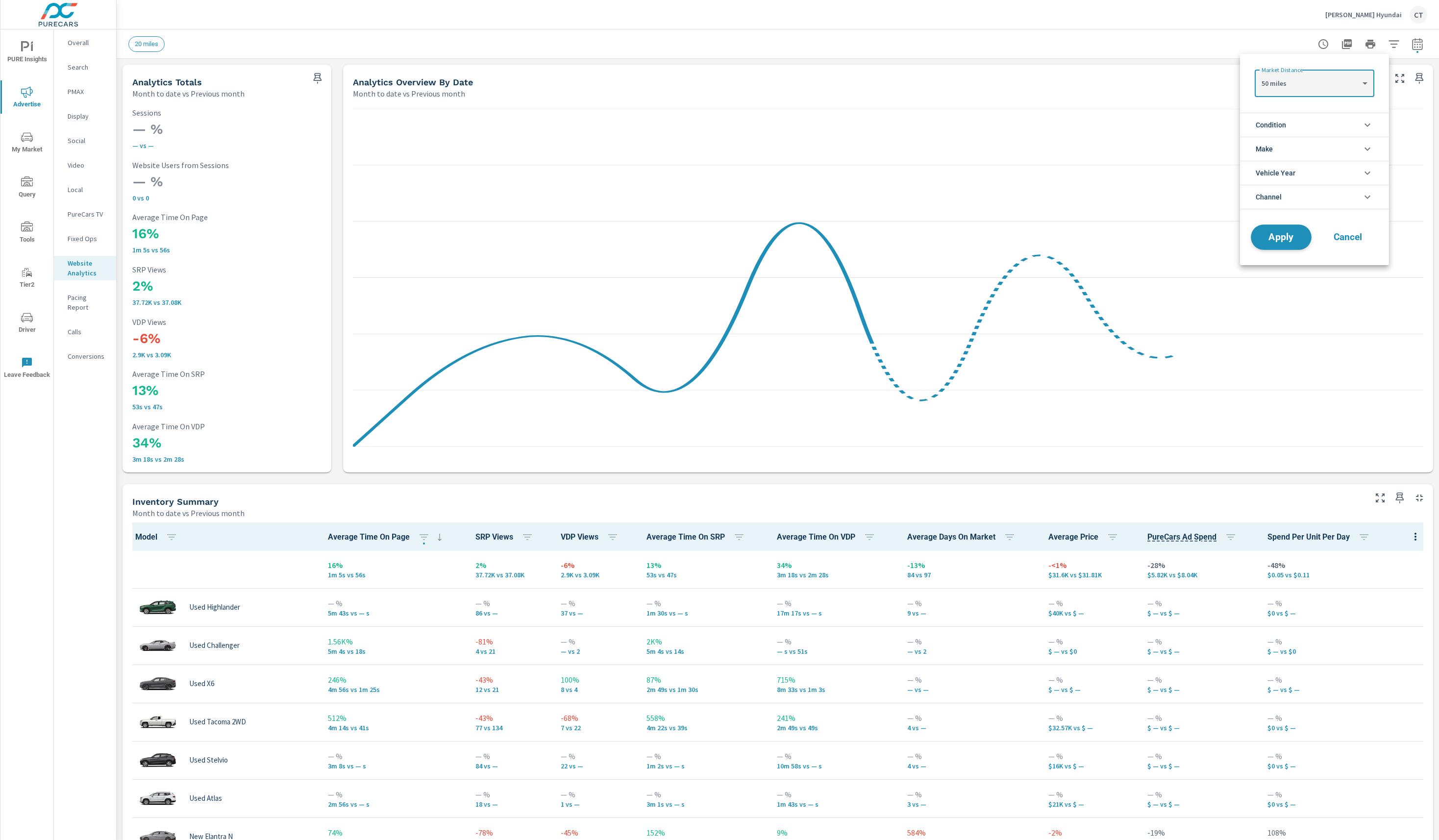
click at [1278, 237] on span "Apply" at bounding box center [1280, 237] width 40 height 9
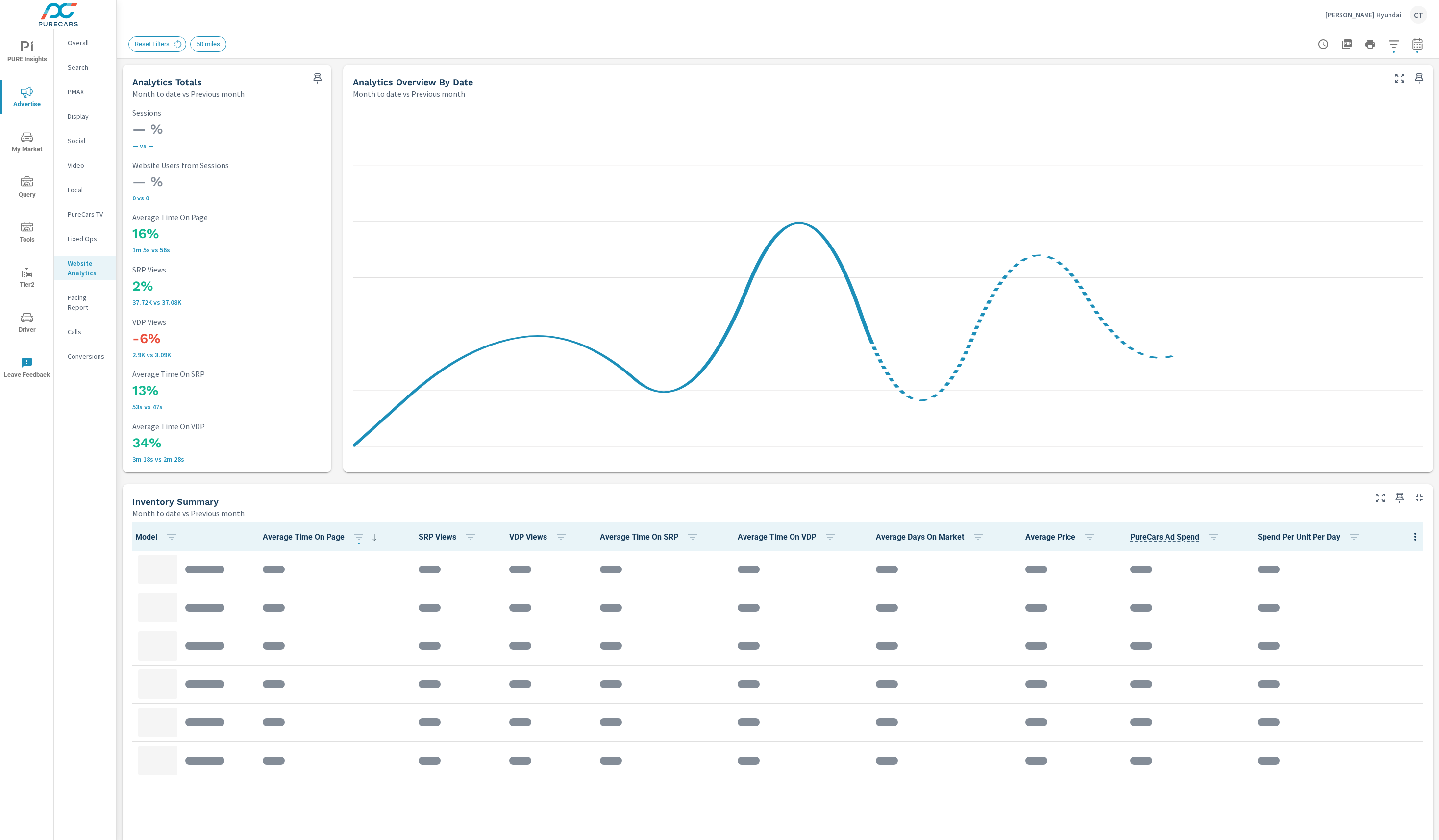
click at [1388, 48] on icon "button" at bounding box center [1394, 44] width 12 height 12
click at [1377, 46] on div at bounding box center [720, 420] width 1439 height 840
click at [1388, 47] on icon "button" at bounding box center [1394, 44] width 12 height 12
drag, startPoint x: 1332, startPoint y: 109, endPoint x: 1329, endPoint y: 115, distance: 6.7
click at [1331, 112] on ul "Condition New Used Certified No Condition Make Hyundai Ford Missing Make GMC Ch…" at bounding box center [1314, 161] width 149 height 104
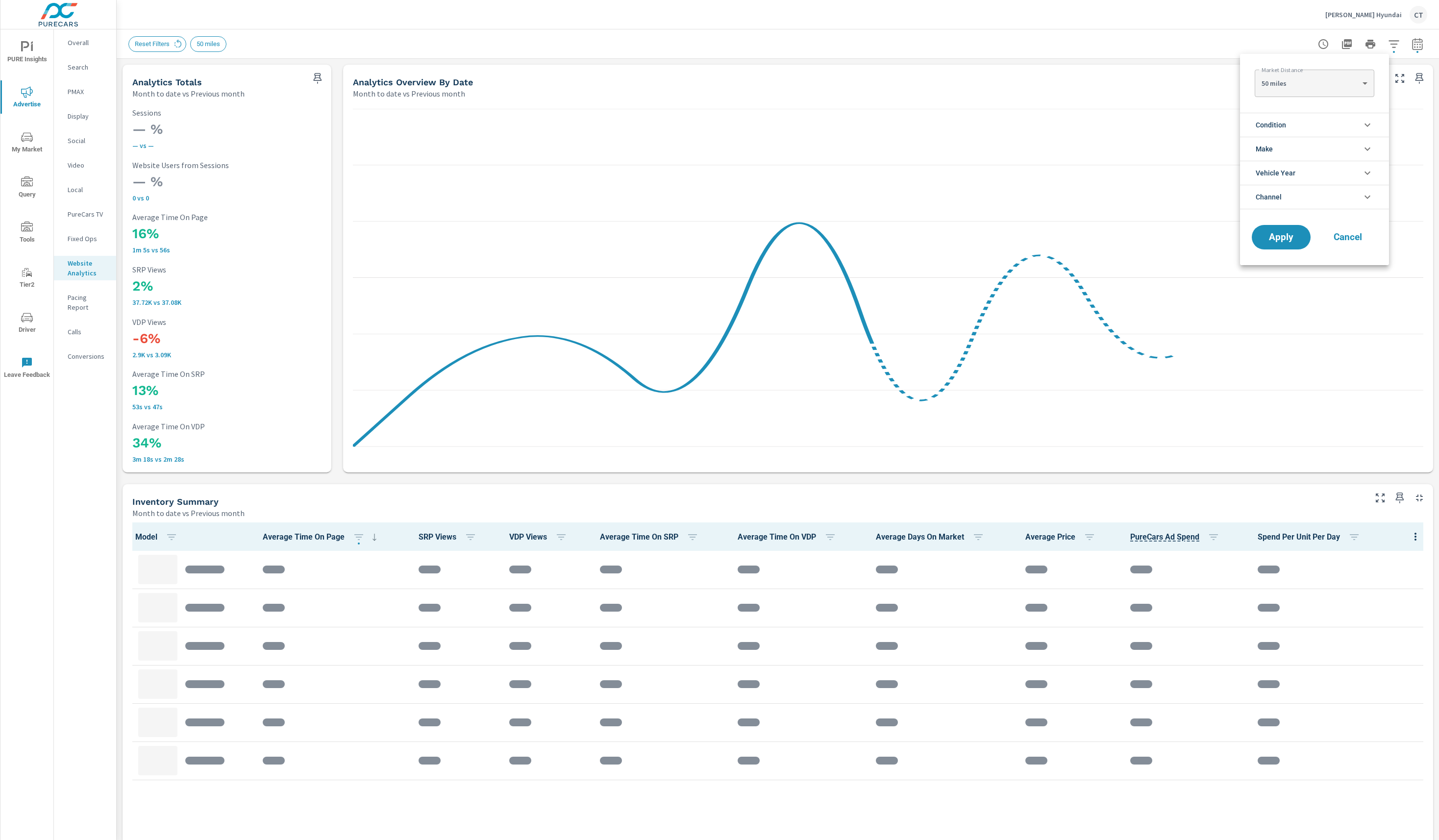
click at [1327, 118] on li "Condition" at bounding box center [1314, 124] width 149 height 24
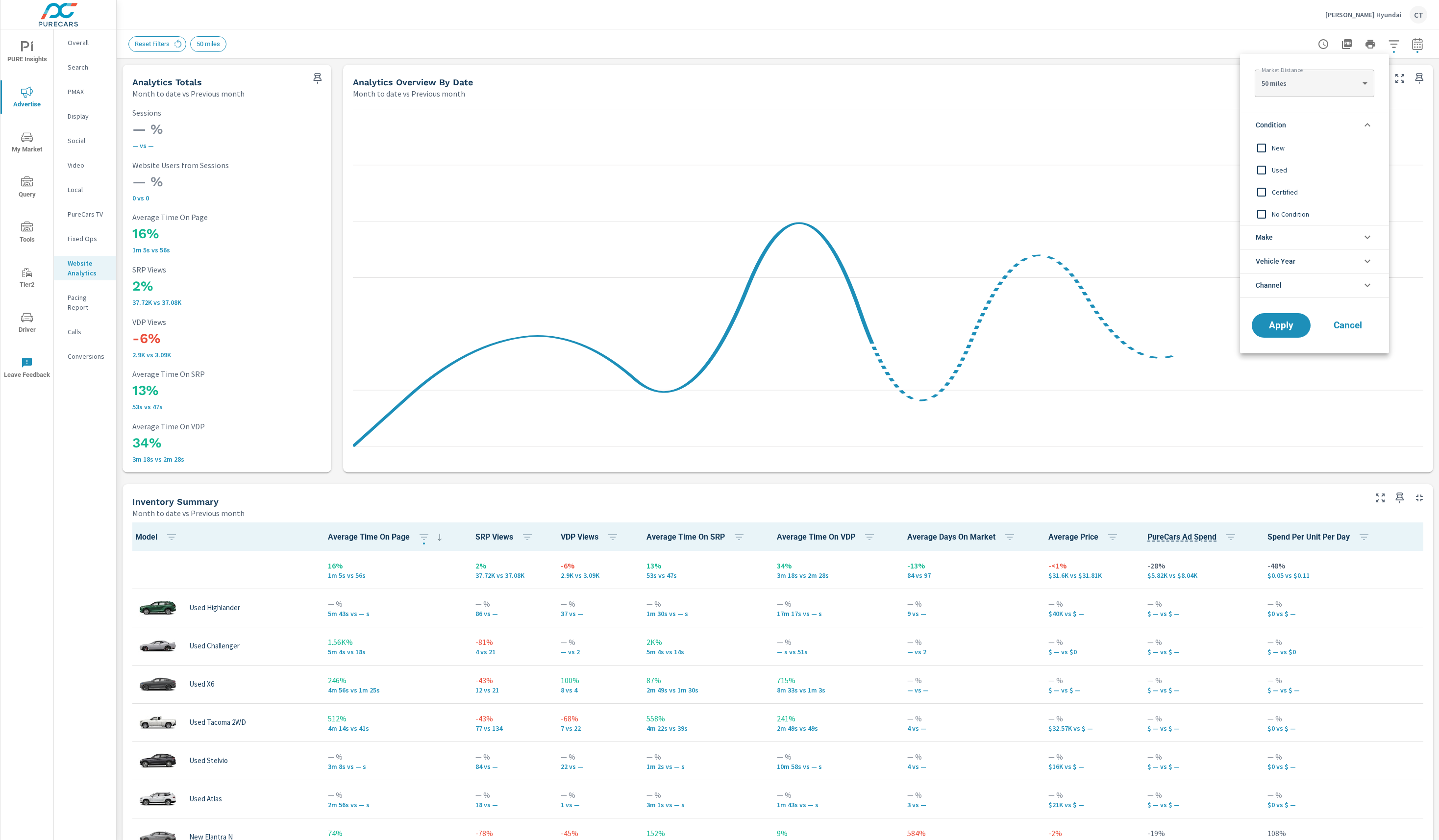
scroll to position [1, 0]
click at [1262, 145] on input "filter options" at bounding box center [1261, 148] width 20 height 20
drag, startPoint x: 1289, startPoint y: 332, endPoint x: 1289, endPoint y: 316, distance: 16.0
click at [1289, 332] on button "Apply" at bounding box center [1280, 325] width 61 height 26
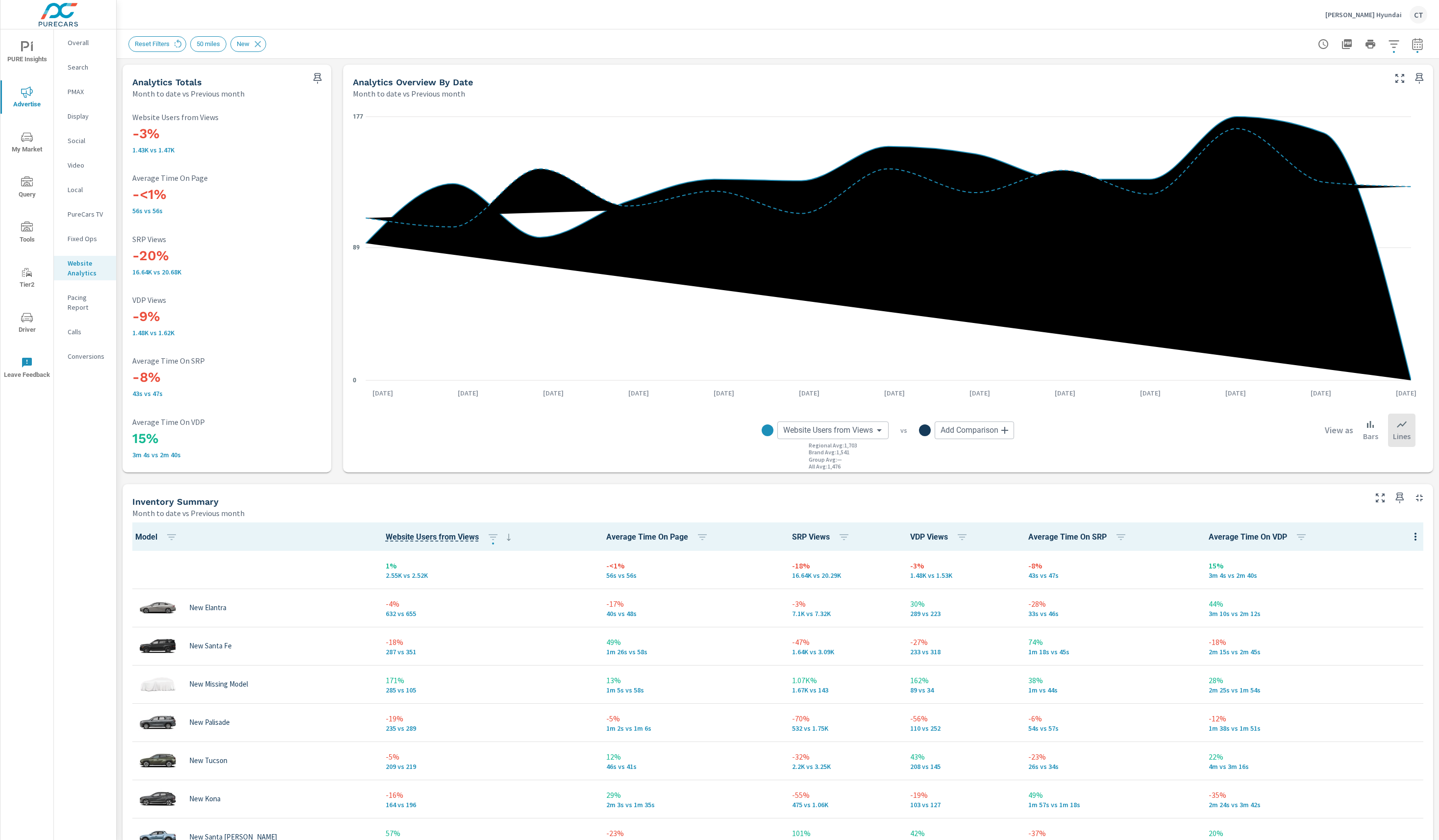
click at [538, 19] on div "Tipton Hyundai CT" at bounding box center [778, 15] width 1299 height 29
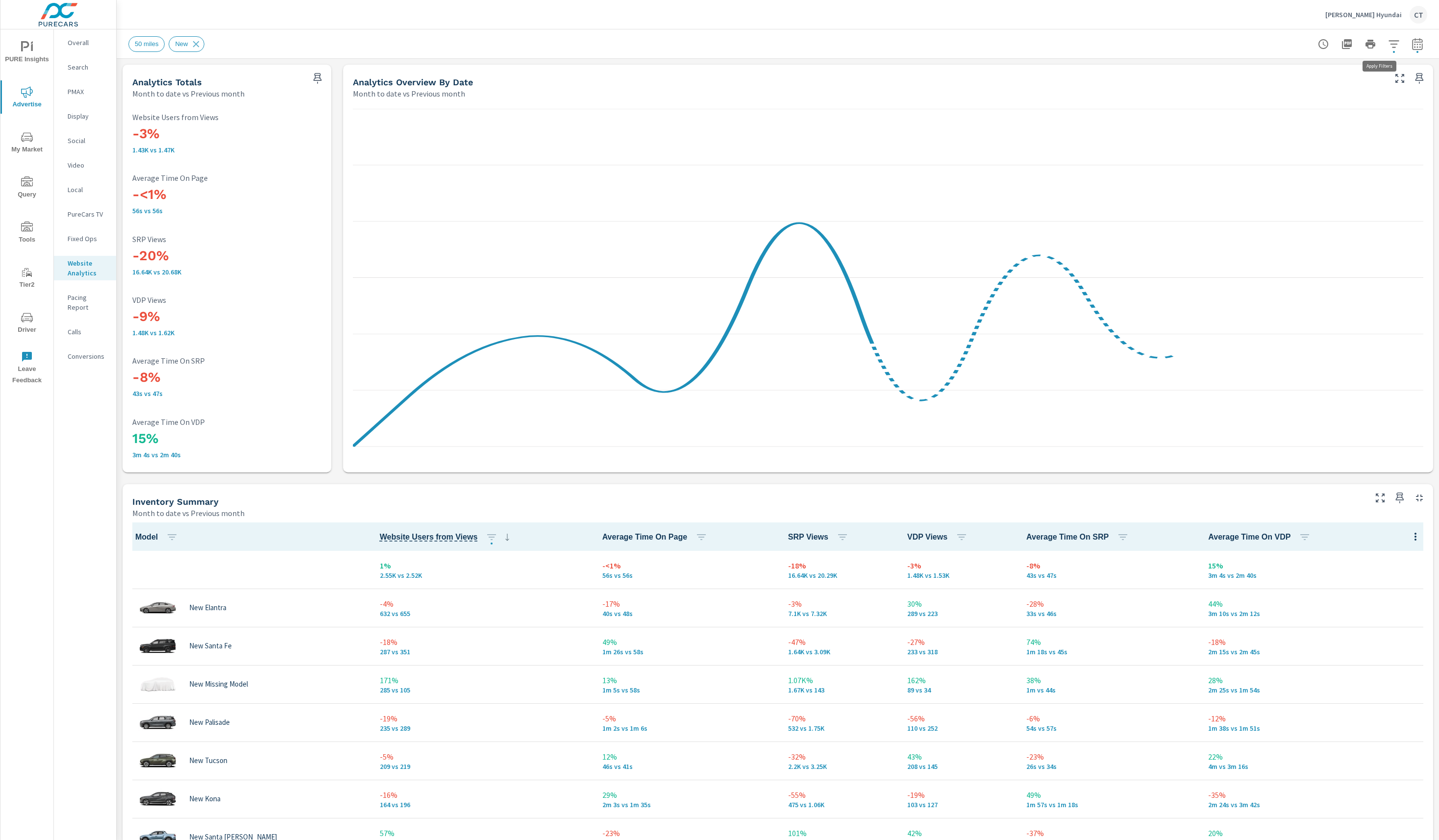
click at [1388, 39] on icon "button" at bounding box center [1394, 44] width 12 height 12
click at [1323, 123] on li "Condition" at bounding box center [1314, 124] width 149 height 24
click at [1302, 169] on span "Used" at bounding box center [1325, 170] width 107 height 12
drag, startPoint x: 1302, startPoint y: 169, endPoint x: 1292, endPoint y: 188, distance: 21.5
click at [1292, 188] on span "Certified" at bounding box center [1325, 192] width 107 height 12
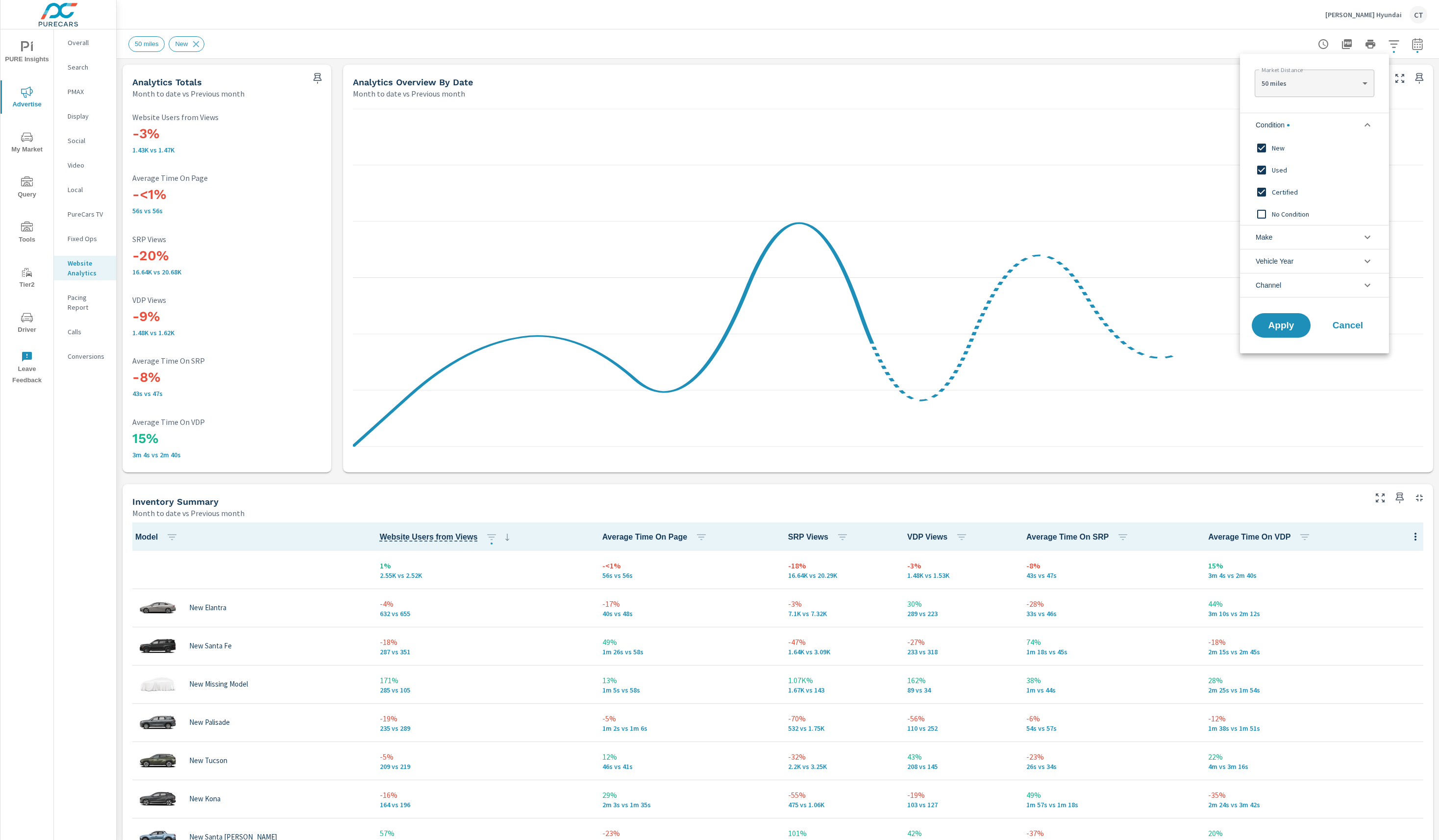
click at [1294, 145] on span "New" at bounding box center [1325, 148] width 107 height 12
click at [1280, 327] on span "Apply" at bounding box center [1280, 325] width 40 height 9
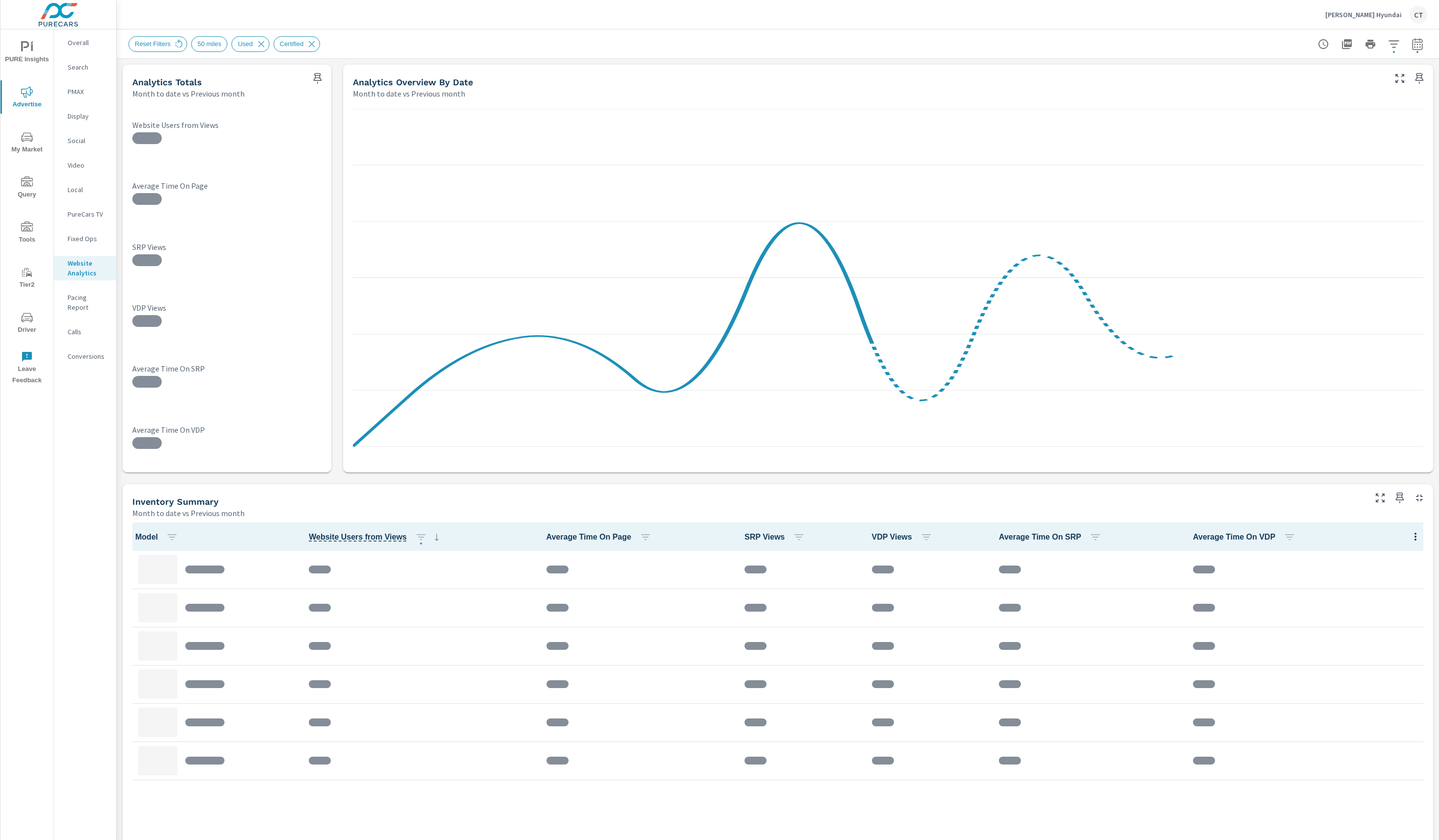
click at [567, 38] on div "Reset Filters 50 miles Used Certified" at bounding box center [709, 44] width 1161 height 15
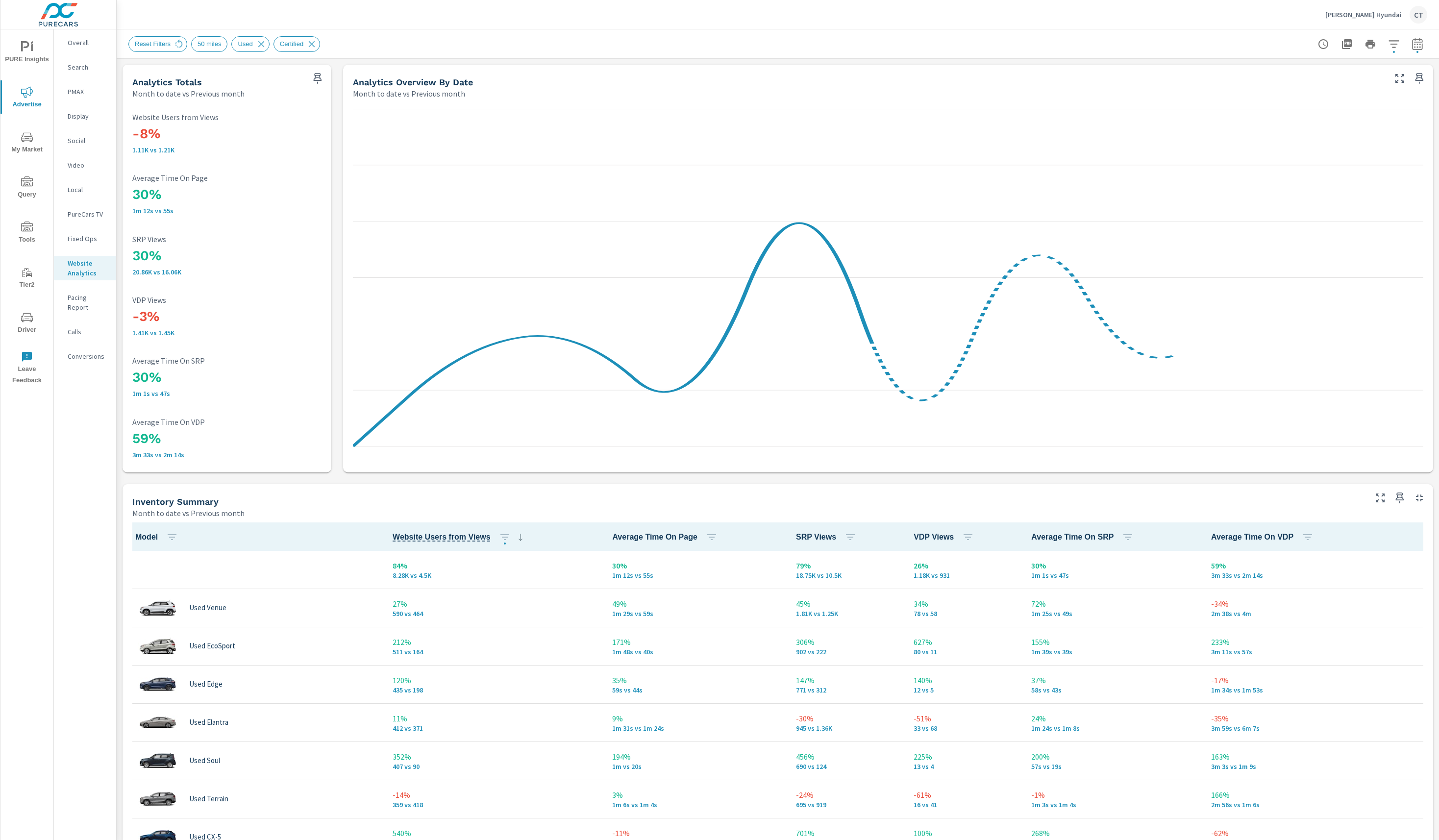
scroll to position [1, 0]
click at [619, 37] on div "Reset Filters 50 miles Used Certified" at bounding box center [709, 44] width 1161 height 15
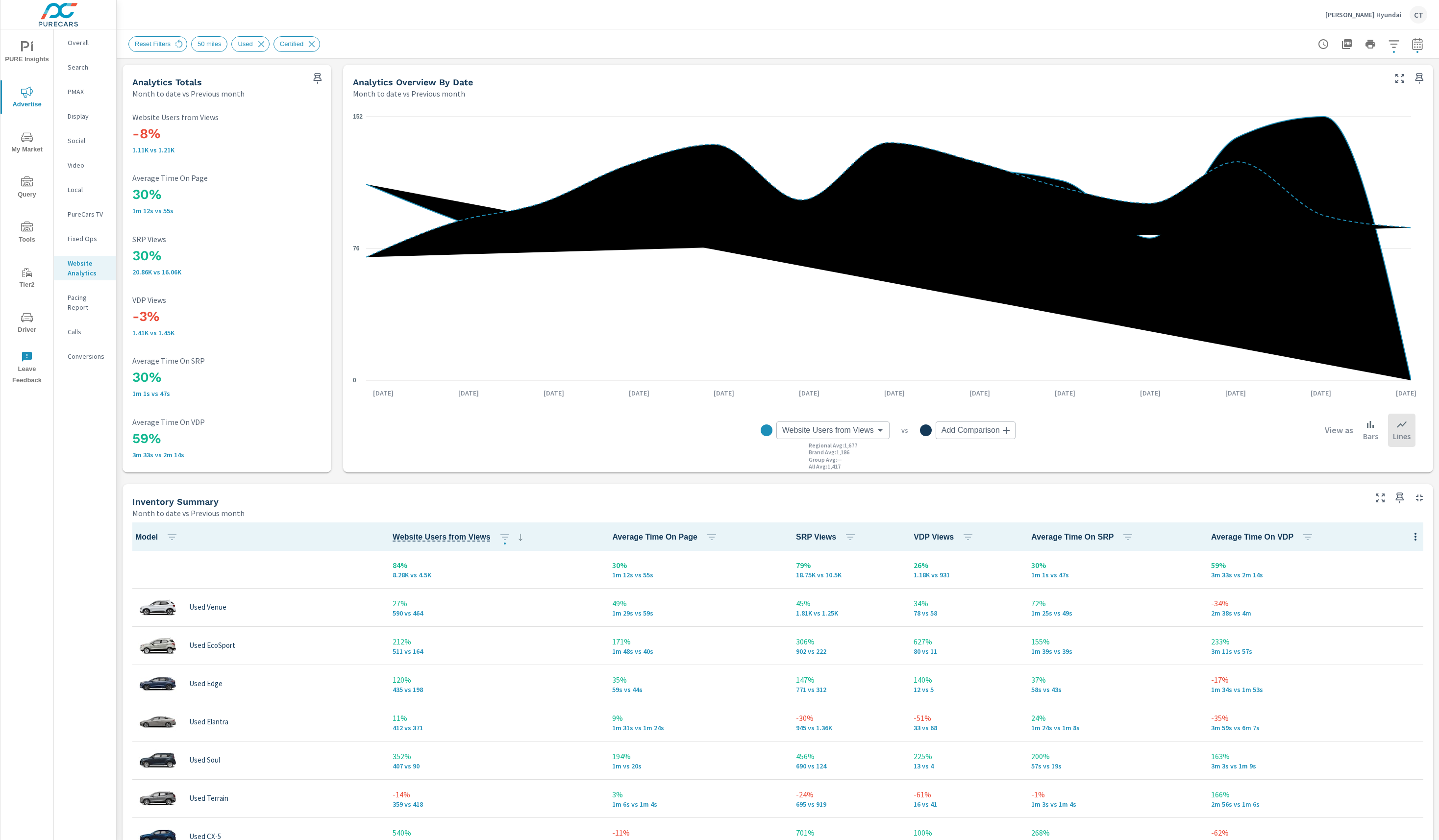
click at [1075, 465] on div "0 76 152 Aug 1st Aug 2nd Aug 3rd Aug 4th Aug 5th Aug 6th Aug 7th Aug 8th Aug 9t…" at bounding box center [888, 286] width 1082 height 365
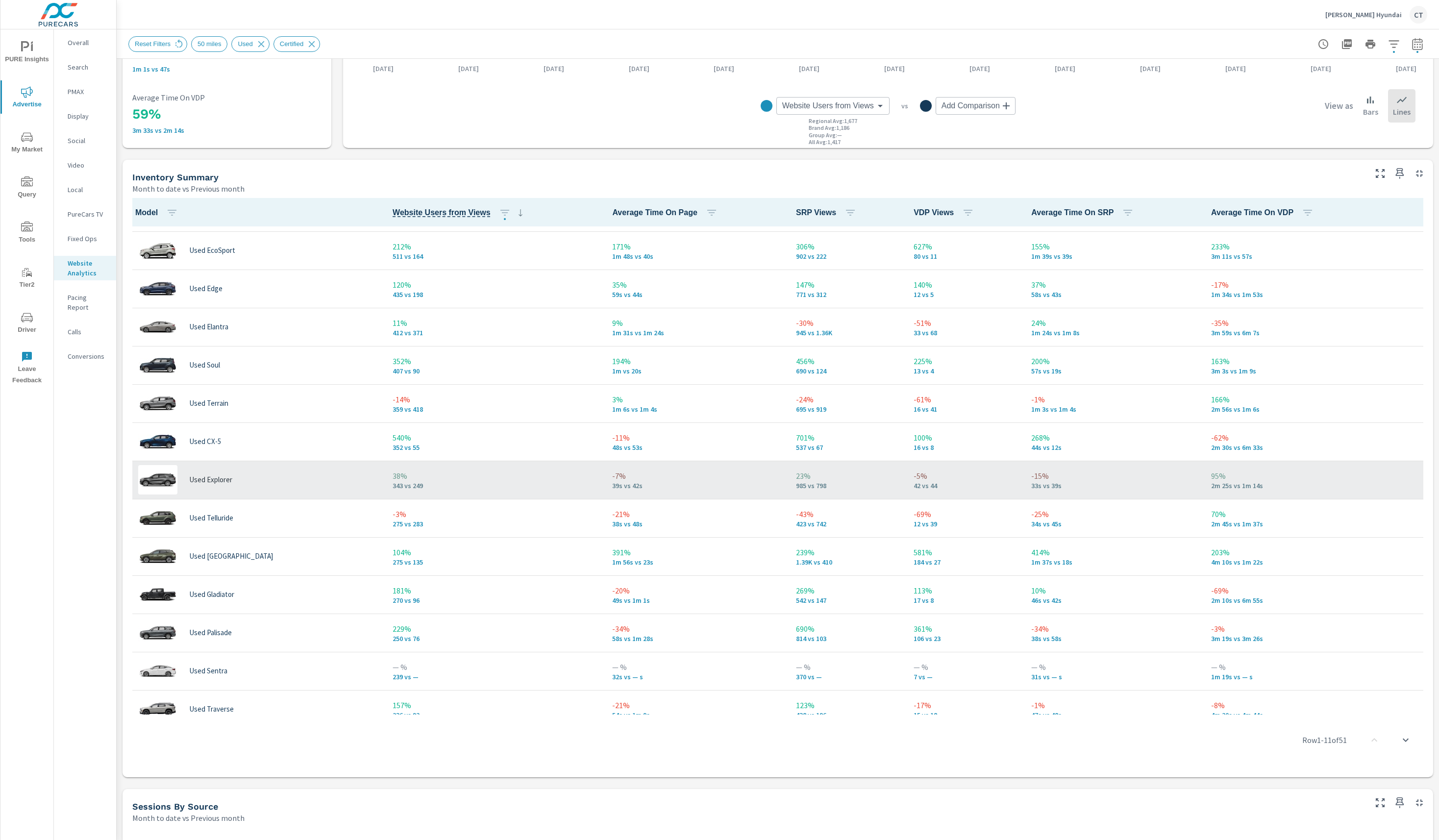
scroll to position [84, 0]
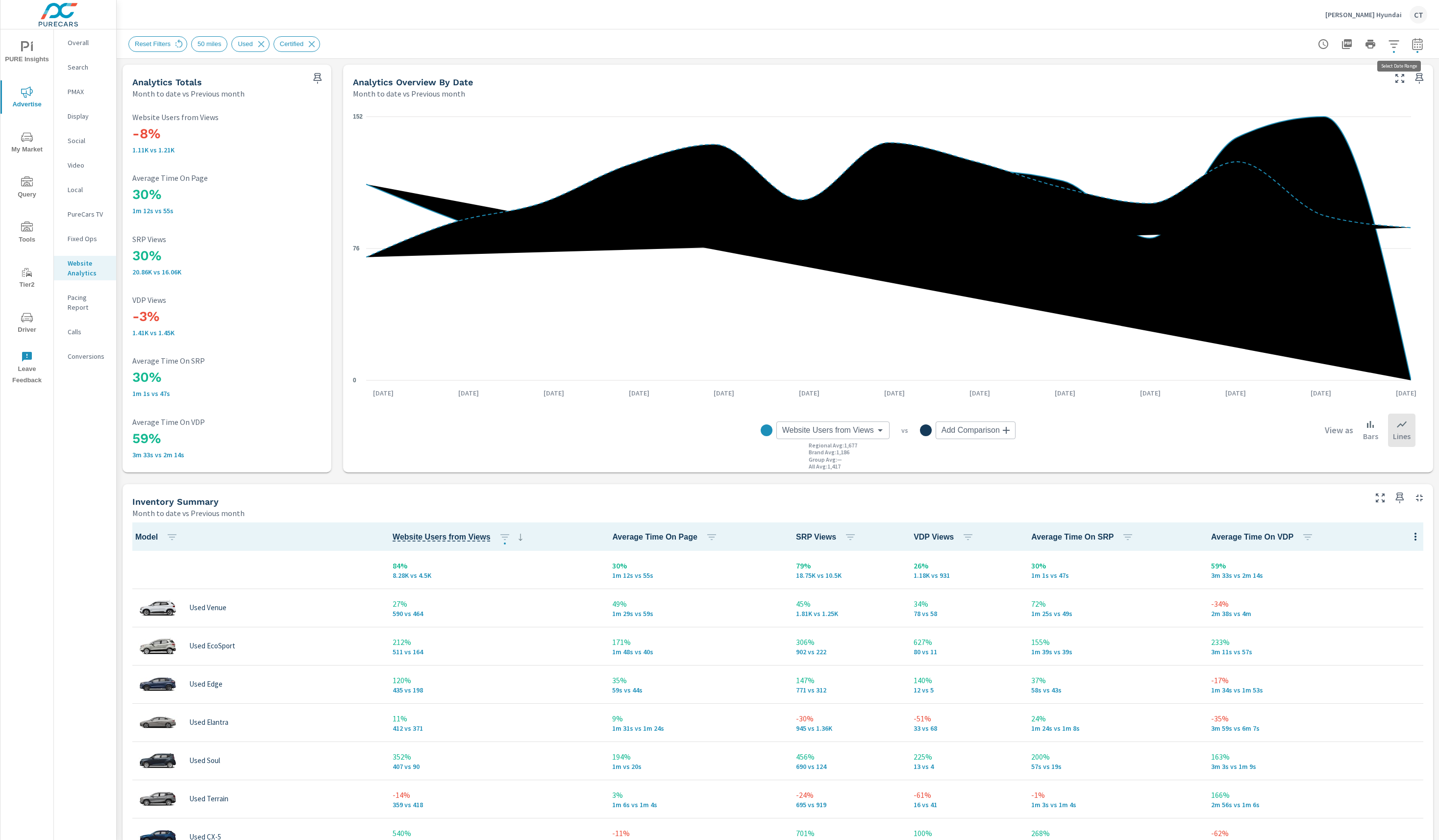
click at [1409, 44] on button "button" at bounding box center [1417, 44] width 20 height 20
select select "Month to date"
select select "Previous month"
click at [1354, 79] on select "Custom Yesterday Last week Last 7 days Last 14 days Last 30 days Last 45 days L…" at bounding box center [1324, 85] width 98 height 20
select select "Last 45 days"
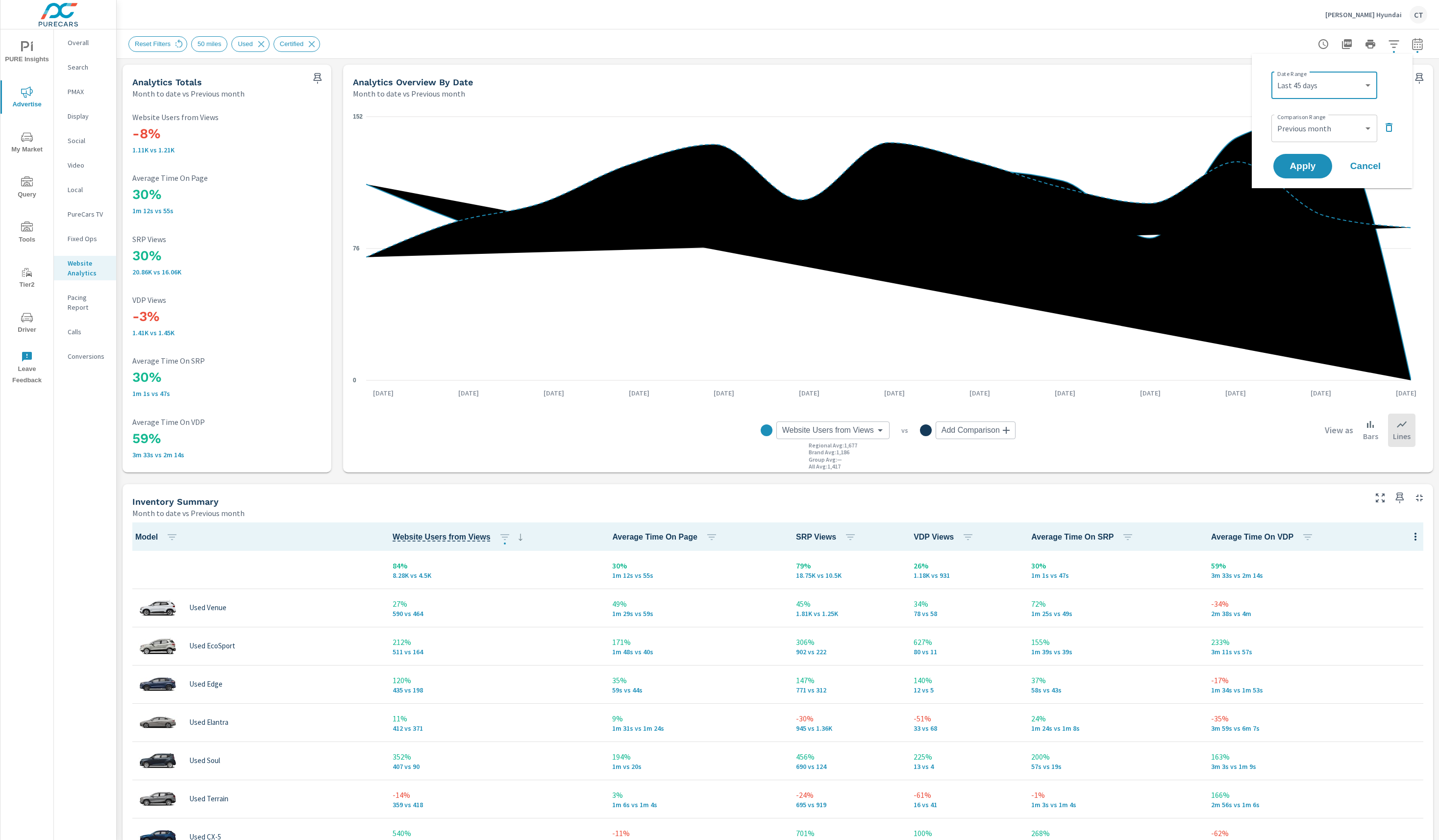
click at [1397, 124] on div "Date Range Custom Yesterday Last week Last 7 days Last 14 days Last 30 days Las…" at bounding box center [1332, 121] width 137 height 118
click at [1392, 127] on icon "button" at bounding box center [1389, 127] width 12 height 12
click at [1330, 112] on p "+ Add comparison" at bounding box center [1334, 111] width 126 height 12
select select "Previous period"
click at [1310, 157] on button "Apply" at bounding box center [1302, 166] width 61 height 26
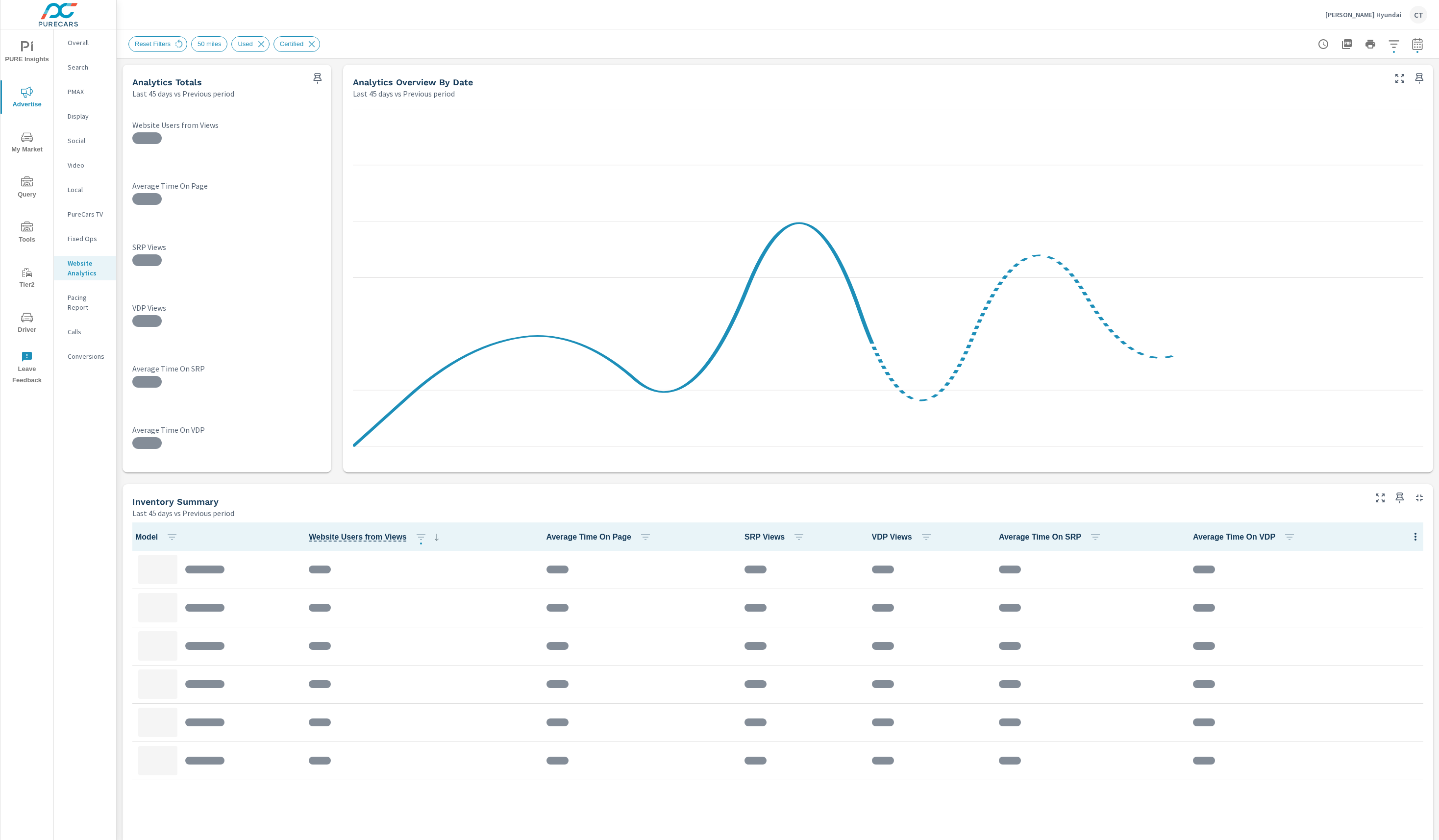
click at [750, 29] on div "Reset Filters 50 miles Used Certified" at bounding box center [778, 44] width 1299 height 29
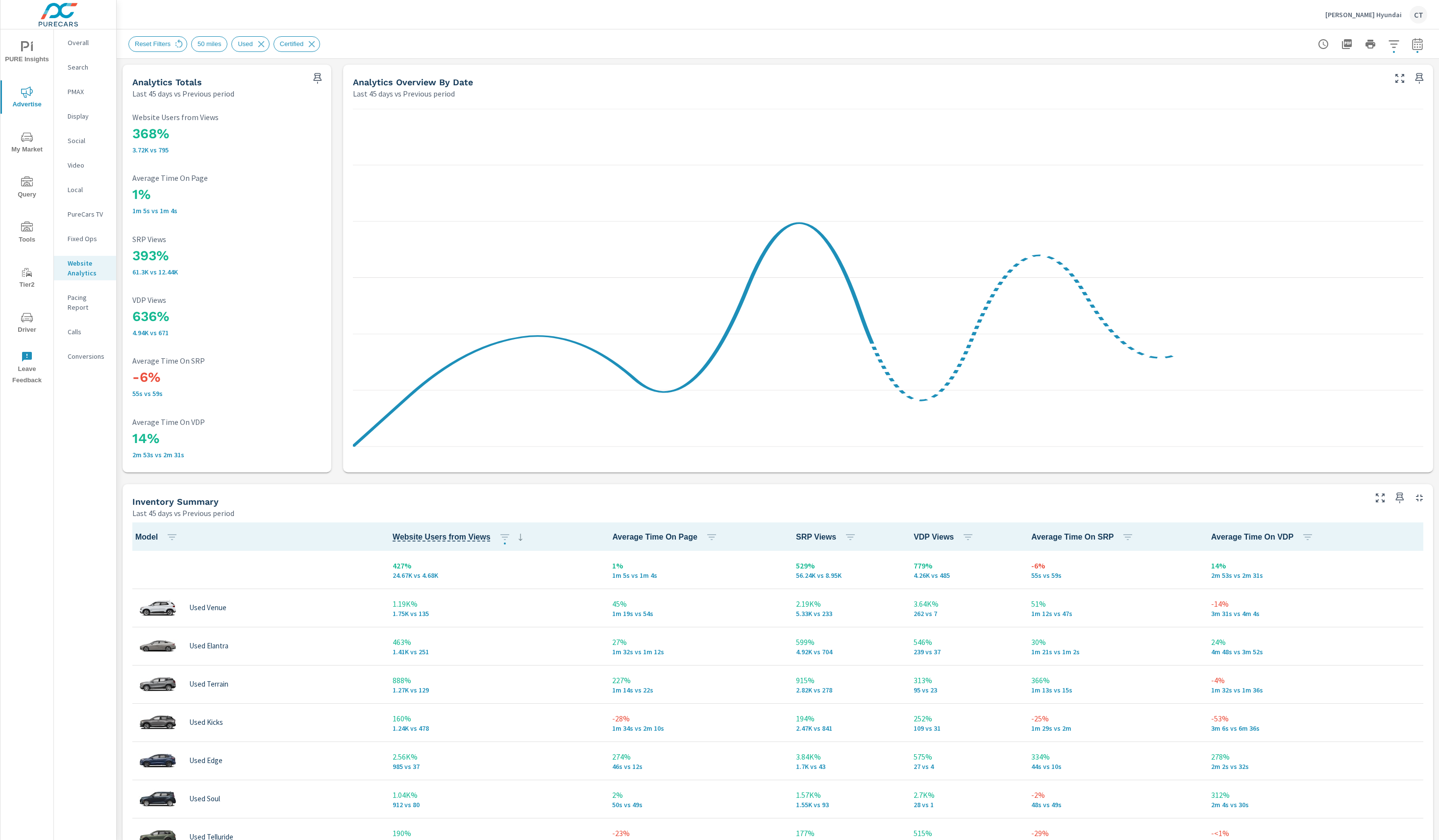
scroll to position [1, 0]
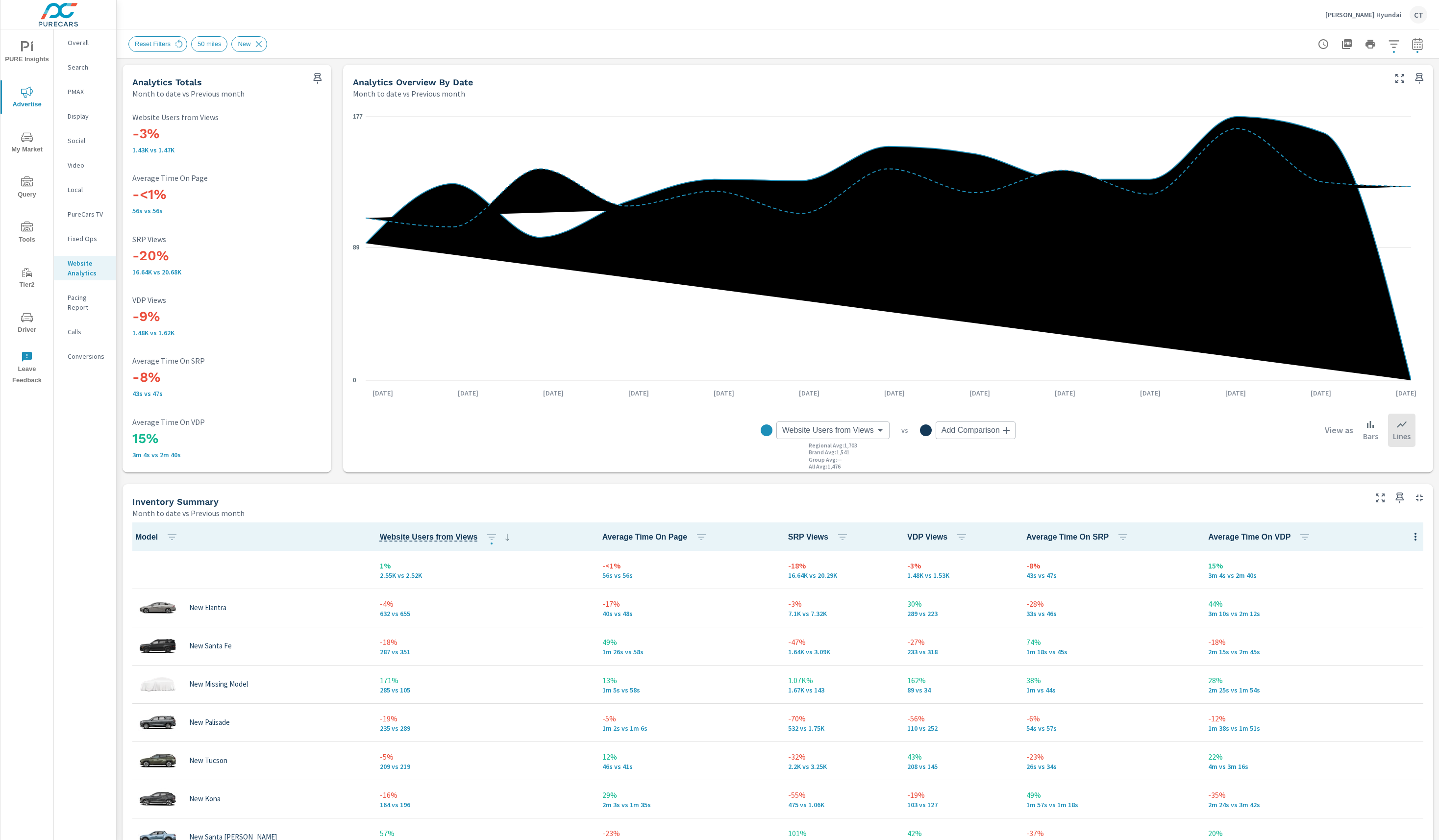
click at [394, 472] on div "0 89 177 Aug 1st Aug 2nd Aug 3rd Aug 4th Aug 5th Aug 6th Aug 7th Aug 8th Aug 9t…" at bounding box center [888, 286] width 1090 height 373
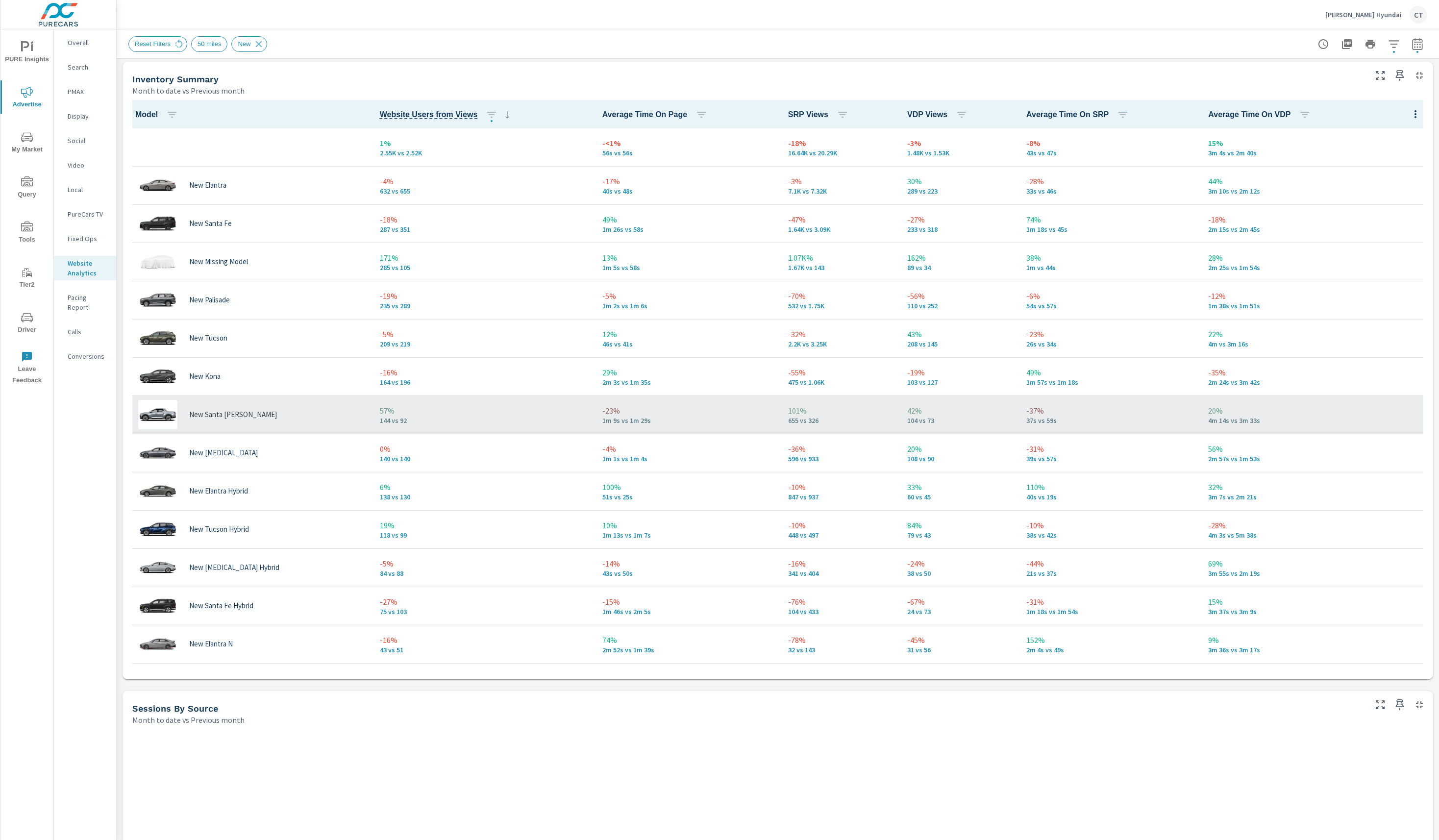
scroll to position [419, 0]
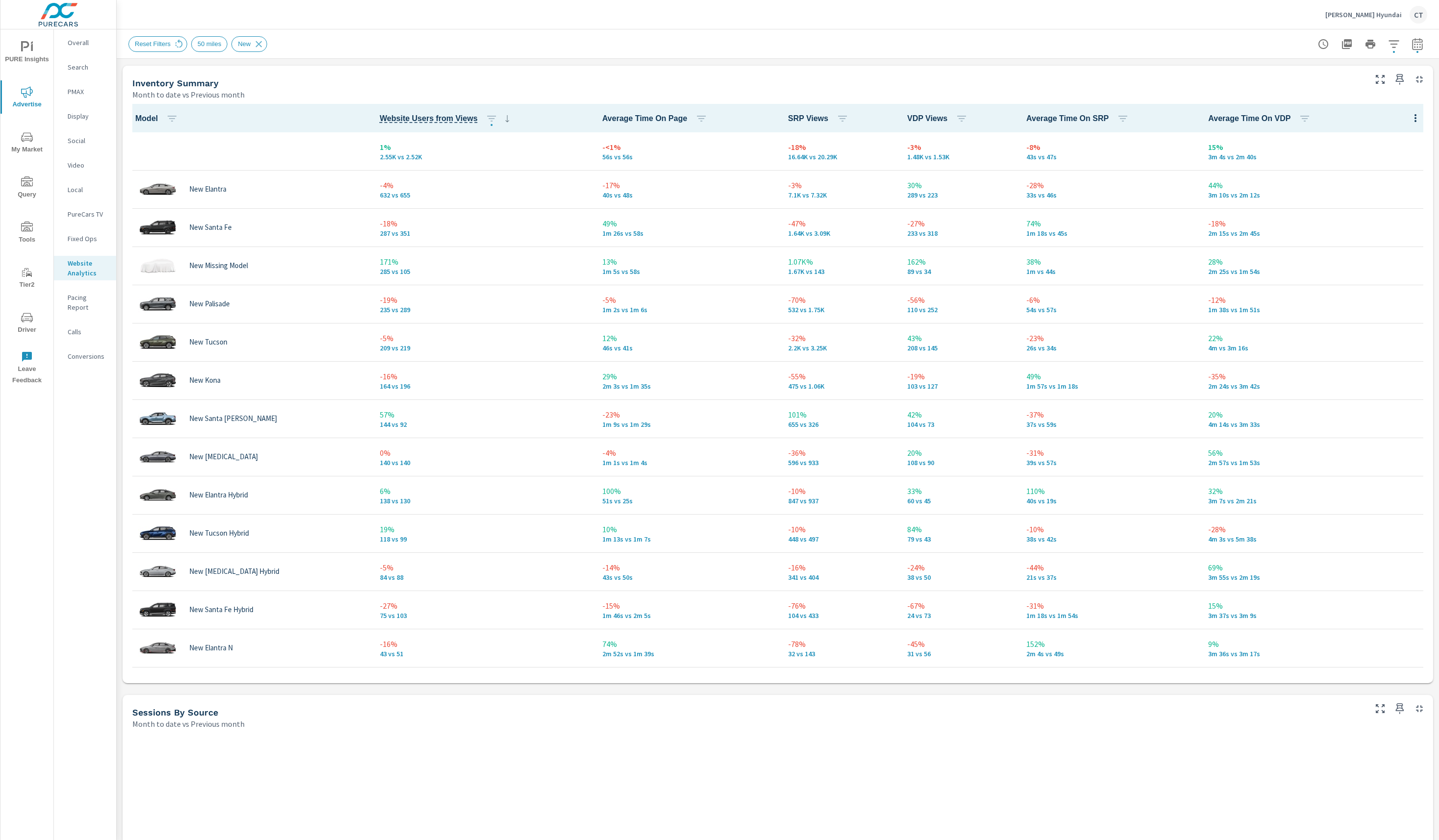
click at [1411, 41] on icon "button" at bounding box center [1417, 44] width 12 height 12
select select "Month to date"
select select "Previous month"
click at [1308, 85] on select "Custom Yesterday Last week Last 7 days Last 14 days Last 30 days Last 45 days L…" at bounding box center [1324, 85] width 98 height 20
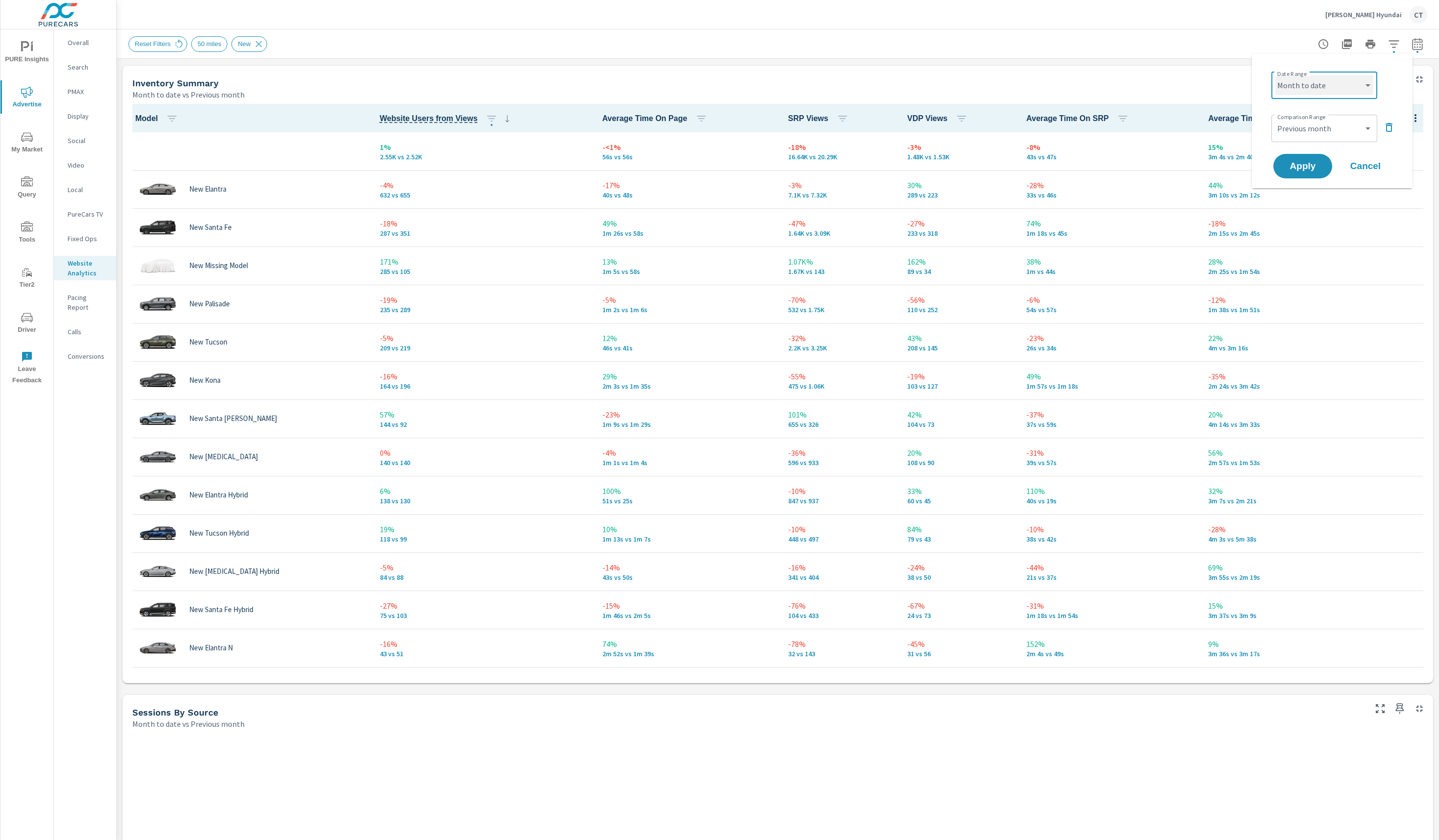
select select "Last 45 days"
click at [1386, 124] on icon "button" at bounding box center [1389, 127] width 12 height 12
click at [1297, 134] on span "Apply" at bounding box center [1302, 139] width 40 height 9
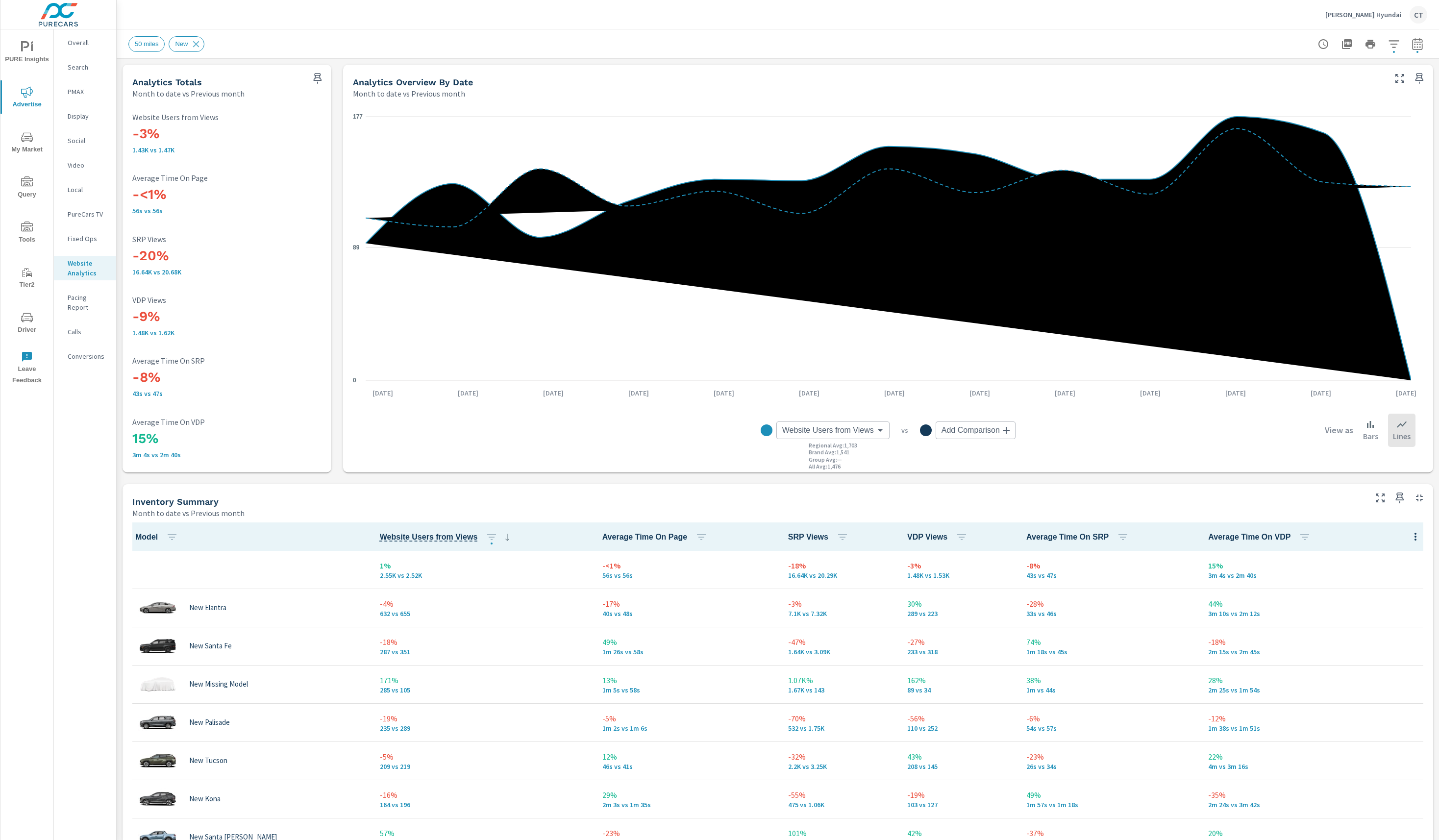
click at [91, 44] on p "Overall" at bounding box center [88, 42] width 41 height 9
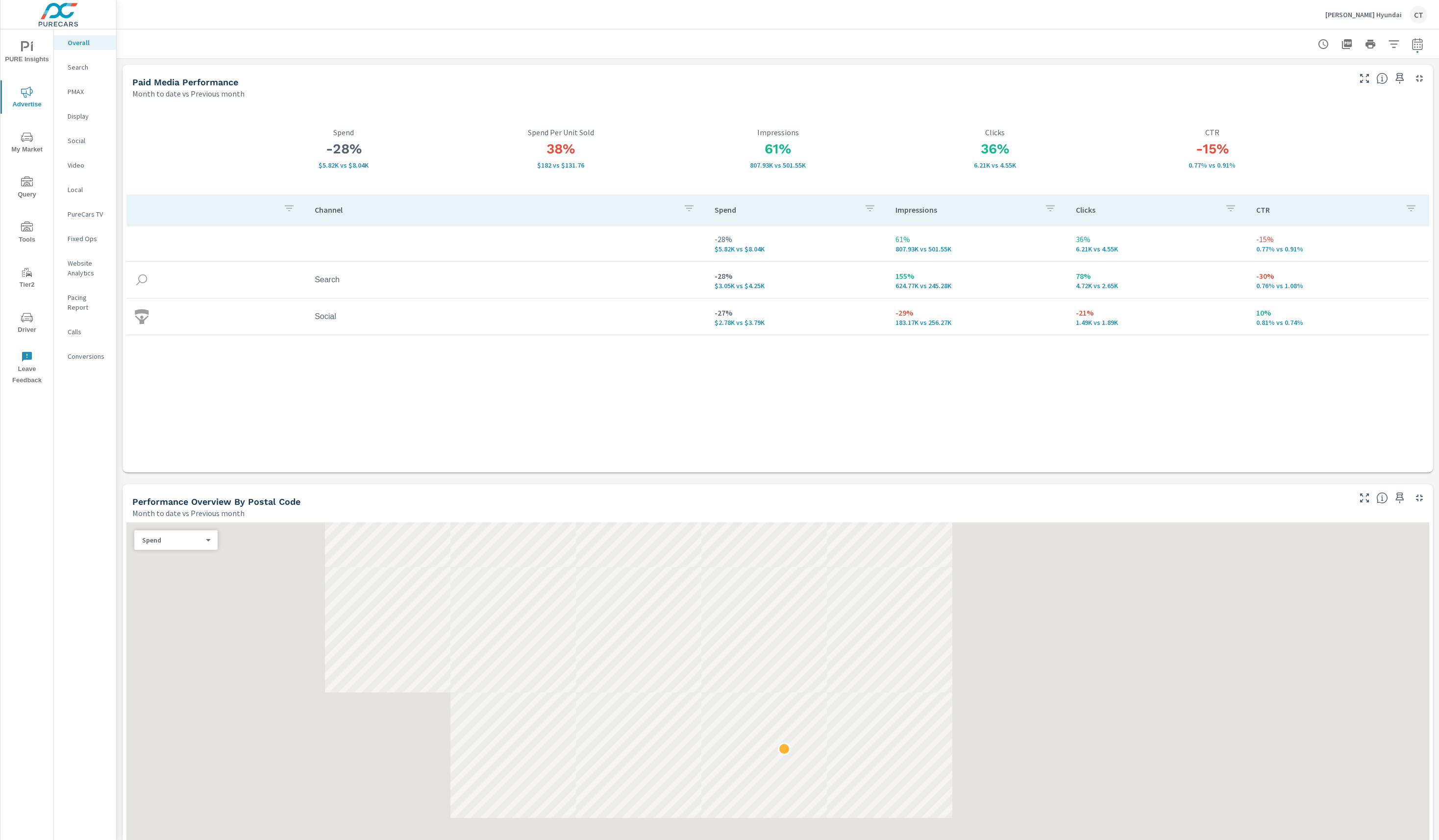
click at [30, 56] on span "PURE Insights" at bounding box center [27, 53] width 47 height 24
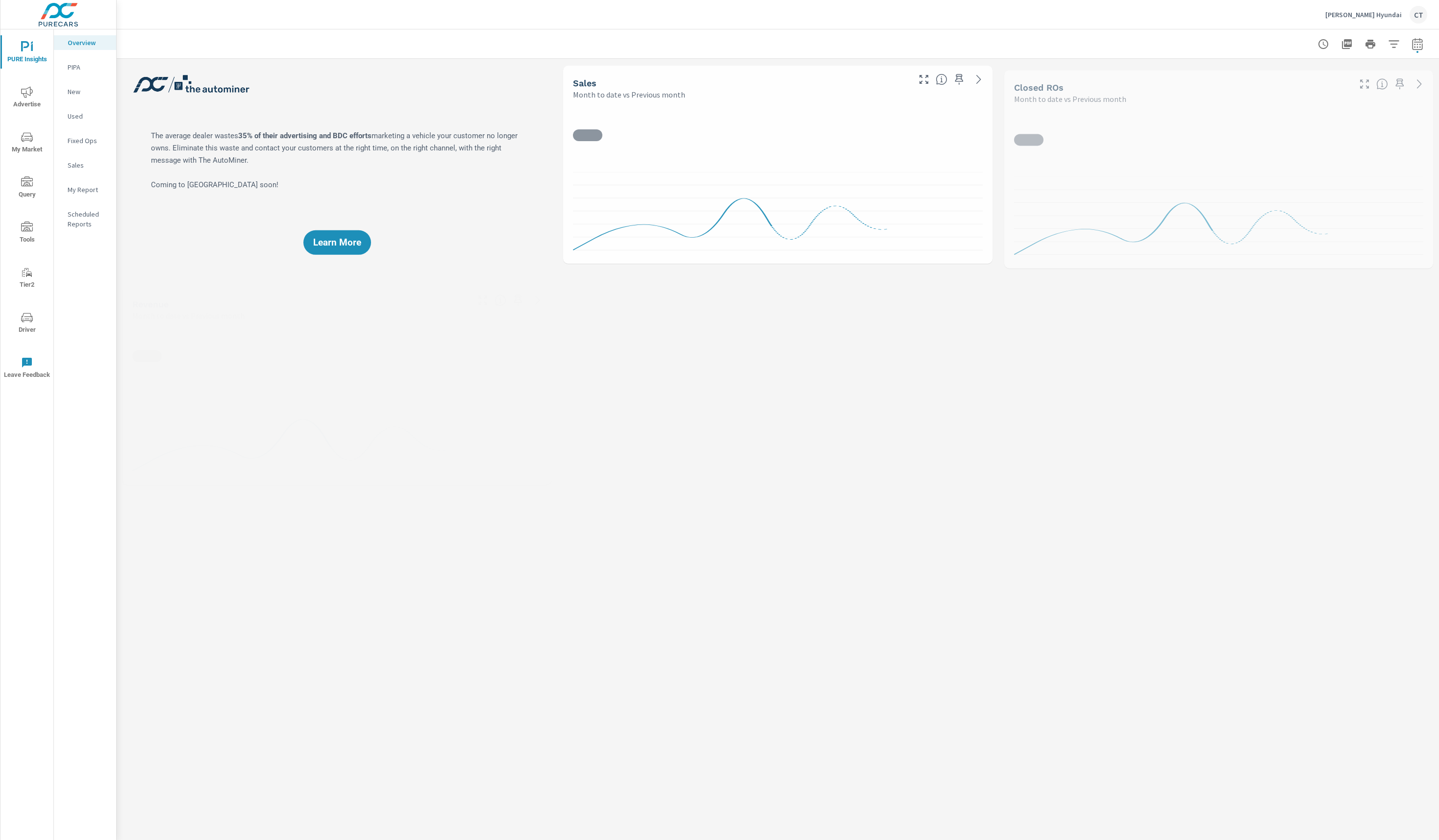
click at [12, 96] on span "Advertise" at bounding box center [27, 98] width 47 height 24
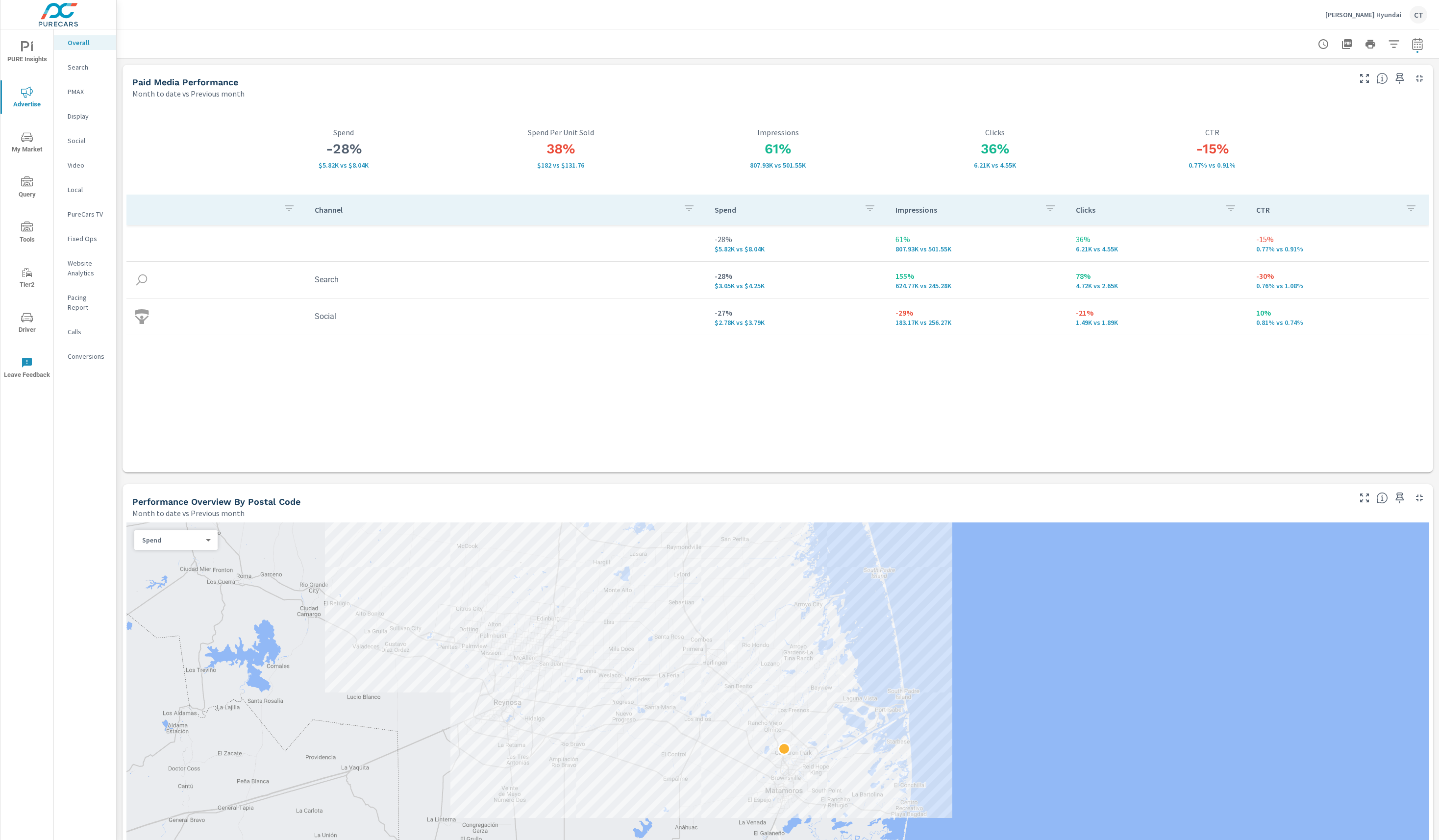
click at [30, 39] on button "PURE Insights" at bounding box center [27, 52] width 53 height 34
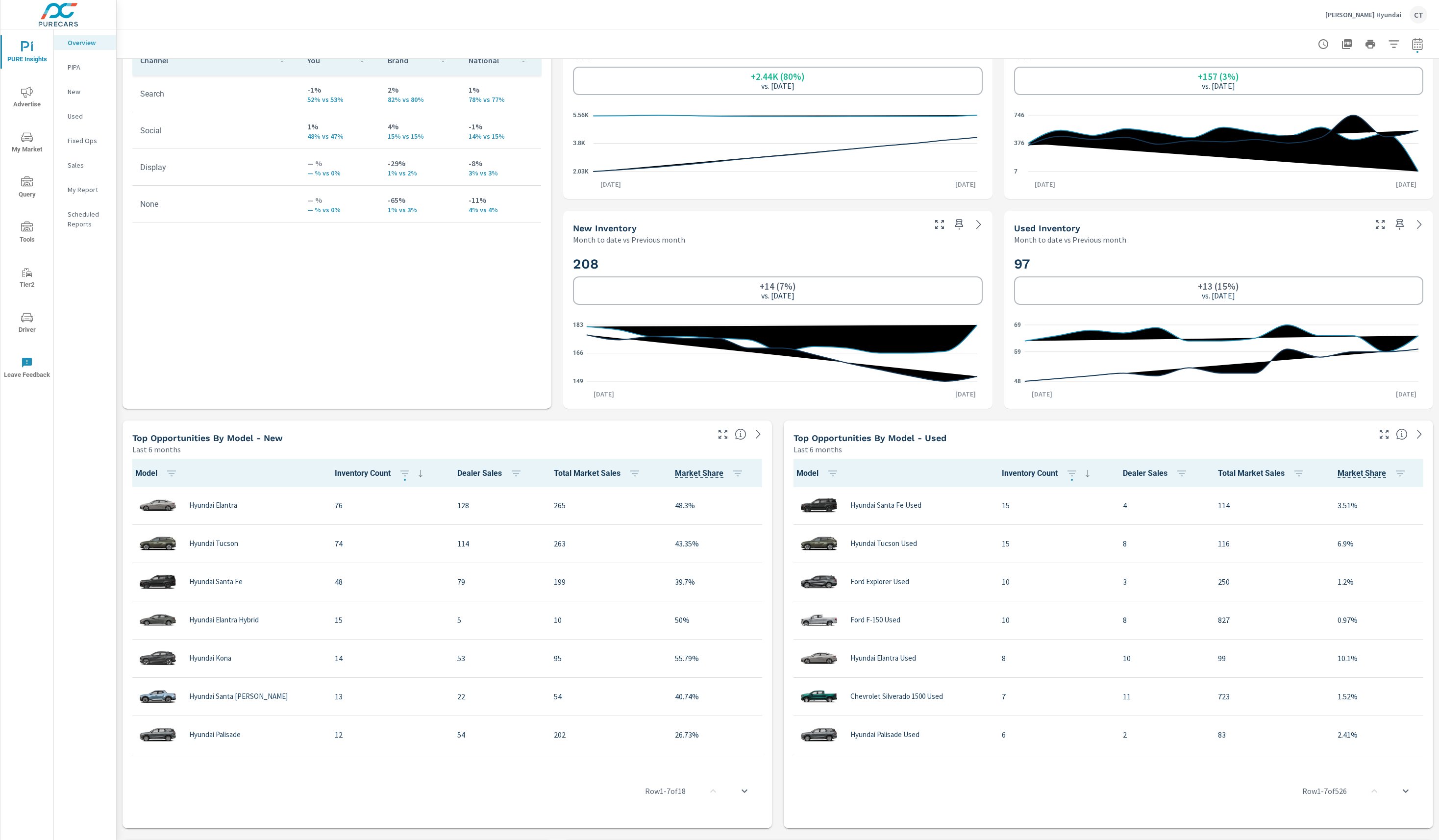
scroll to position [485, 0]
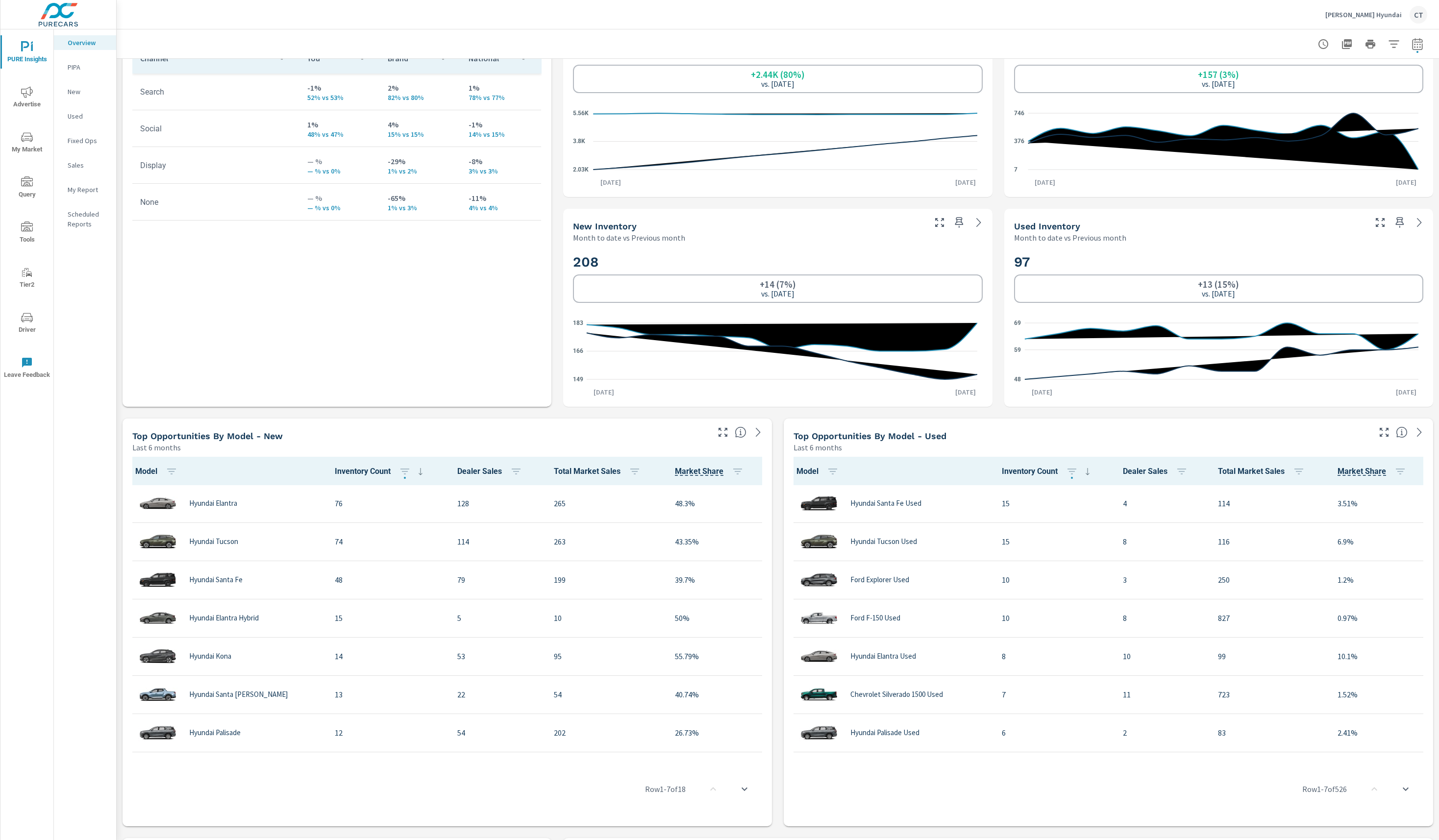
click at [990, 202] on div "Learn More The average dealer wastes 35% of their advertising and BDC efforts m…" at bounding box center [778, 622] width 1322 height 2097
click at [1410, 45] on button "button" at bounding box center [1417, 44] width 20 height 20
select select "Month to date"
select select "Previous month"
click at [1351, 87] on select "Custom Yesterday Last week Last 7 days Last 14 days Last 30 days Last 45 days L…" at bounding box center [1324, 85] width 98 height 20
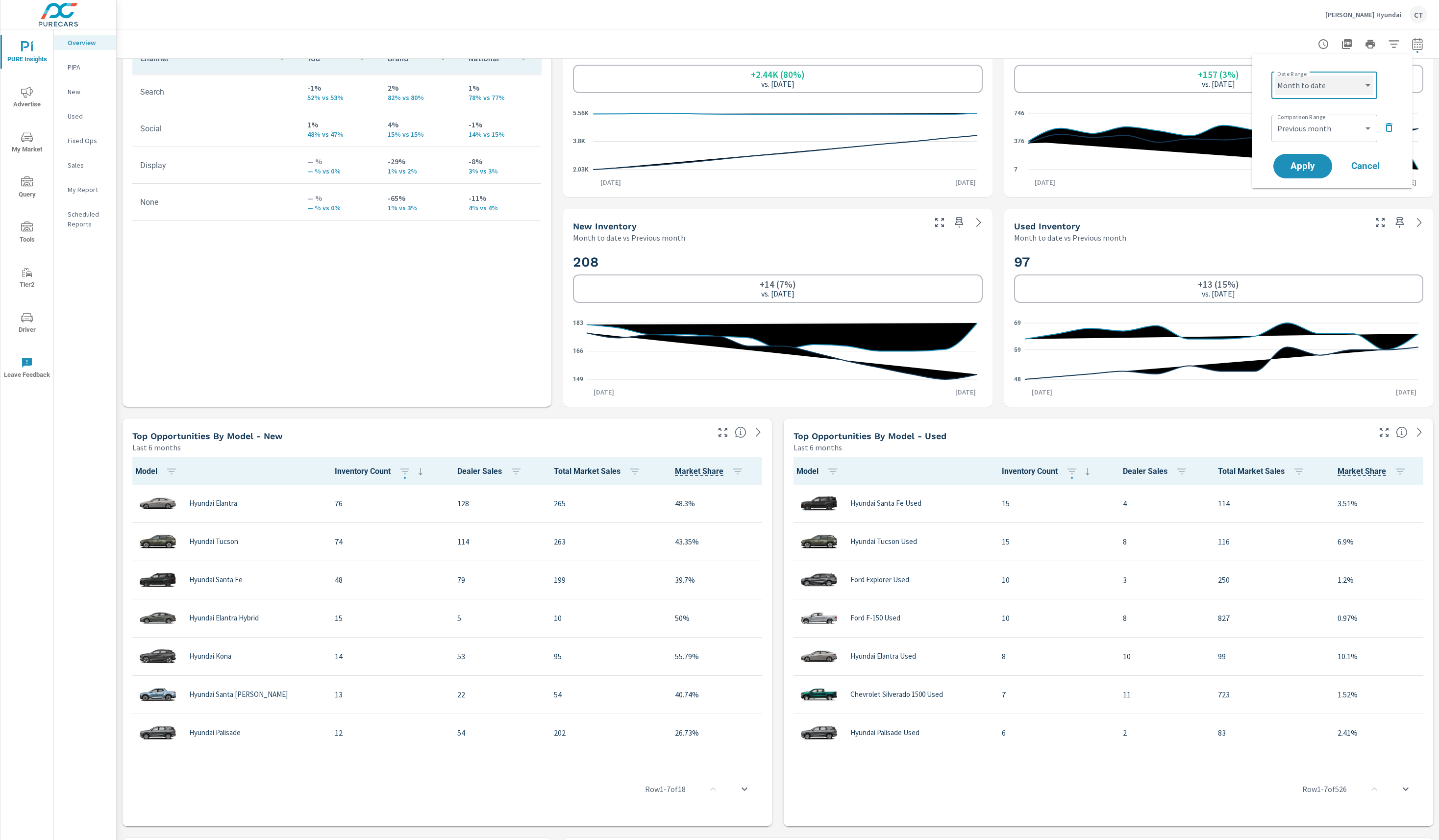
select select "Last 90 days"
click at [1386, 123] on icon "button" at bounding box center [1389, 127] width 12 height 12
click at [1316, 140] on span "Apply" at bounding box center [1302, 139] width 40 height 9
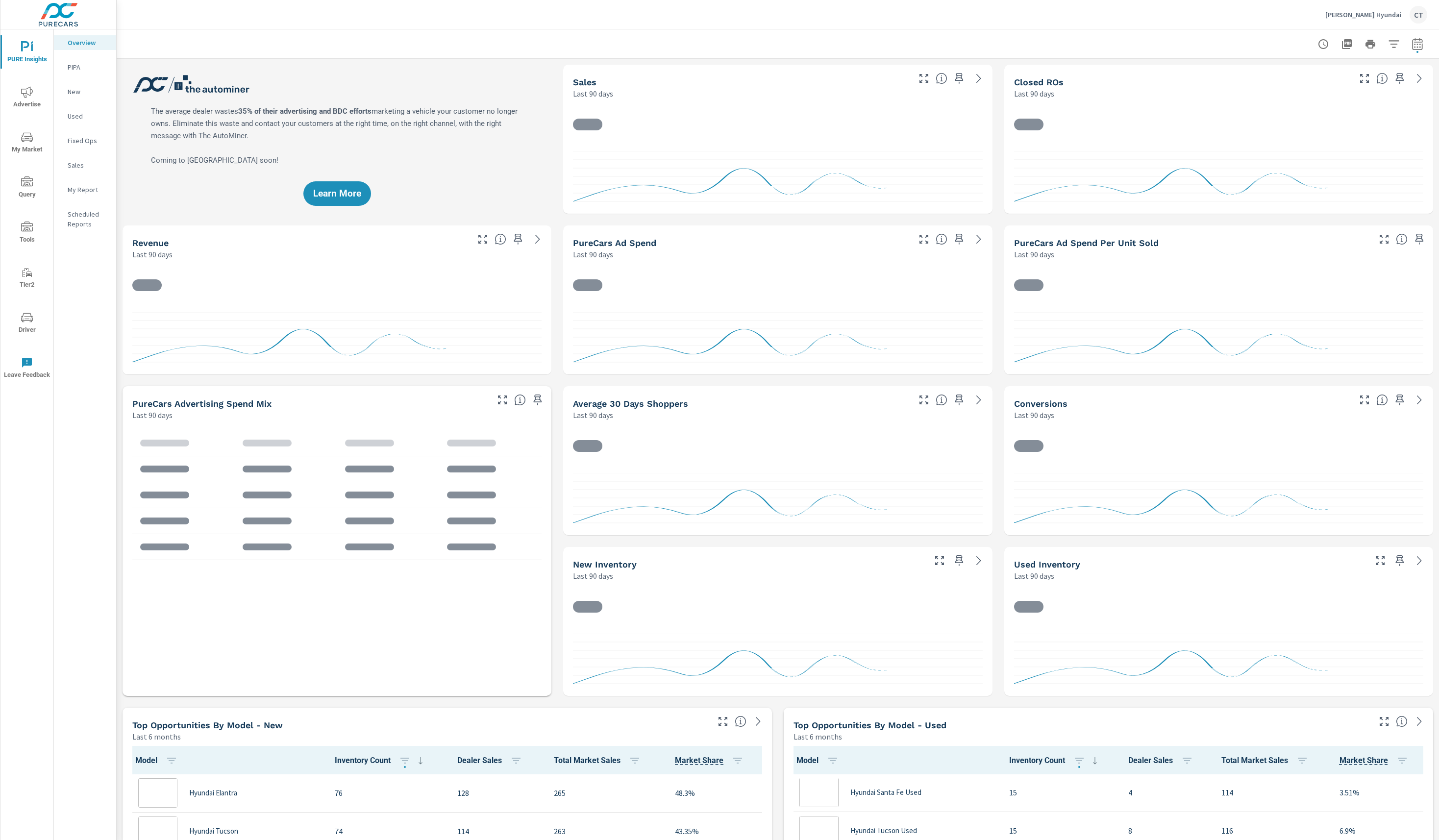
scroll to position [1, 0]
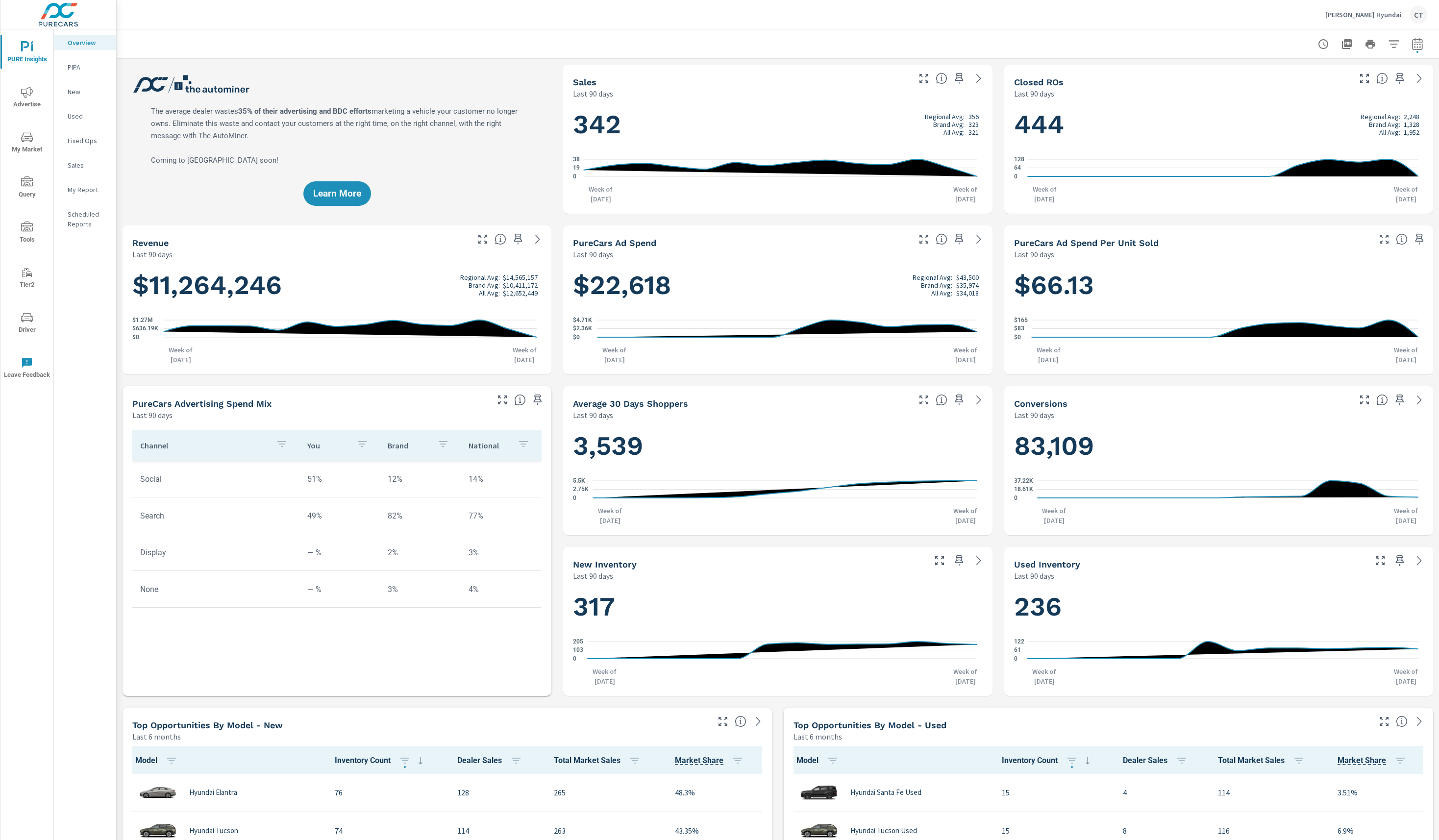
click at [1411, 42] on icon "button" at bounding box center [1417, 44] width 12 height 12
click at [1363, 81] on select "Custom Yesterday Last week Last 7 days Last 14 days Last 30 days Last 45 days L…" at bounding box center [1324, 85] width 98 height 20
select select "Last 60 days"
click at [1316, 136] on span "Apply" at bounding box center [1302, 139] width 40 height 9
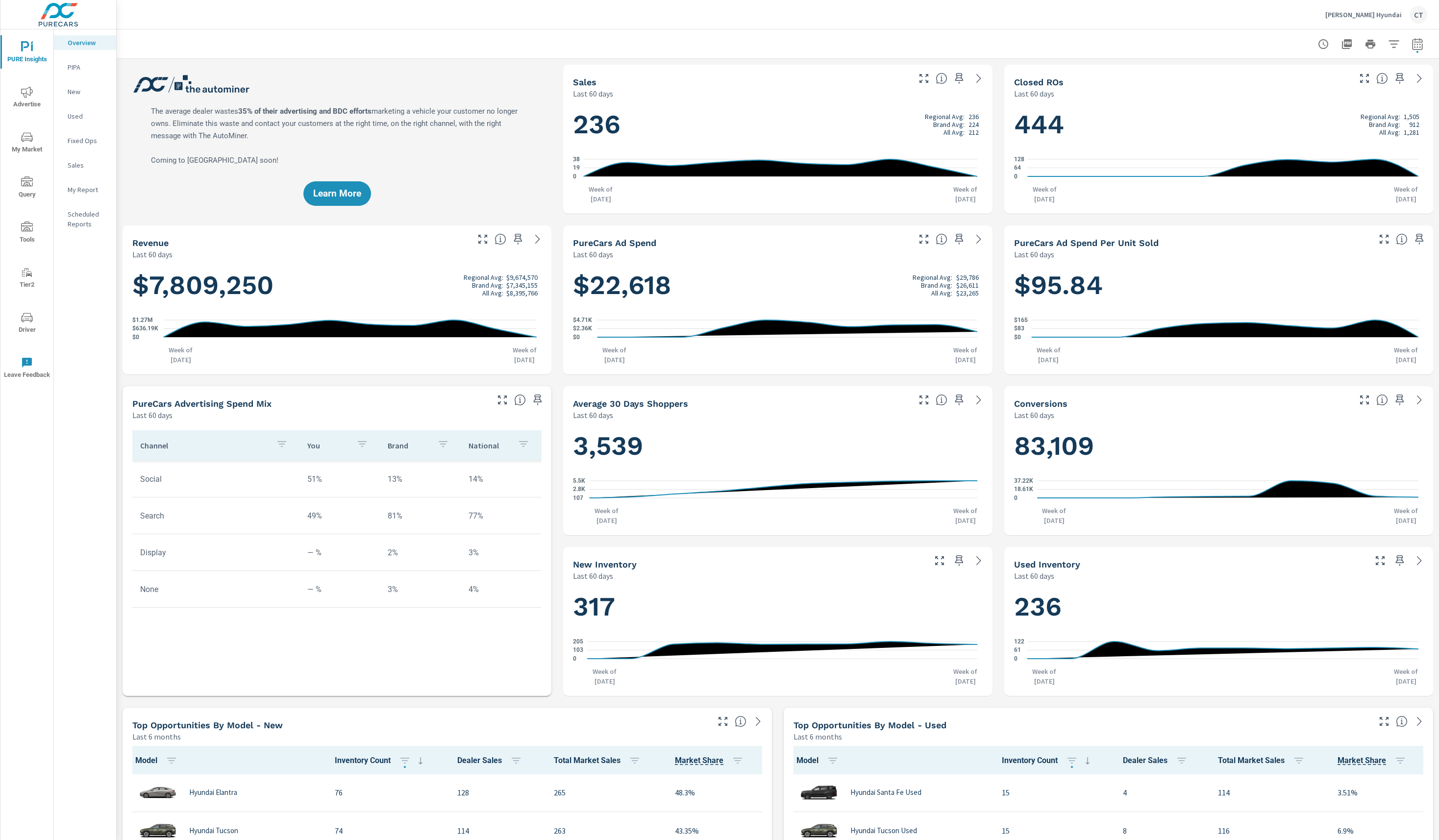
scroll to position [4, 0]
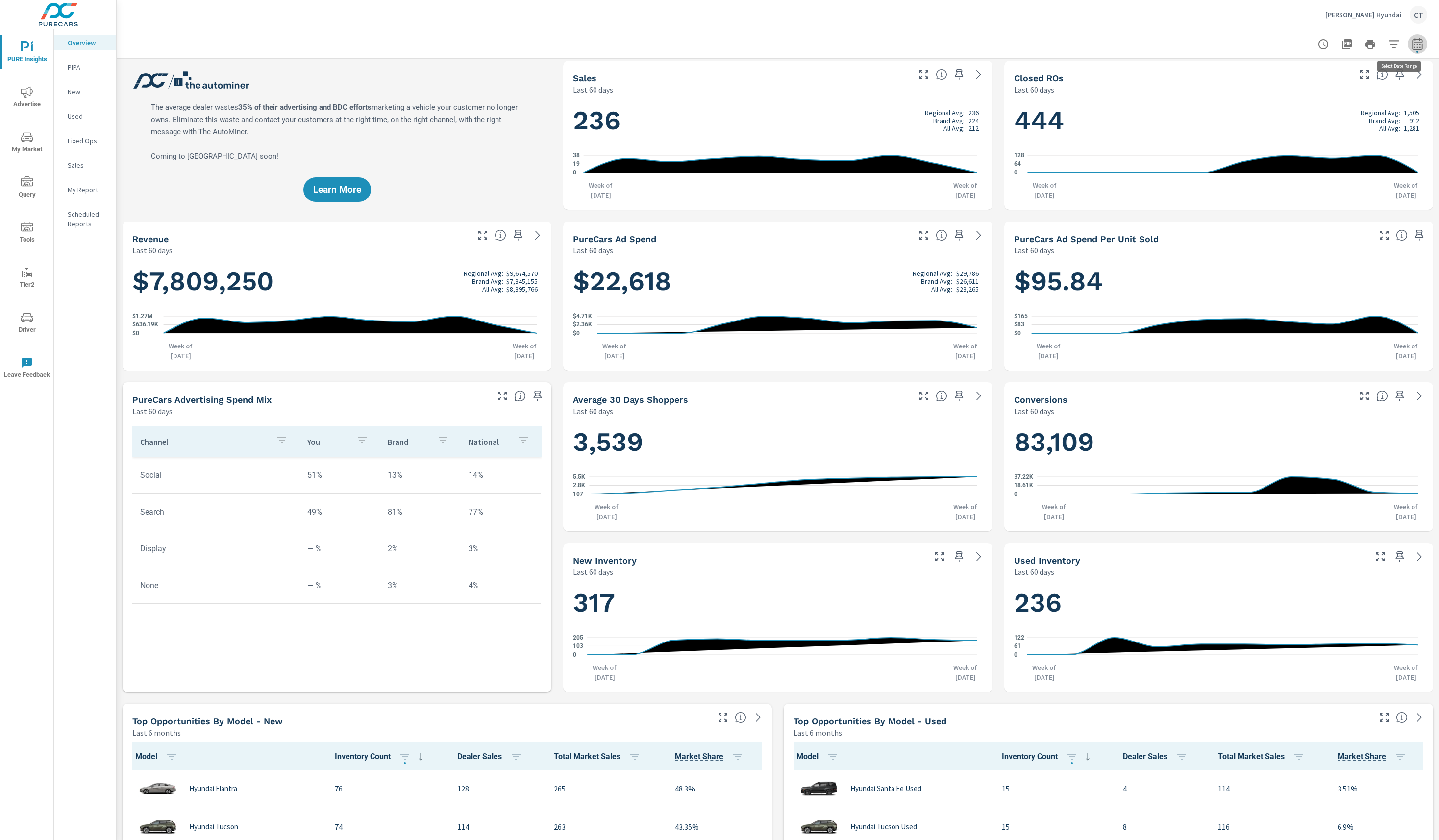
click at [1411, 48] on icon "button" at bounding box center [1417, 44] width 12 height 12
click at [1342, 66] on div "Date Range Custom Yesterday Last week Last 7 days Last 14 days Last 30 days Las…" at bounding box center [1332, 107] width 137 height 91
click at [1340, 74] on div "Custom Yesterday Last week Last 7 days Last 14 days Last 30 days Last 45 days L…" at bounding box center [1324, 85] width 106 height 28
click at [1342, 93] on select "Custom Yesterday Last week Last 7 days Last 14 days Last 30 days Last 45 days L…" at bounding box center [1324, 85] width 98 height 20
select select "Last 45 days"
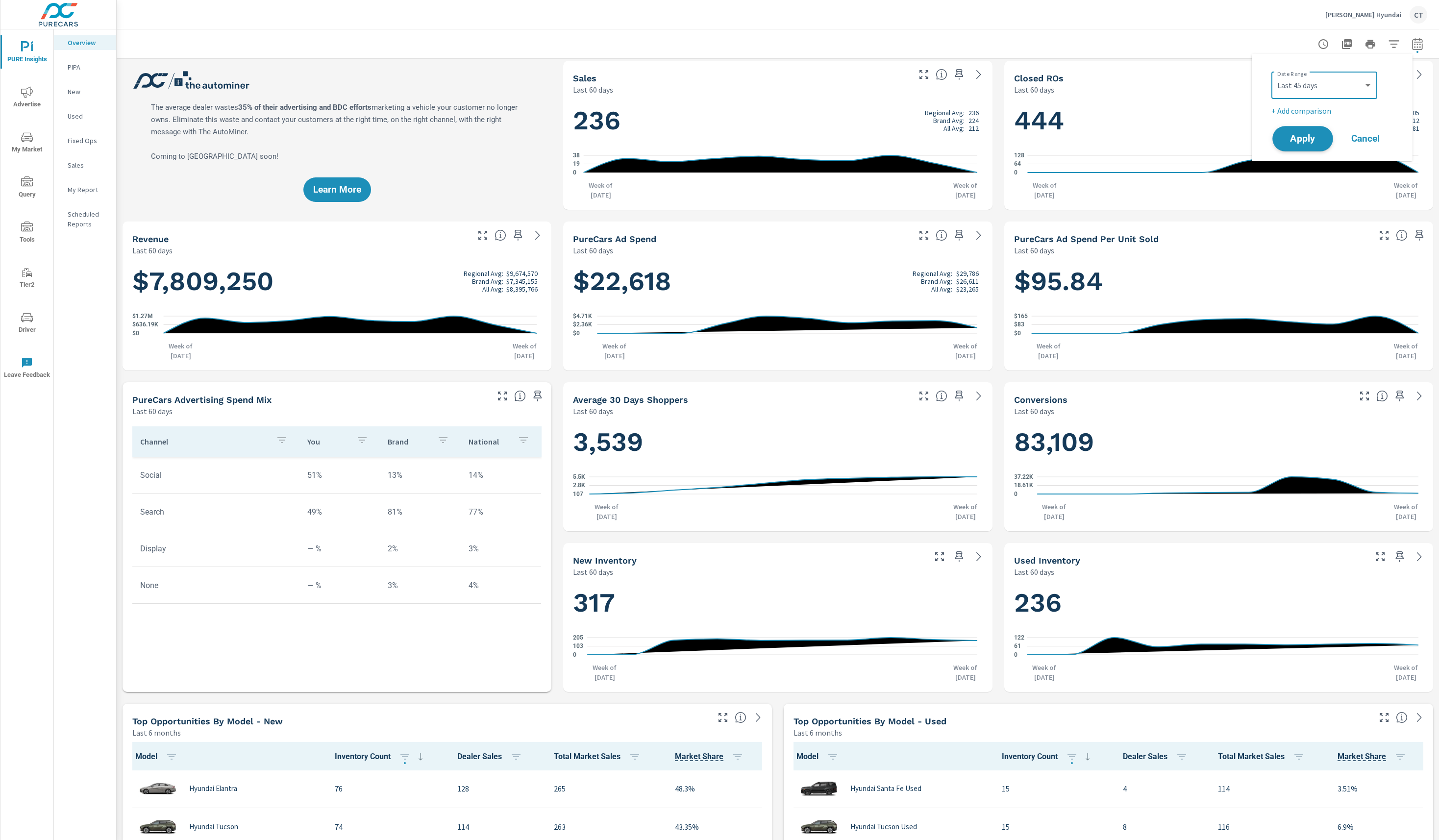
click at [1315, 130] on button "Apply" at bounding box center [1302, 138] width 61 height 26
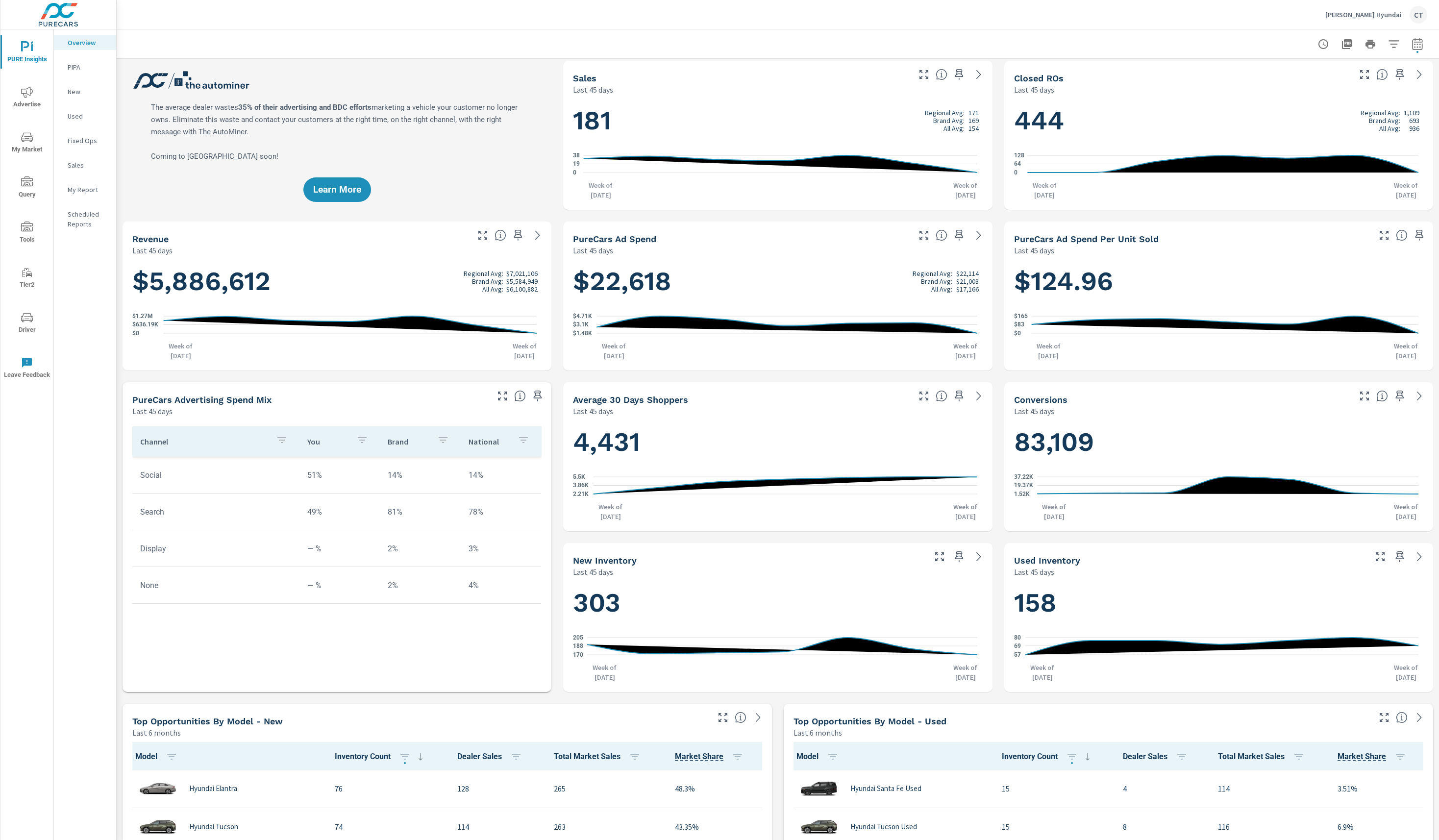
click at [1408, 37] on button "button" at bounding box center [1417, 44] width 20 height 20
click at [1335, 92] on select "Custom Yesterday Last week Last 7 days Last 14 days Last 30 days Last 45 days L…" at bounding box center [1324, 85] width 98 height 20
select select "Last 30 days"
click at [1321, 111] on p "+ Add comparison" at bounding box center [1334, 111] width 126 height 12
select select "Previous period"
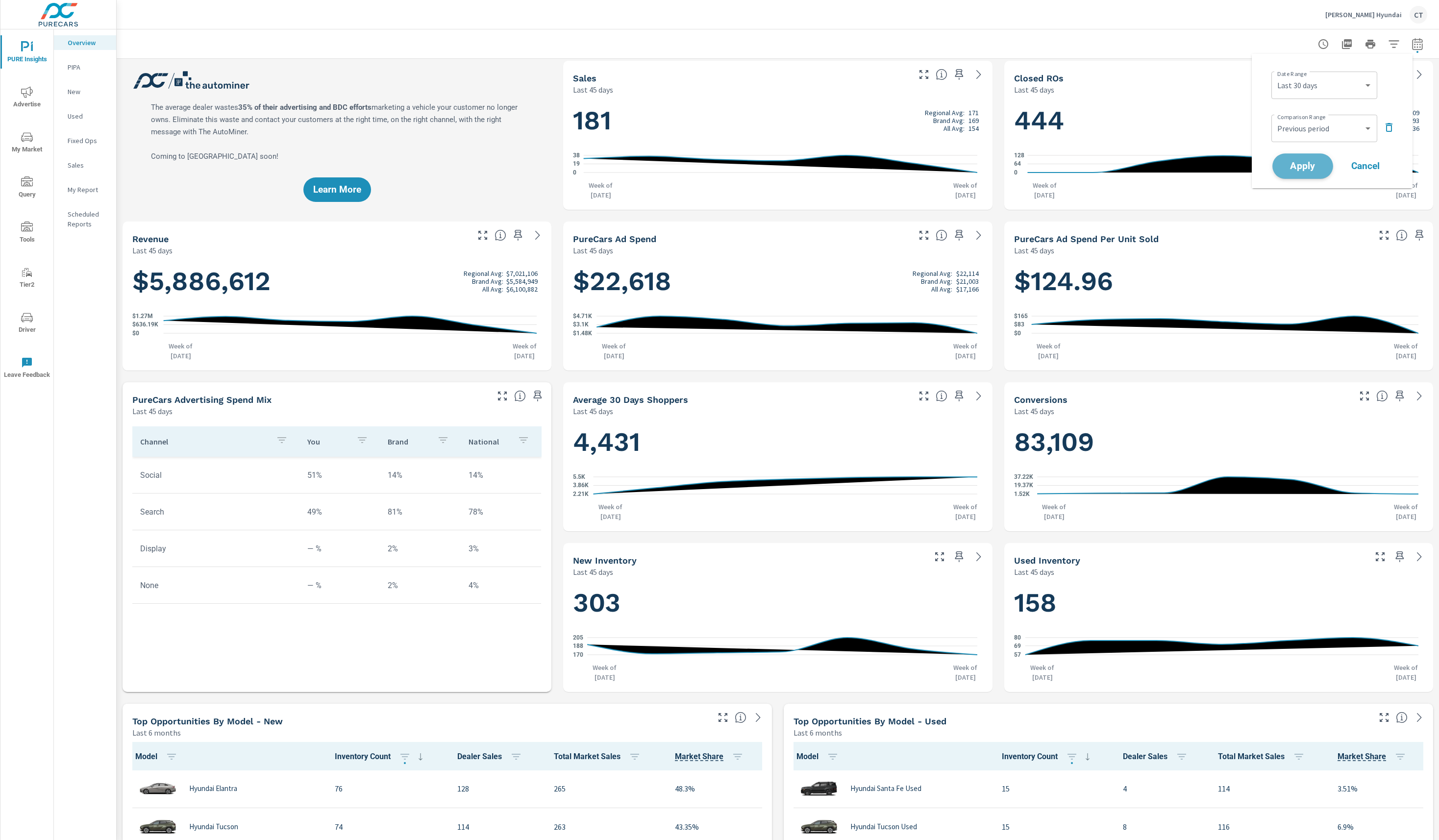
click at [1311, 156] on button "Apply" at bounding box center [1302, 166] width 61 height 26
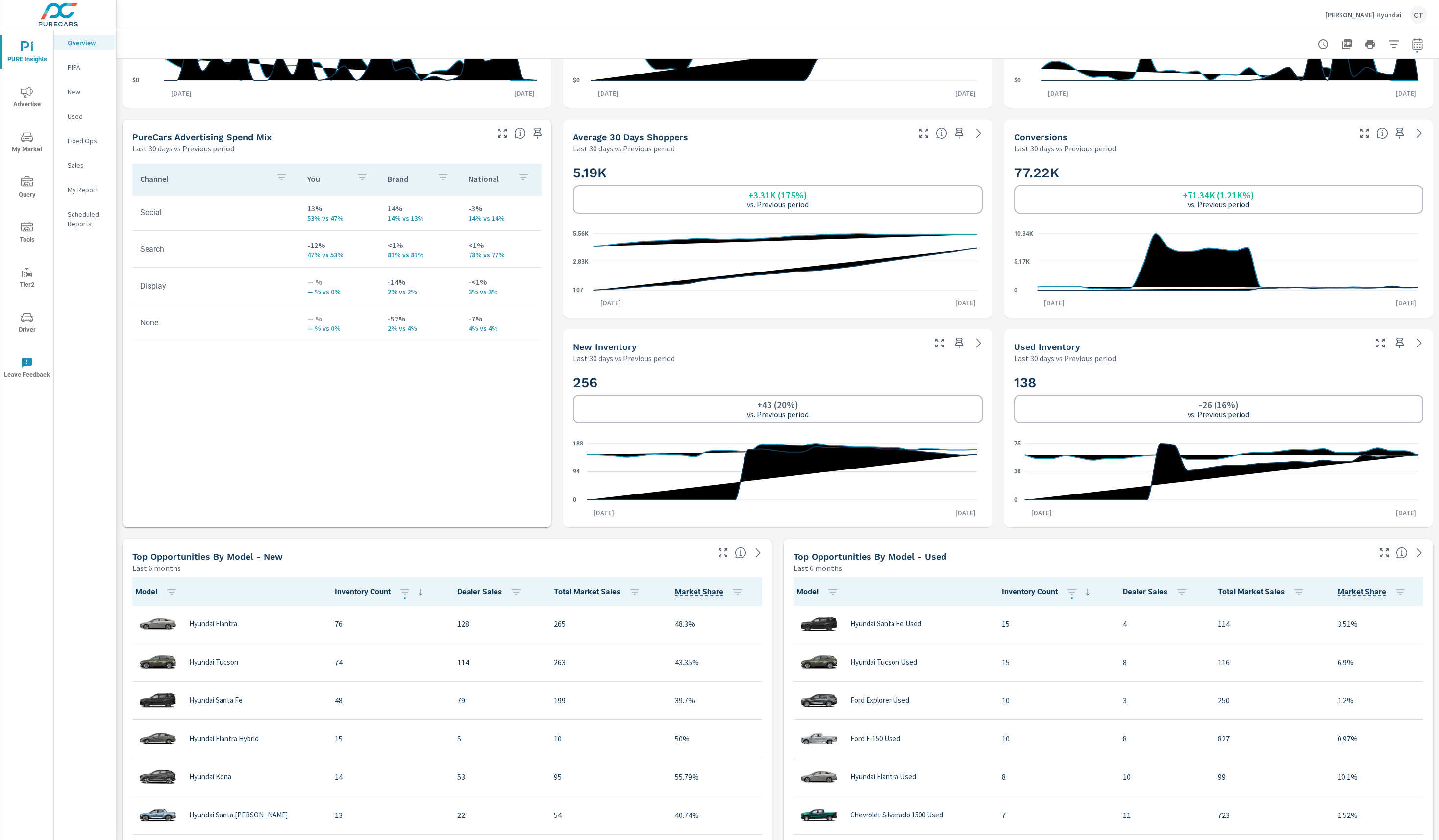
scroll to position [382, 0]
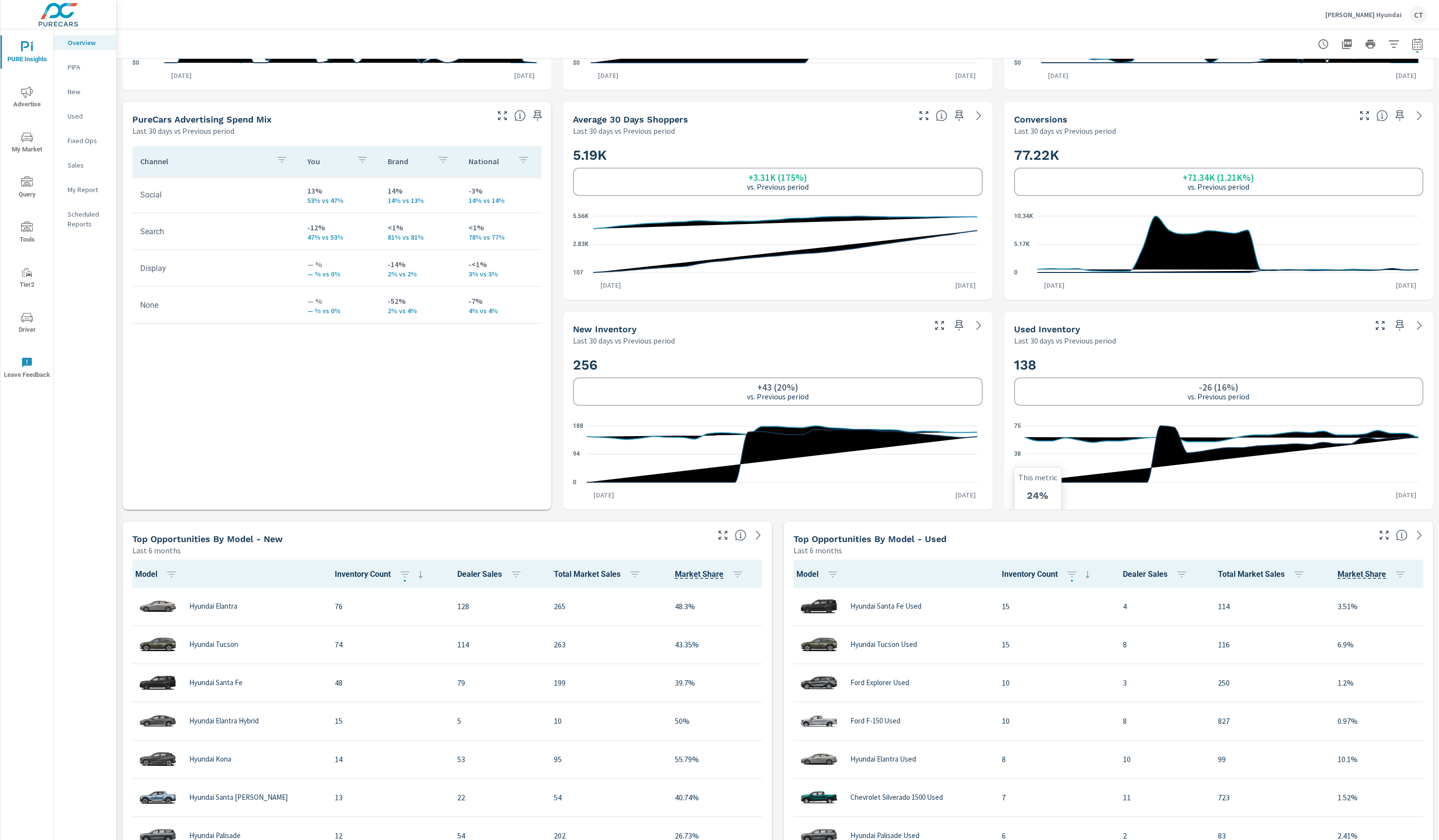
drag, startPoint x: 1283, startPoint y: 395, endPoint x: 1269, endPoint y: 408, distance: 19.1
click at [1281, 398] on div "-26 (16%) vs. Previous period" at bounding box center [1218, 392] width 409 height 28
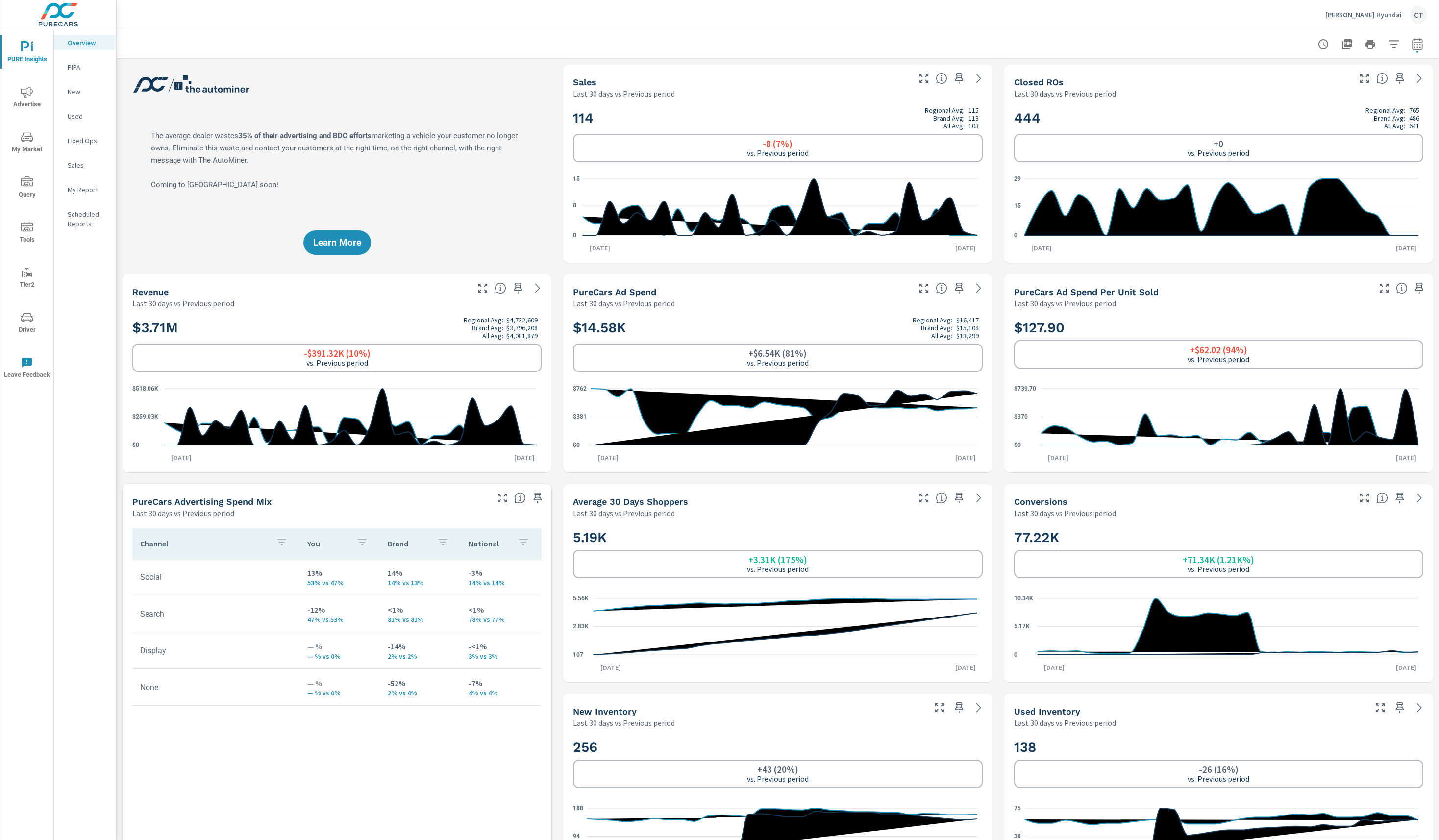
click at [1405, 58] on header at bounding box center [778, 44] width 1322 height 29
click at [1413, 47] on icon "button" at bounding box center [1416, 45] width 7 height 4
select select "Last 30 days"
select select "Previous period"
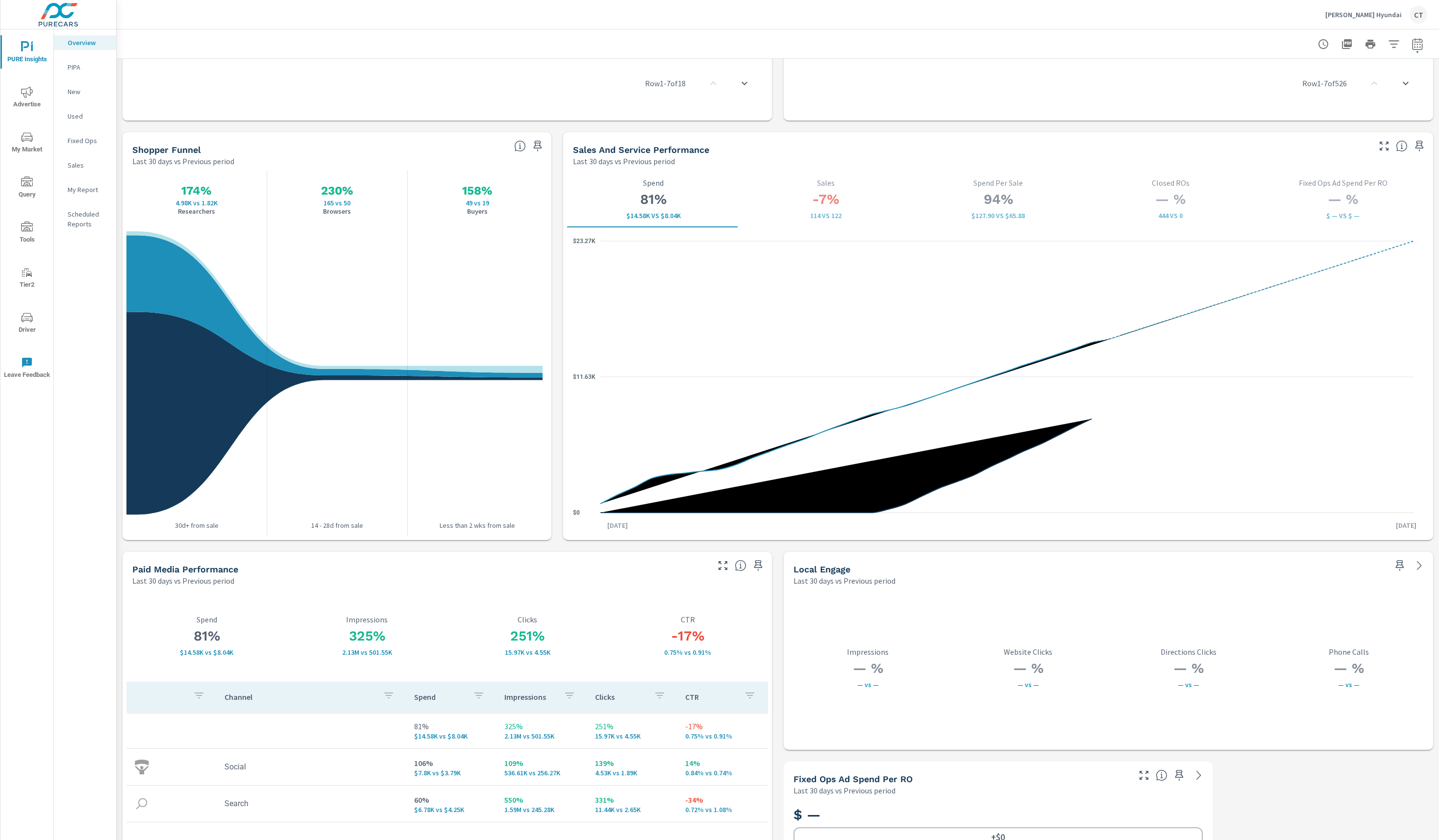
scroll to position [1176, 0]
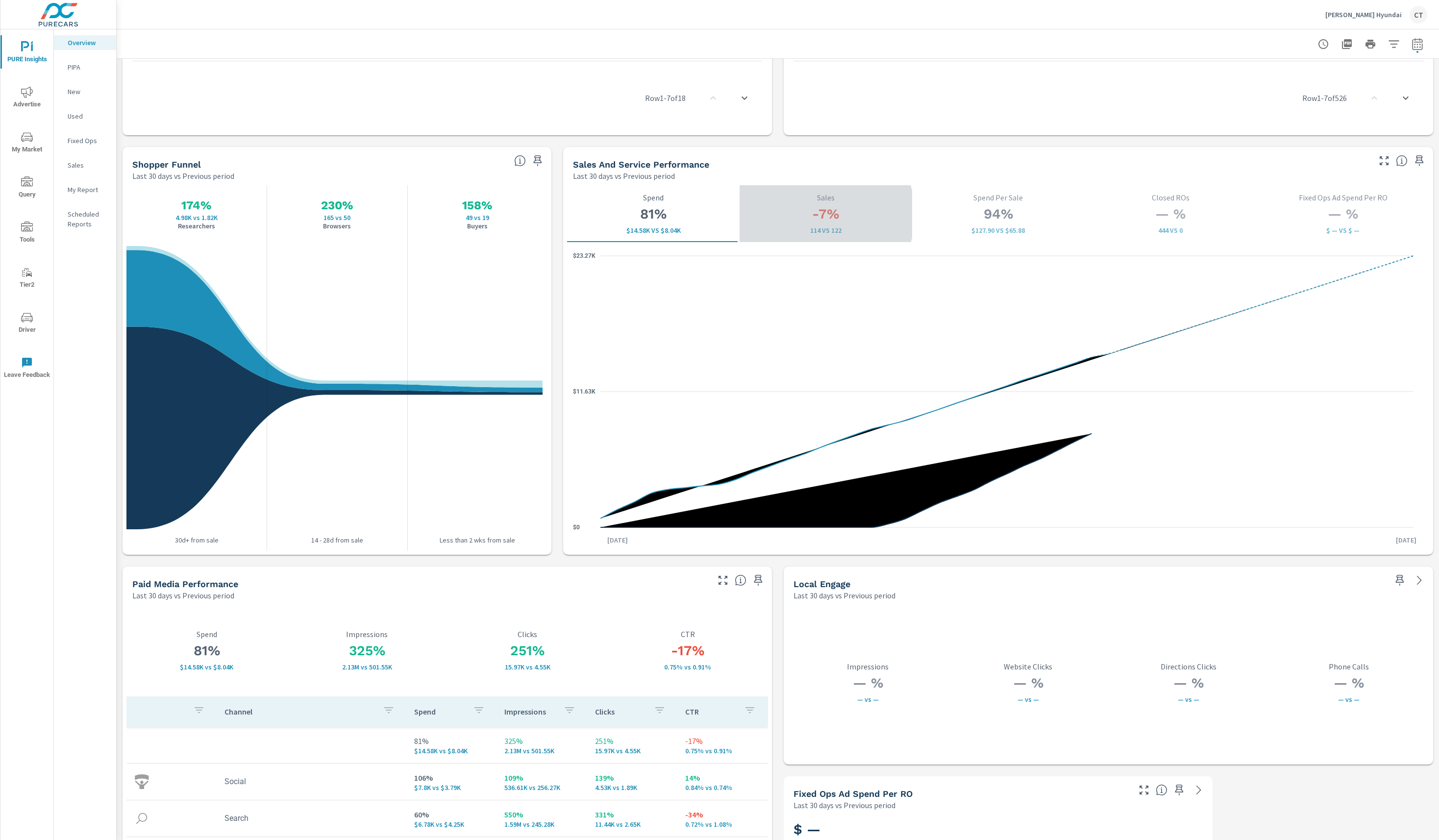
click at [811, 213] on h3 "-7%" at bounding box center [825, 214] width 157 height 17
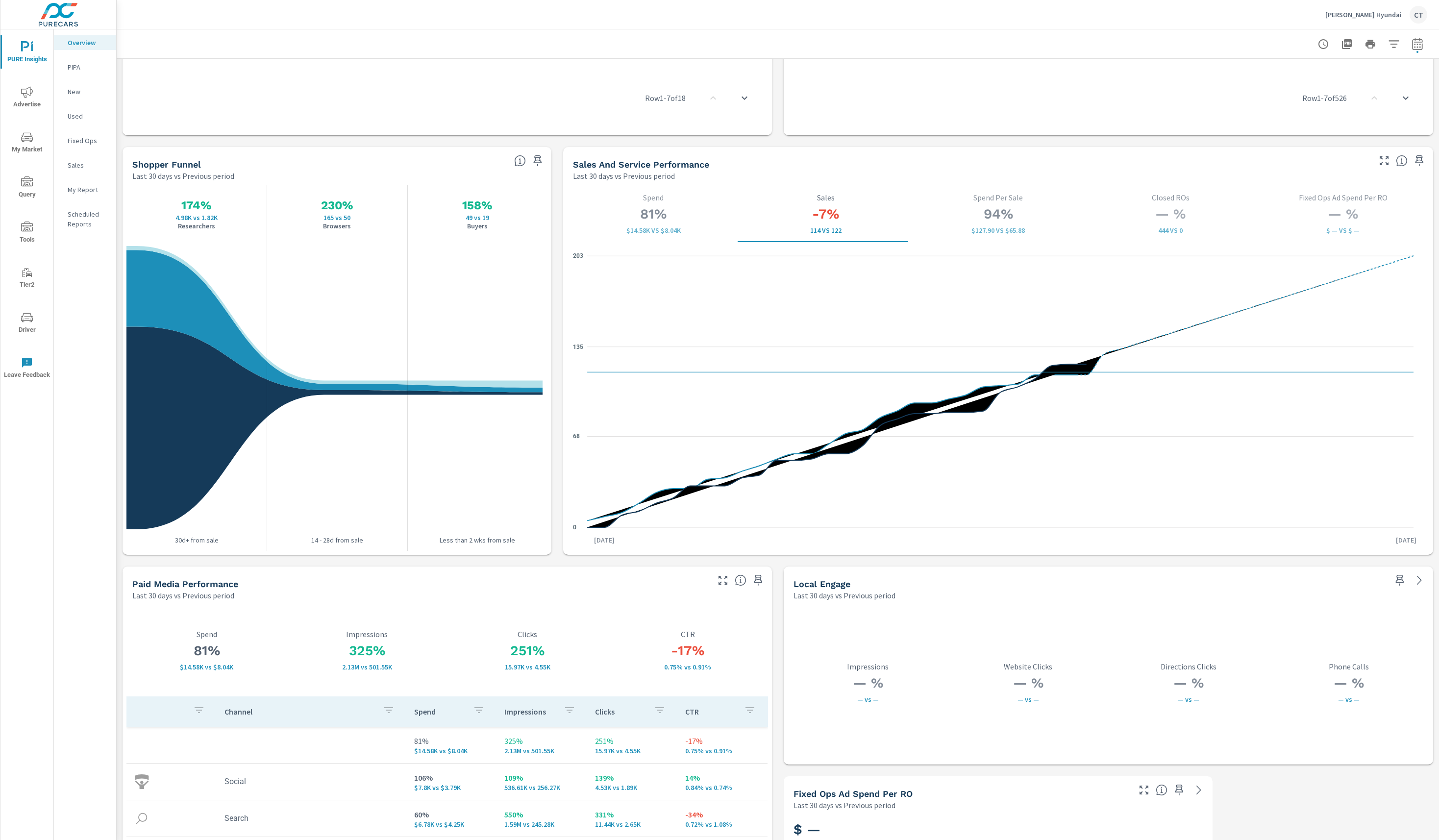
click at [612, 199] on p "Spend" at bounding box center [653, 197] width 157 height 9
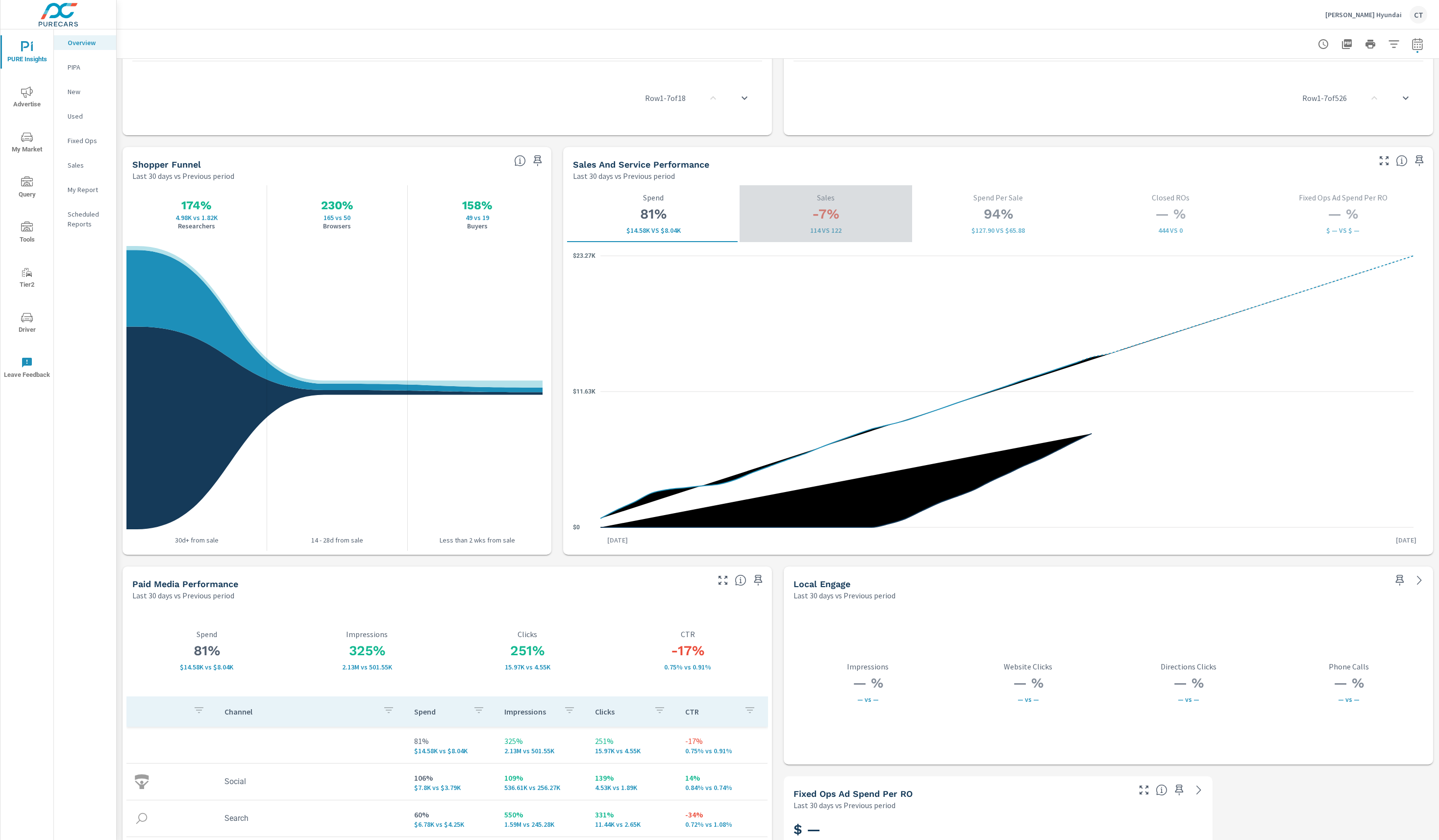
click at [839, 219] on h3 "-7%" at bounding box center [825, 214] width 157 height 17
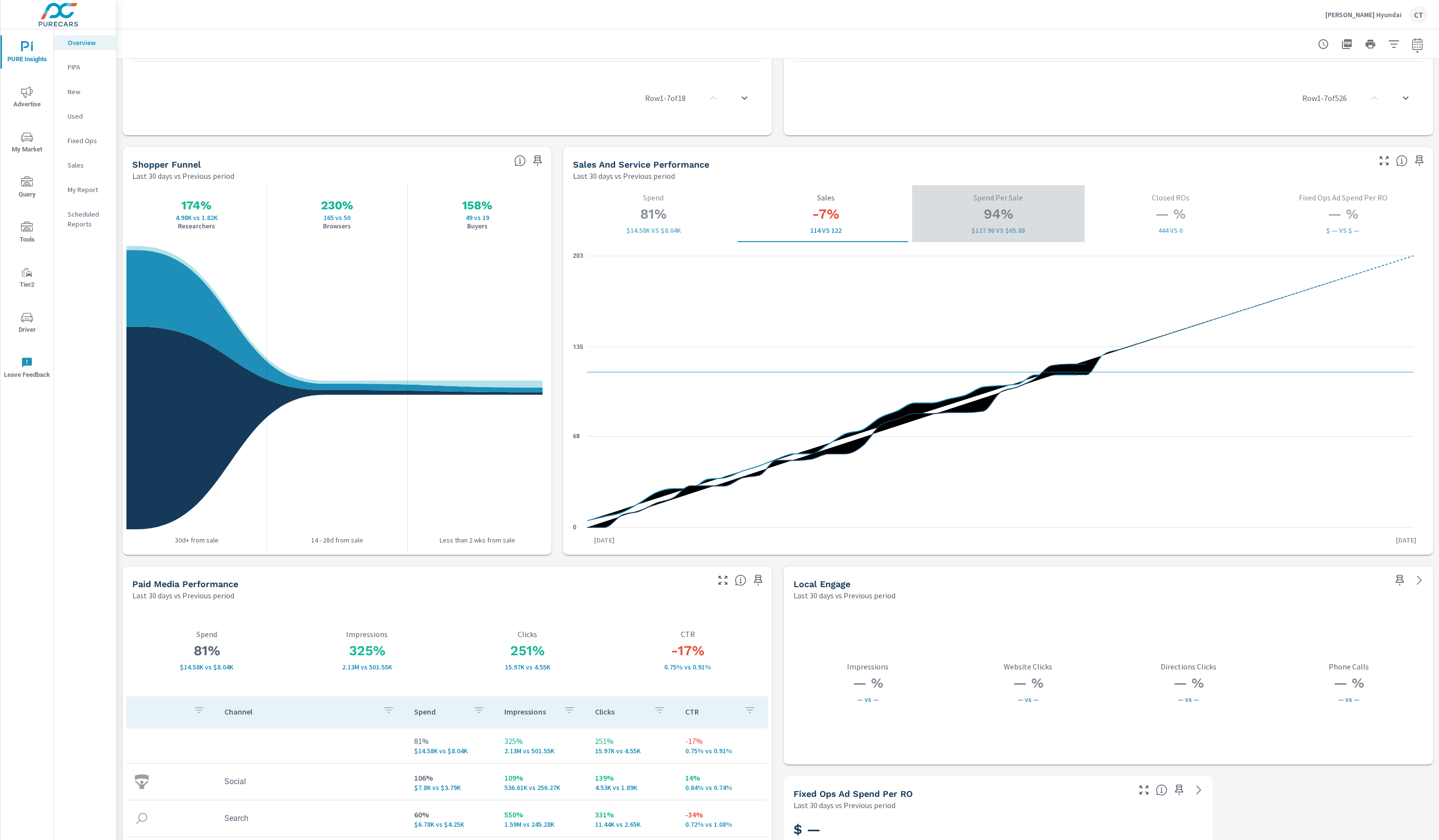
click at [1036, 205] on div "94% $127.90 vs $65.88 Spend Per Sale" at bounding box center [998, 213] width 157 height 41
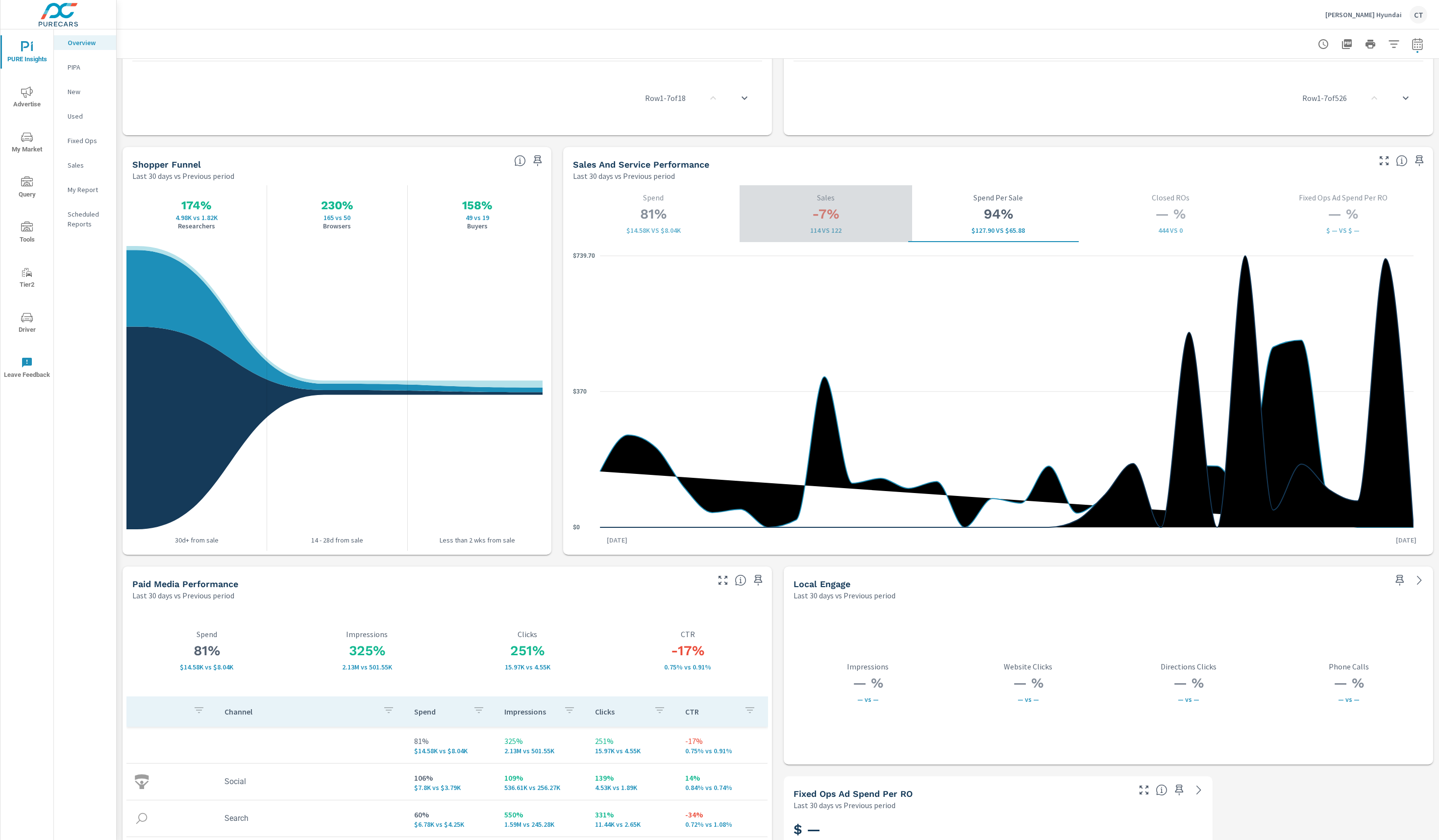
click at [821, 240] on button "-7% 114 vs 122 Sales" at bounding box center [825, 214] width 172 height 57
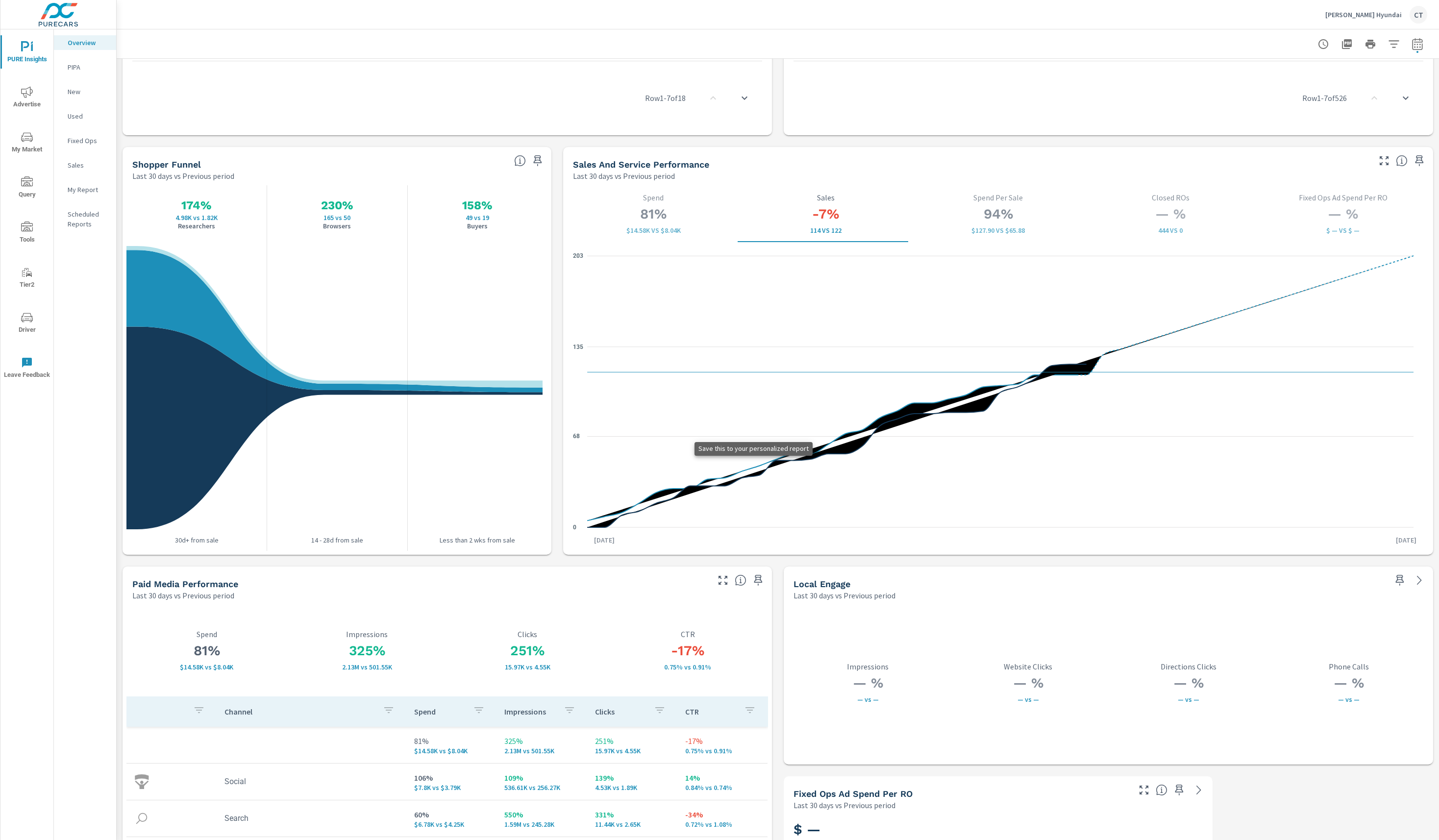
scroll to position [1316, 0]
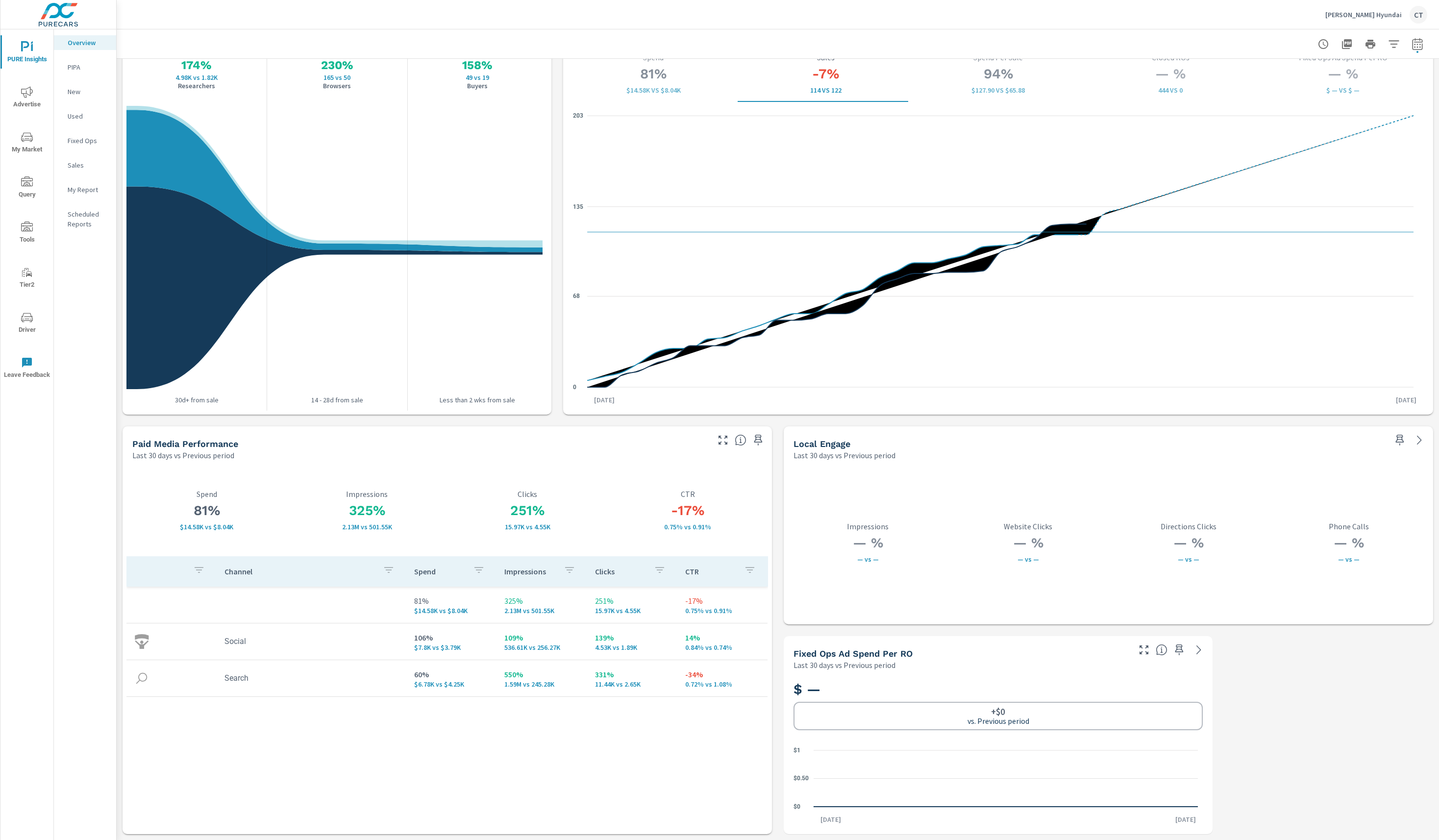
click at [762, 555] on div "81% $14.58K vs $8.04K Spend 325% 2.13M vs 501.55K Impressions 251% 15.97K vs 4.…" at bounding box center [447, 647] width 649 height 373
click at [1410, 44] on button "button" at bounding box center [1417, 44] width 20 height 20
select select "Last 30 days"
select select "Previous period"
click at [1360, 88] on select "Custom Yesterday Last week Last 7 days Last 14 days Last 30 days Last 45 days L…" at bounding box center [1324, 85] width 98 height 20
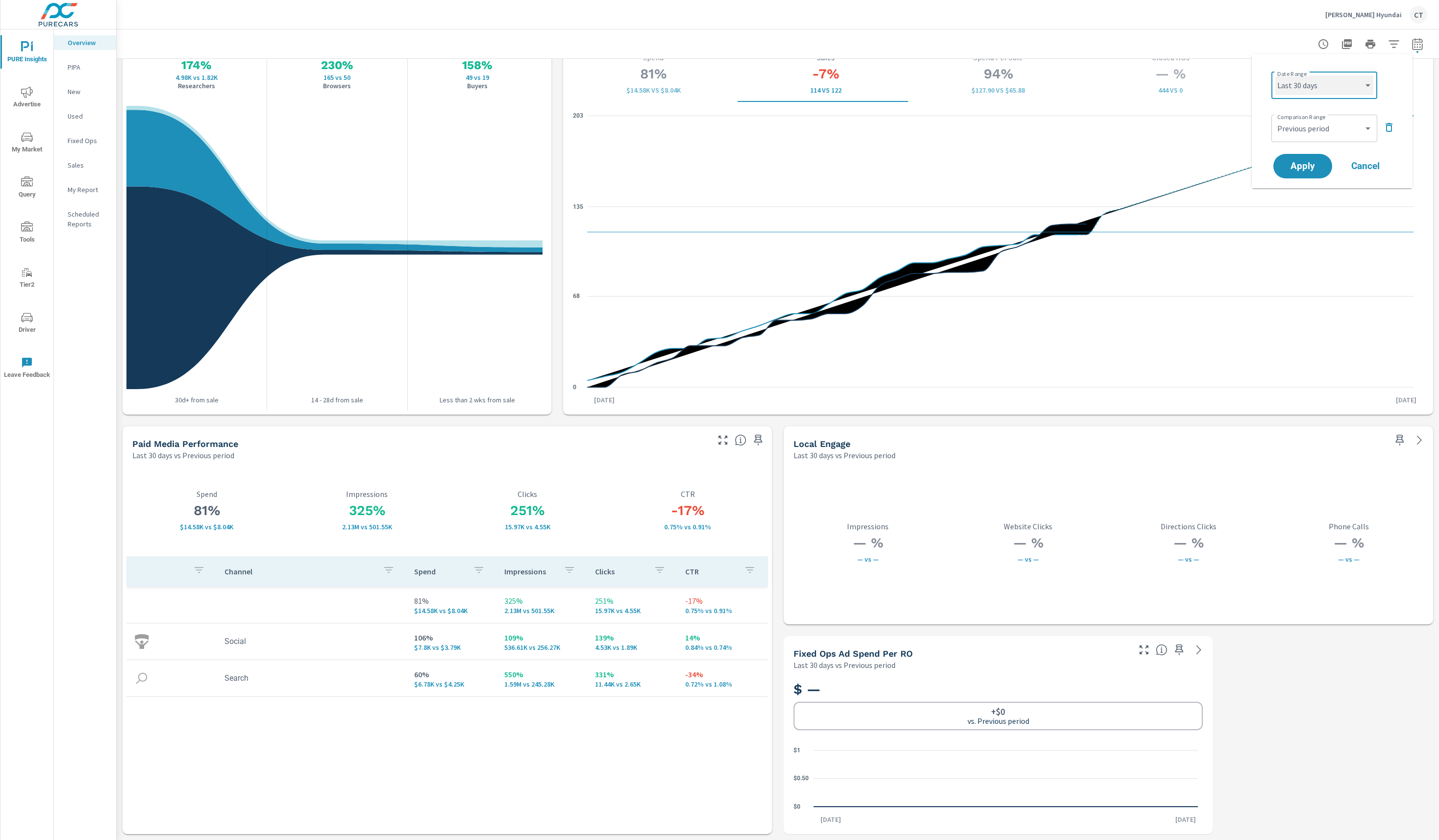
select select "Last 7 days"
click at [1318, 168] on span "Apply" at bounding box center [1302, 166] width 40 height 9
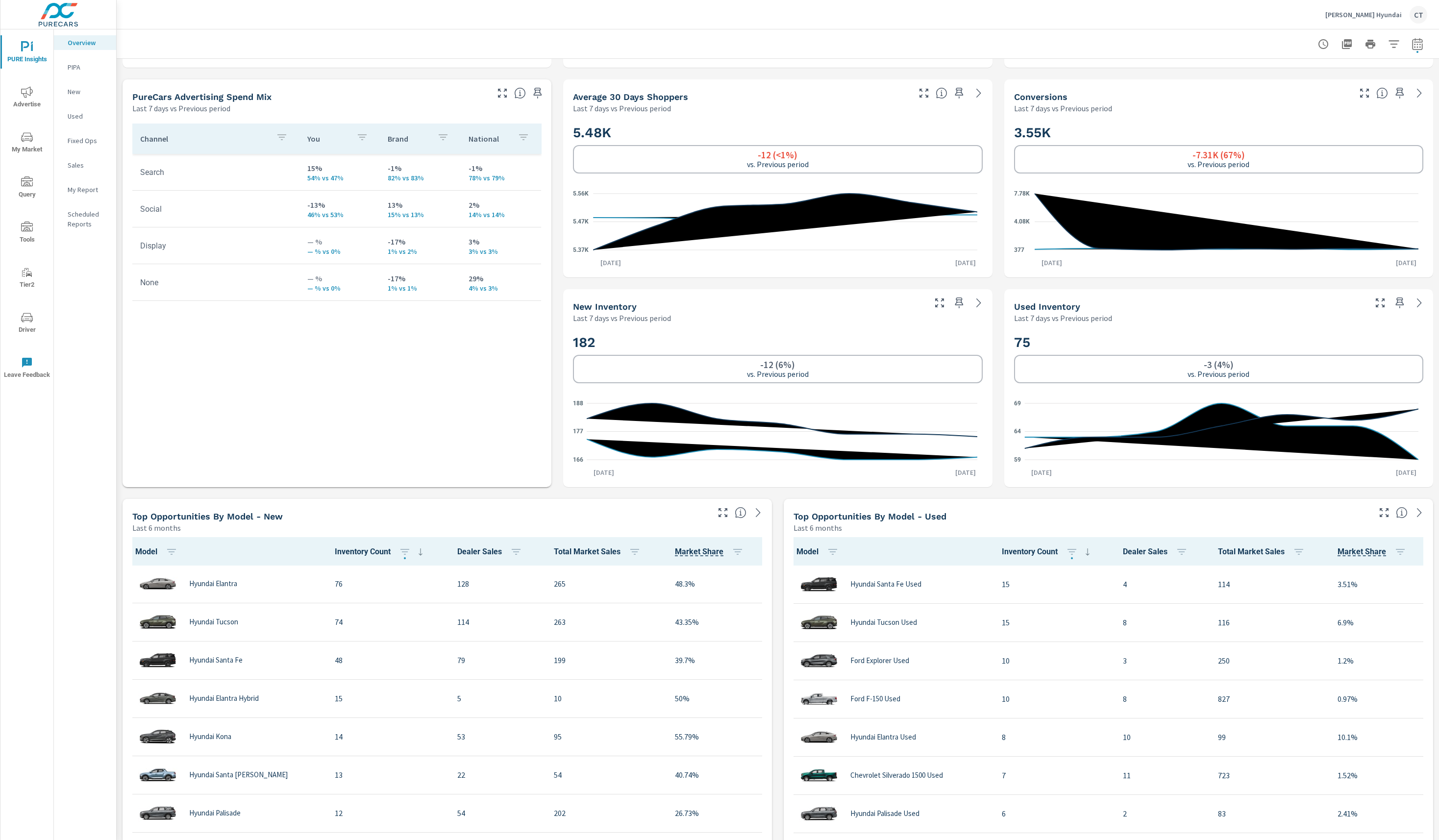
scroll to position [415, 0]
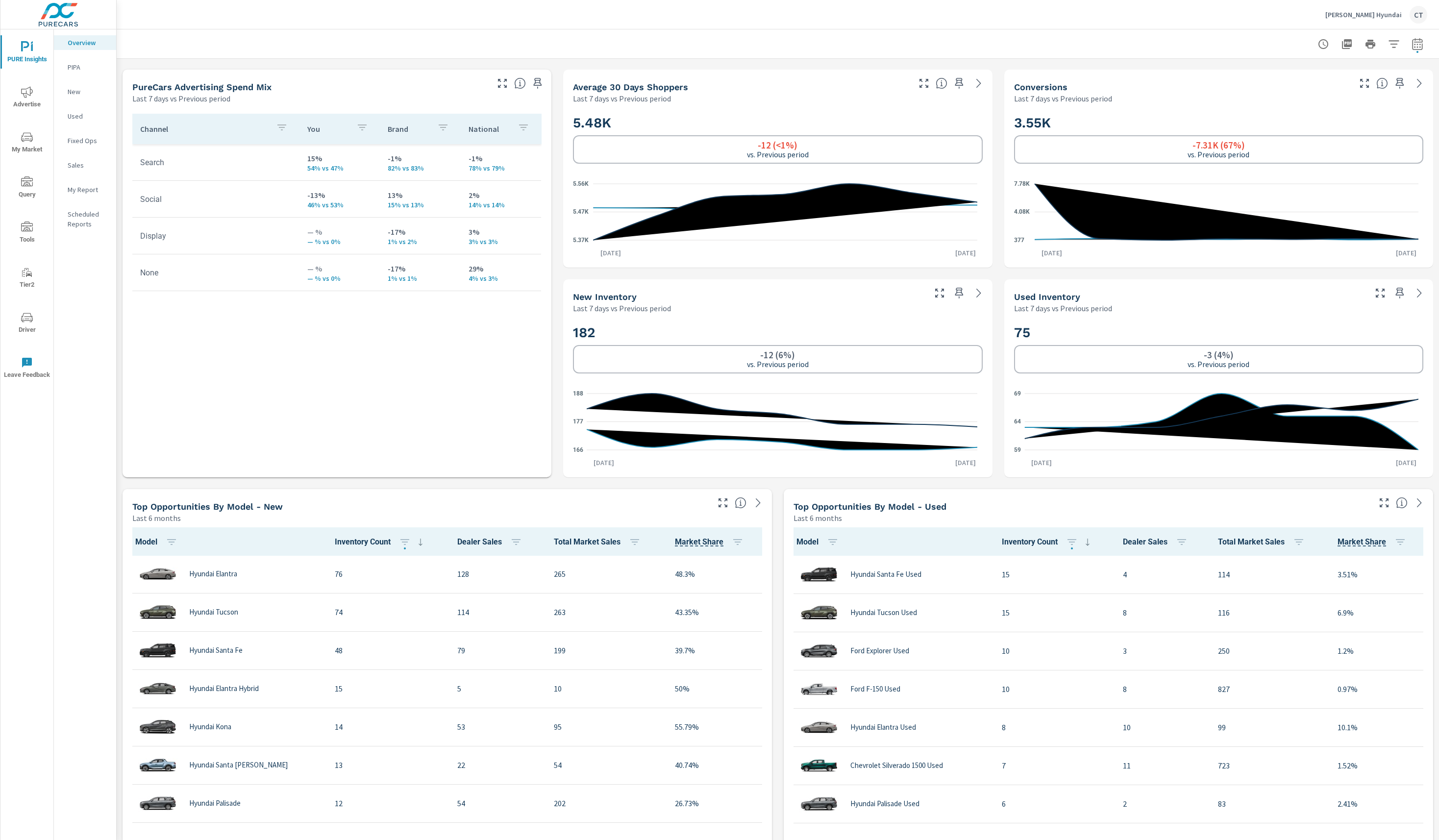
click at [316, 416] on div "Channel You Brand National Search 15% 54% vs 47% -1% 82% vs 83% -1% 78% vs 79% …" at bounding box center [337, 283] width 409 height 339
click at [36, 99] on span "Advertise" at bounding box center [27, 98] width 47 height 24
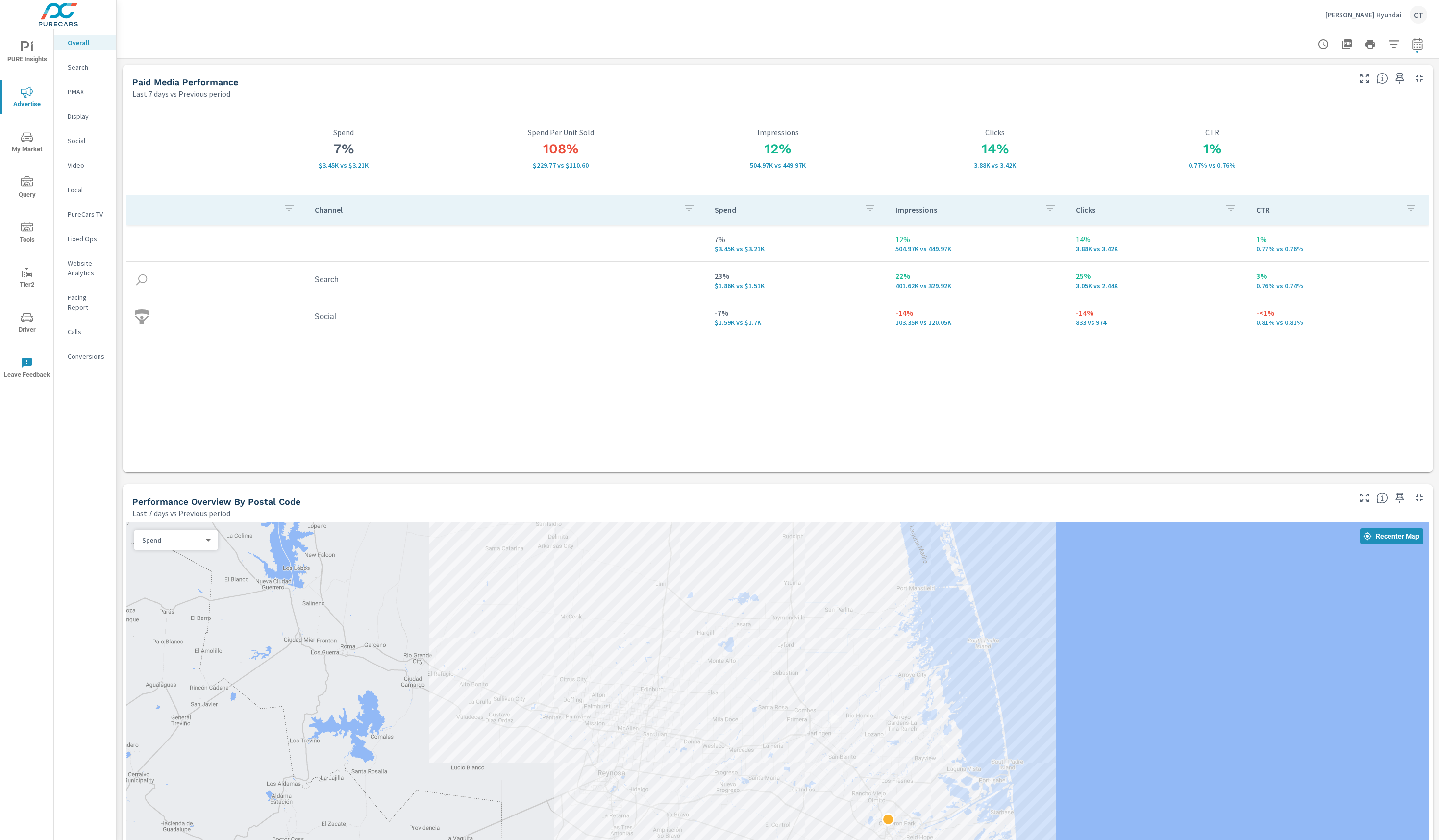
drag, startPoint x: 605, startPoint y: 648, endPoint x: 710, endPoint y: 716, distance: 125.1
click at [711, 716] on div at bounding box center [777, 742] width 1302 height 440
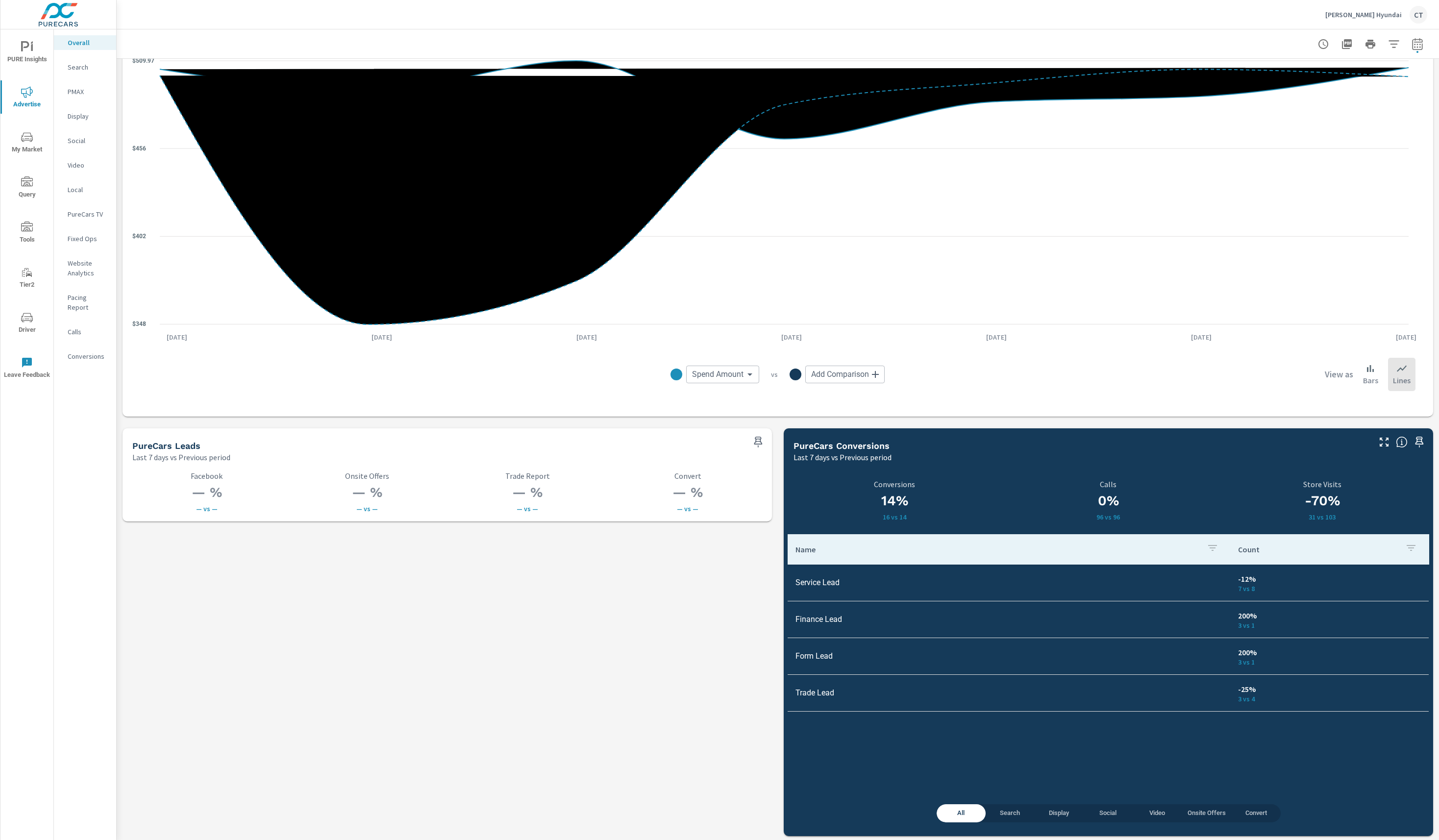
scroll to position [1001, 0]
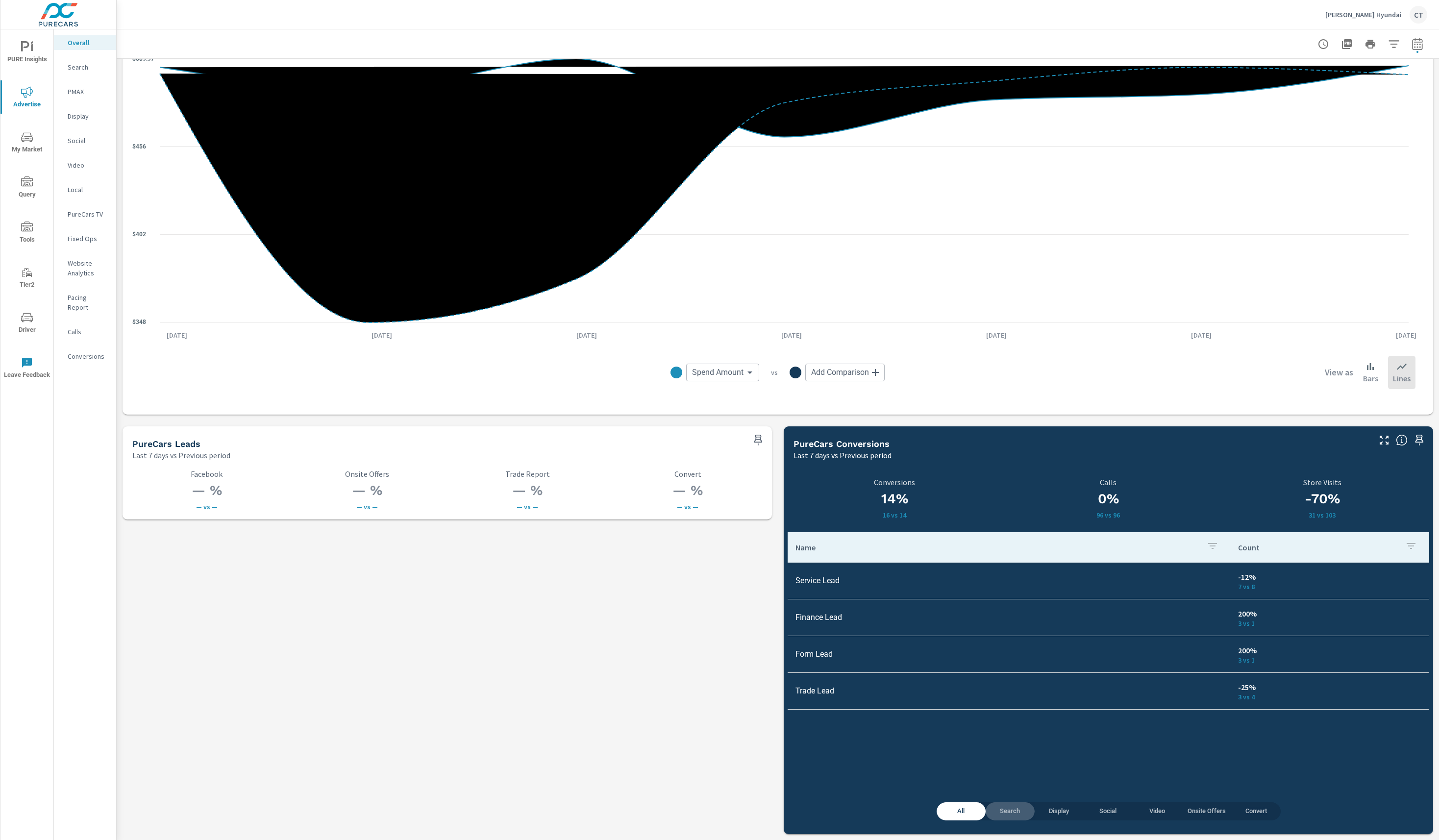
click at [1001, 817] on button "Search" at bounding box center [1009, 811] width 49 height 18
click at [1053, 806] on span "Display" at bounding box center [1058, 811] width 37 height 11
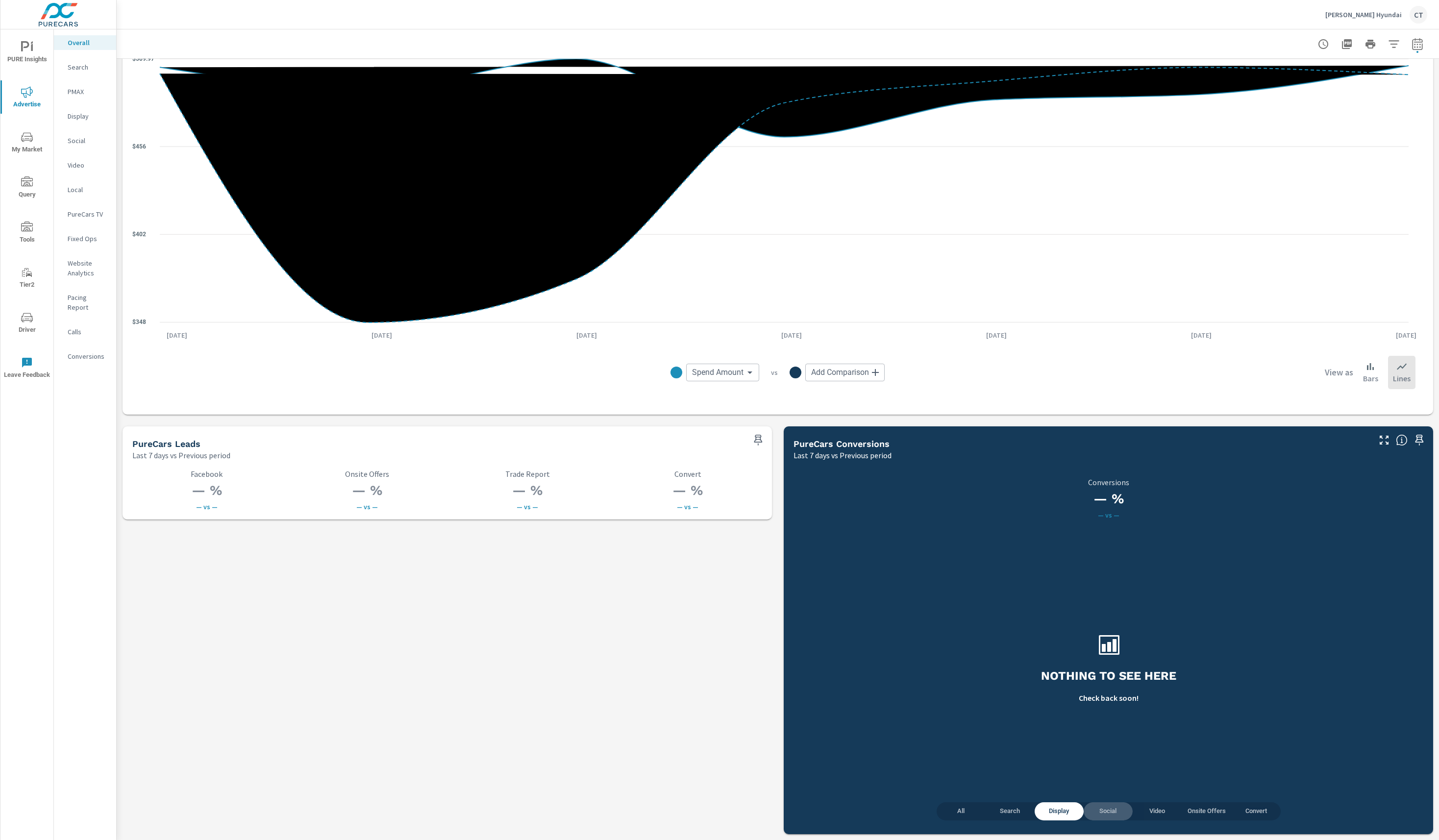
click at [1100, 808] on span "Social" at bounding box center [1107, 811] width 37 height 11
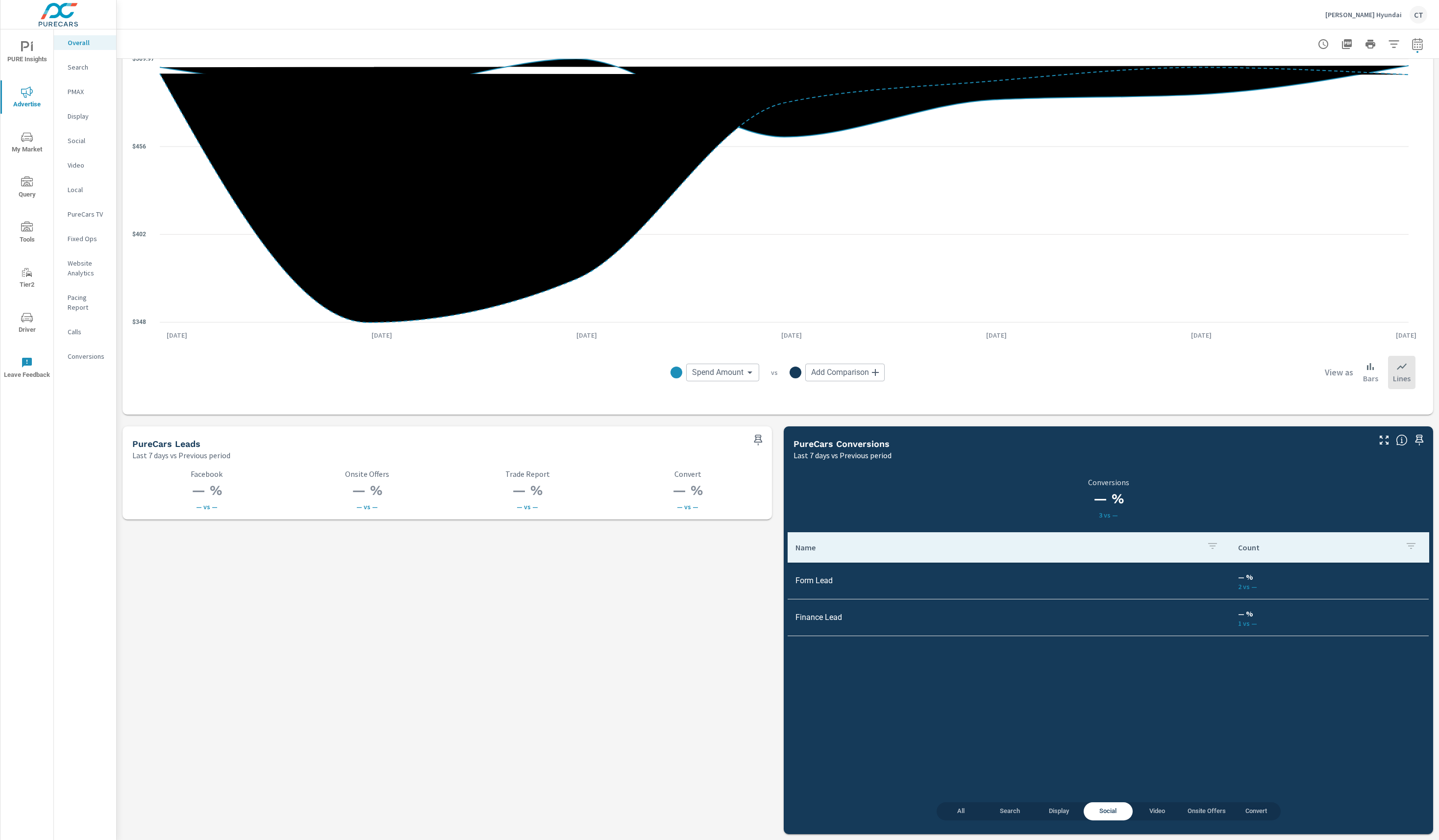
click at [1148, 809] on span "Video" at bounding box center [1156, 811] width 37 height 11
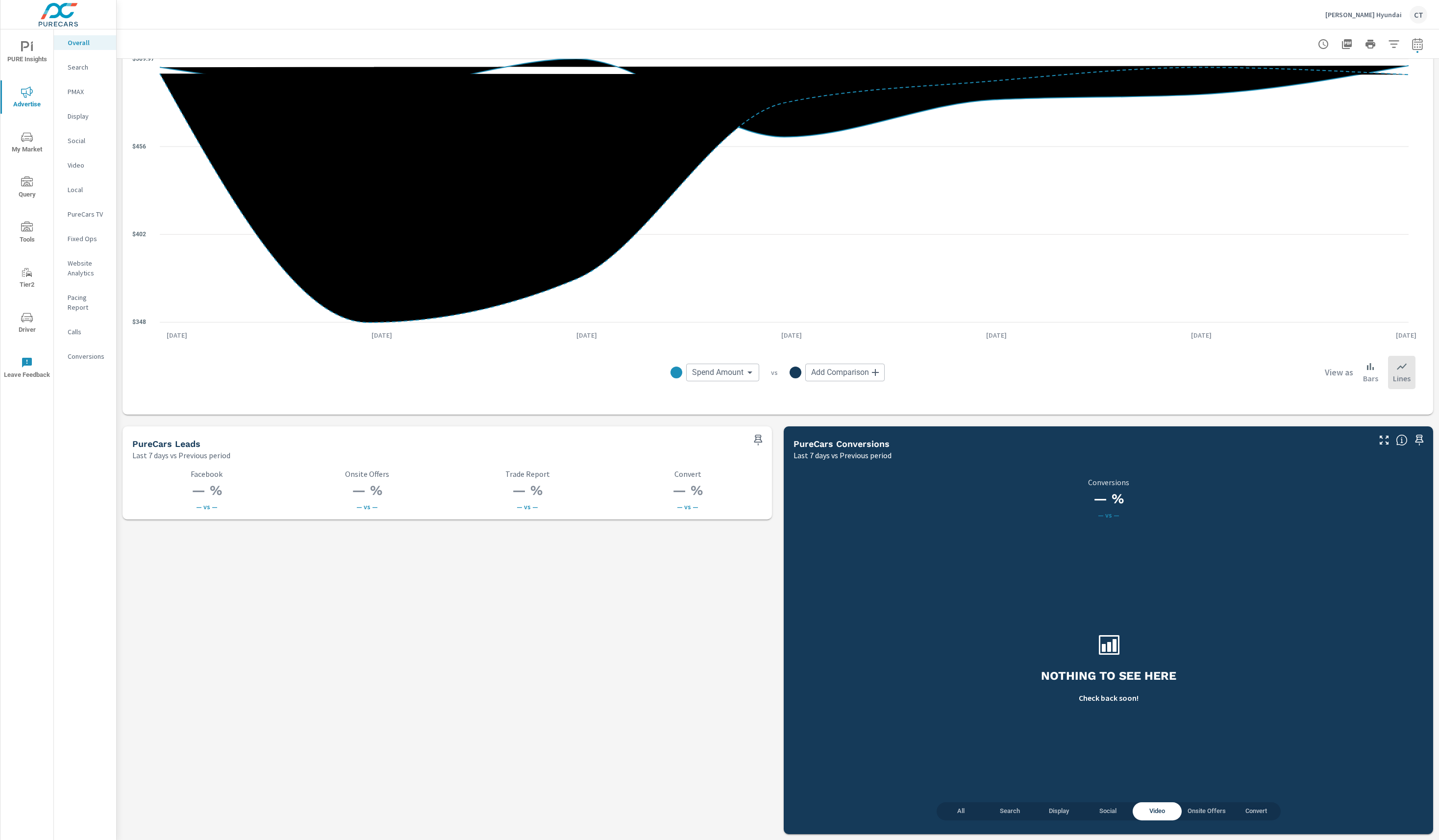
click at [1194, 806] on span "Onsite Offers" at bounding box center [1206, 811] width 38 height 11
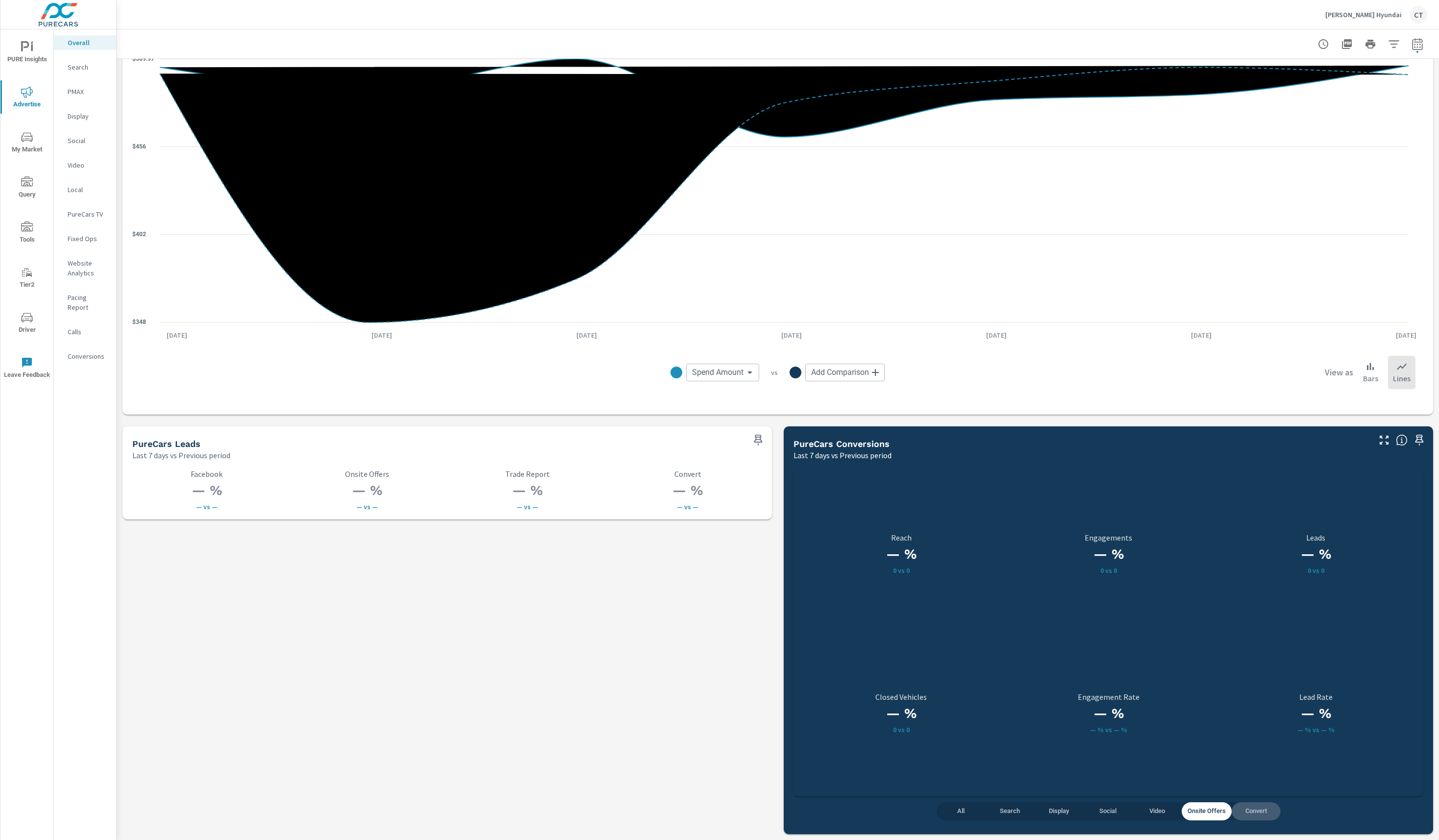
click at [1239, 808] on span "Convert" at bounding box center [1256, 811] width 37 height 11
click at [953, 809] on span "All" at bounding box center [961, 811] width 37 height 11
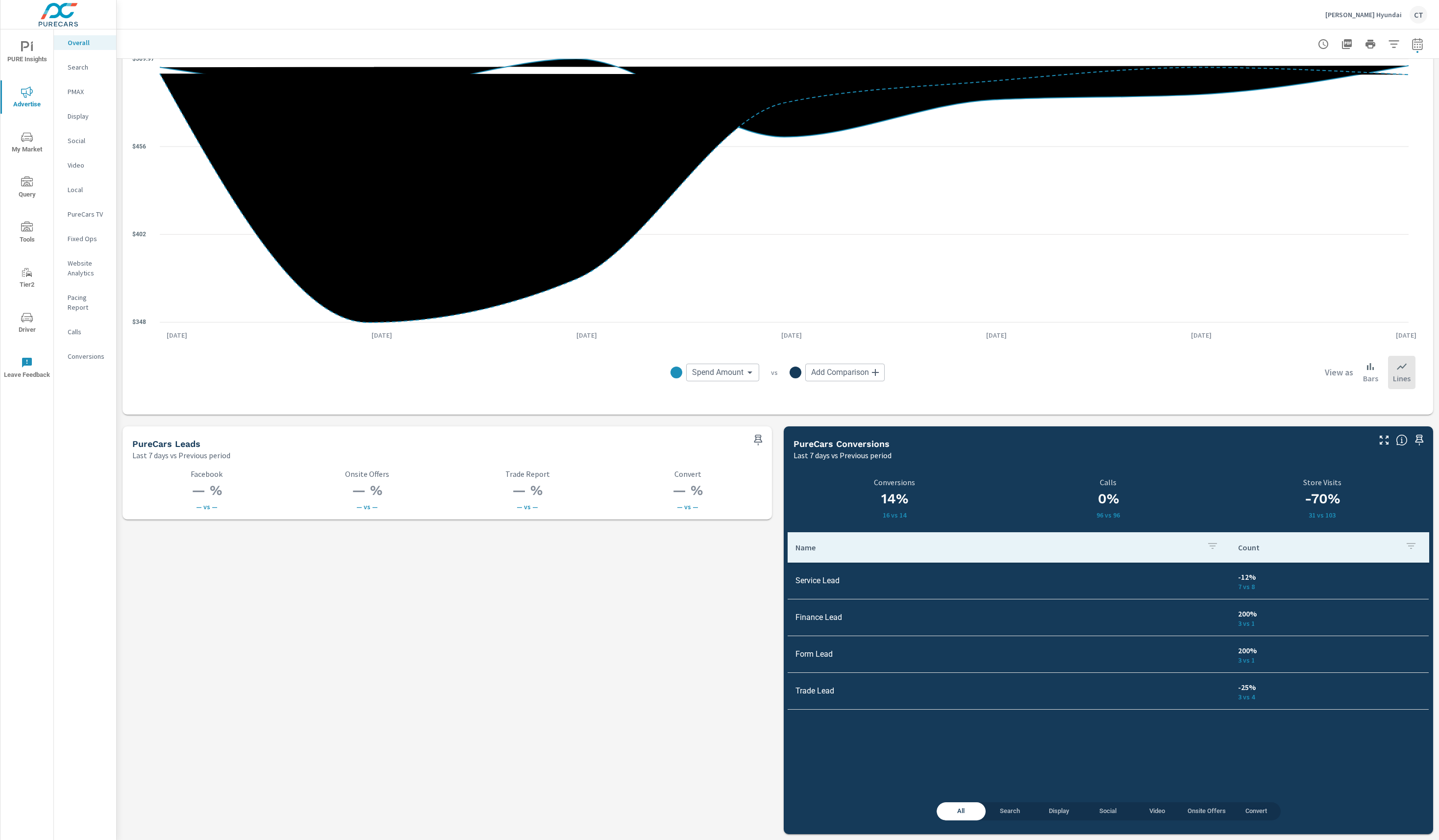
click at [84, 351] on p "Conversions" at bounding box center [88, 356] width 41 height 9
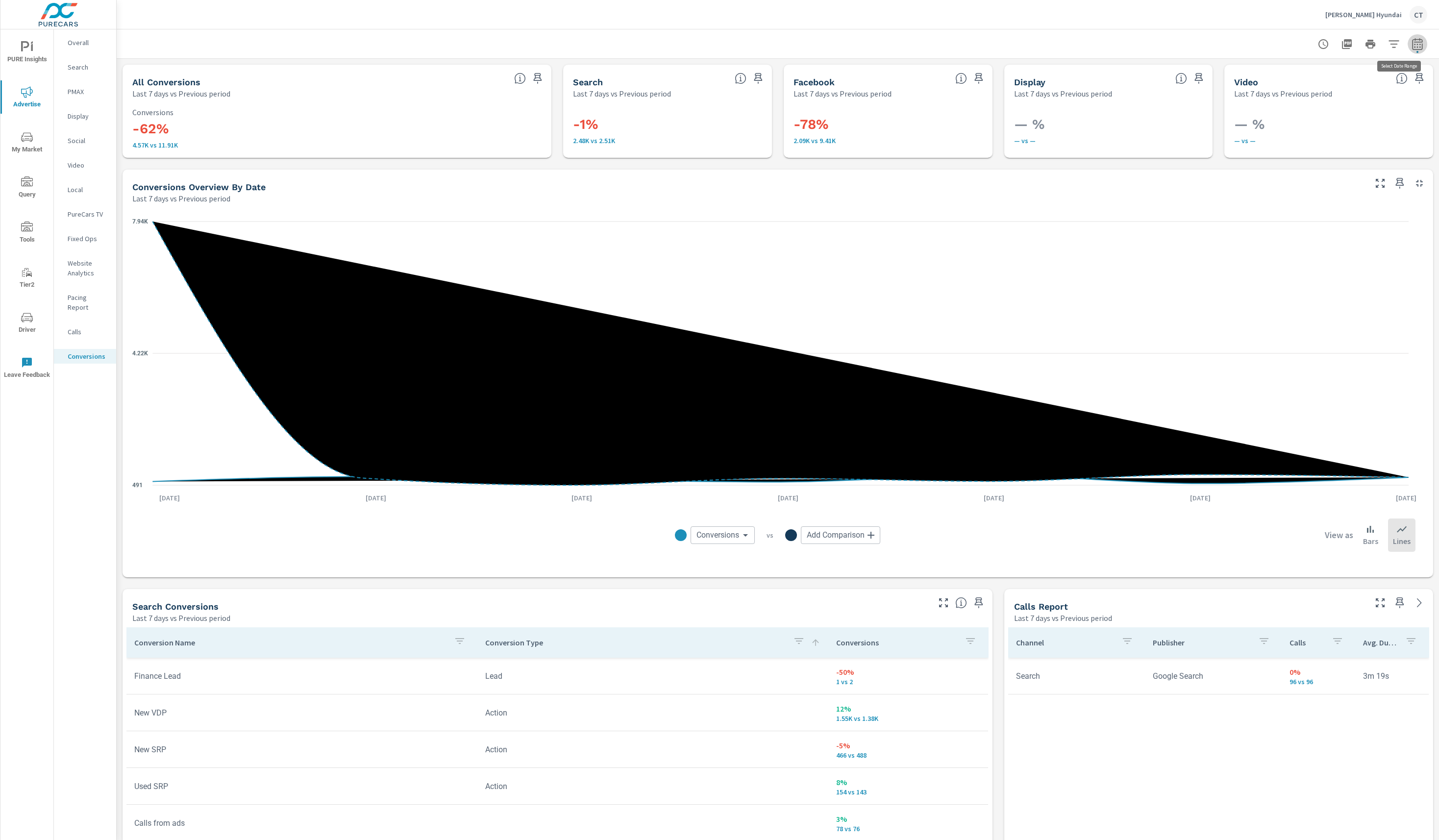
click at [1408, 51] on button "button" at bounding box center [1417, 44] width 20 height 20
select select "Last 7 days"
select select "Previous period"
click at [1352, 88] on select "Custom Yesterday Last week Last 7 days Last 14 days Last 30 days Last 45 days L…" at bounding box center [1324, 85] width 98 height 20
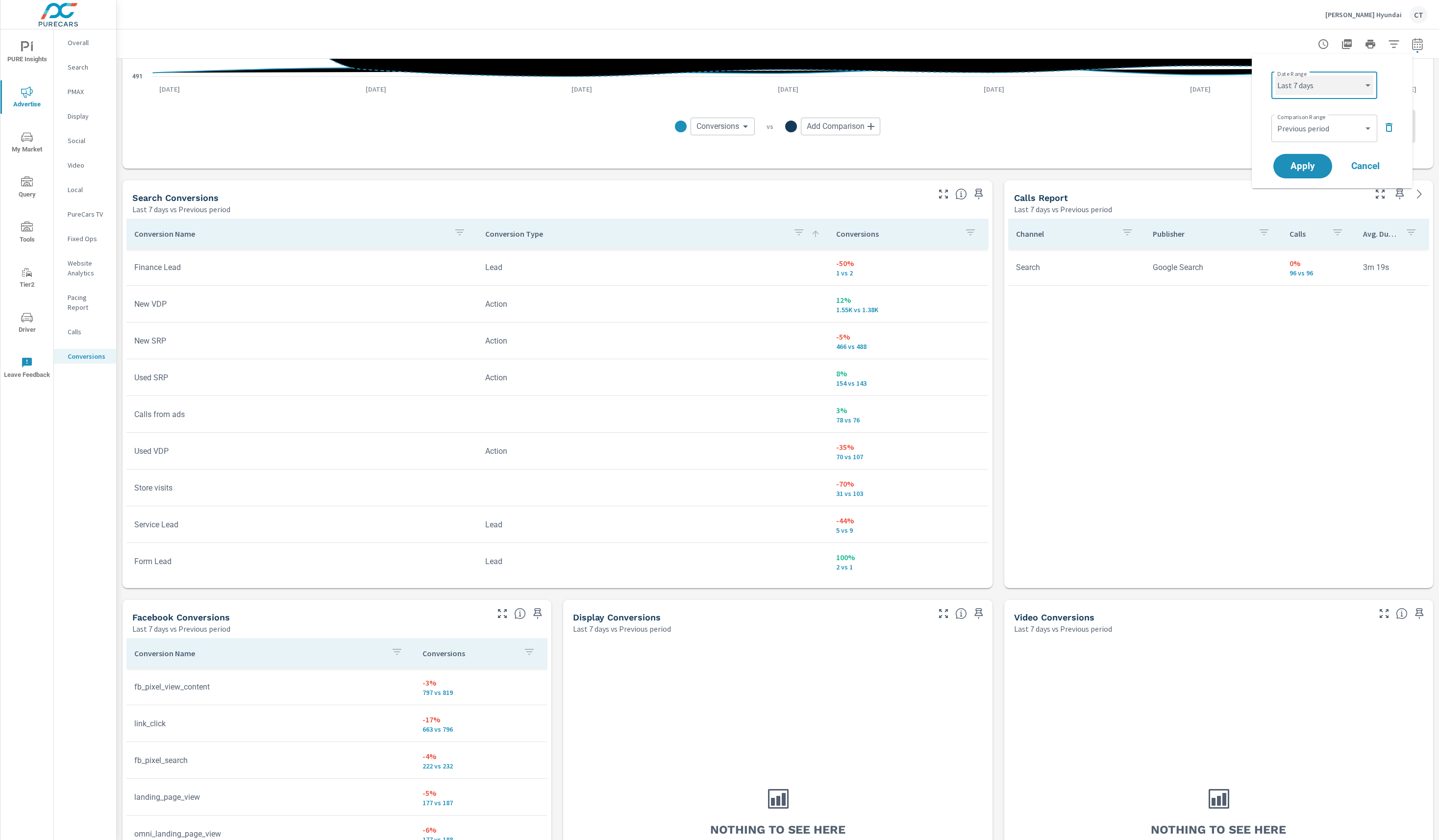
scroll to position [408, 0]
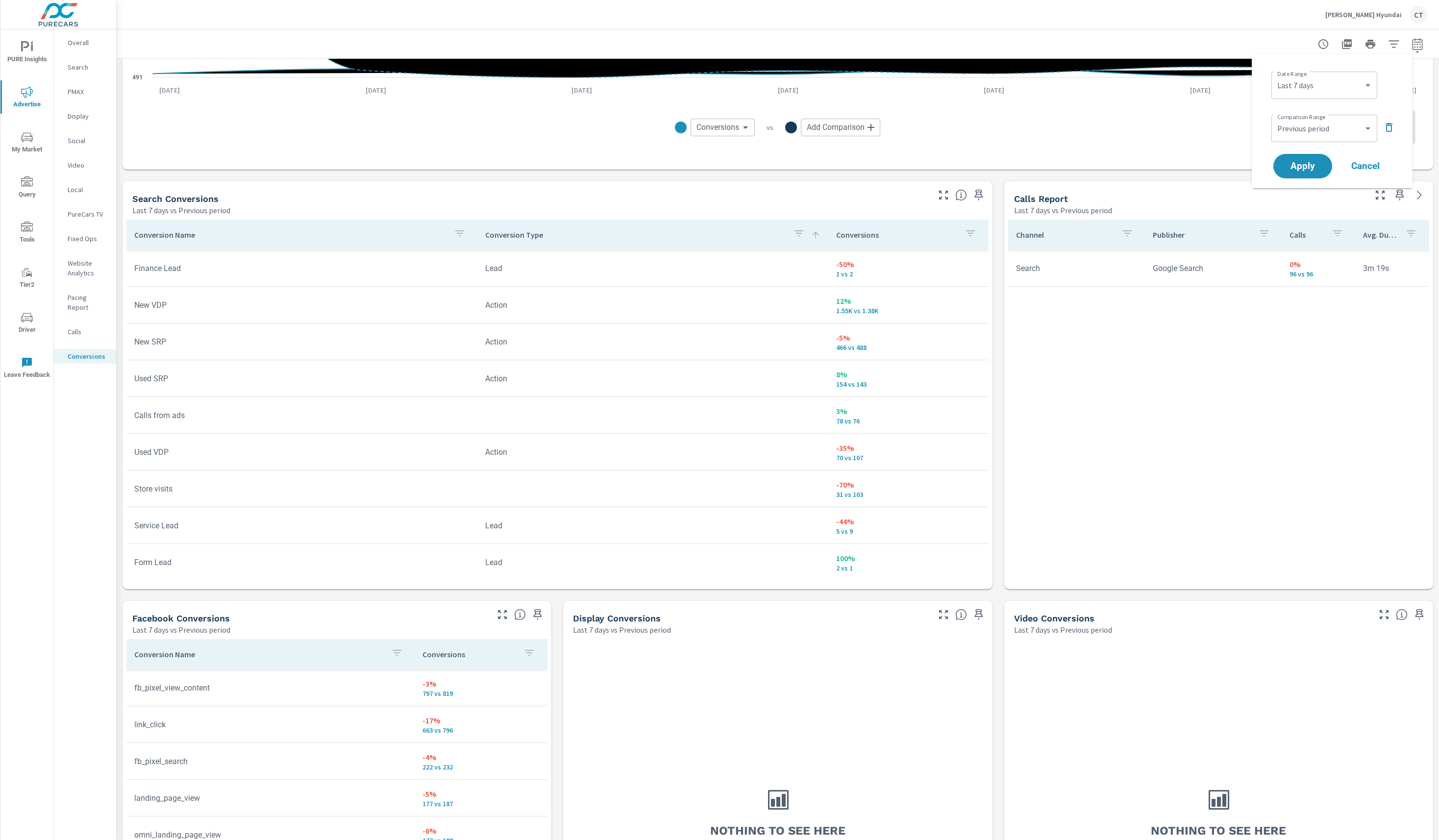
click at [987, 296] on div "All Conversions Last 7 days vs Previous period -62% 4.57K vs 11.91K Conversions…" at bounding box center [778, 332] width 1322 height 1363
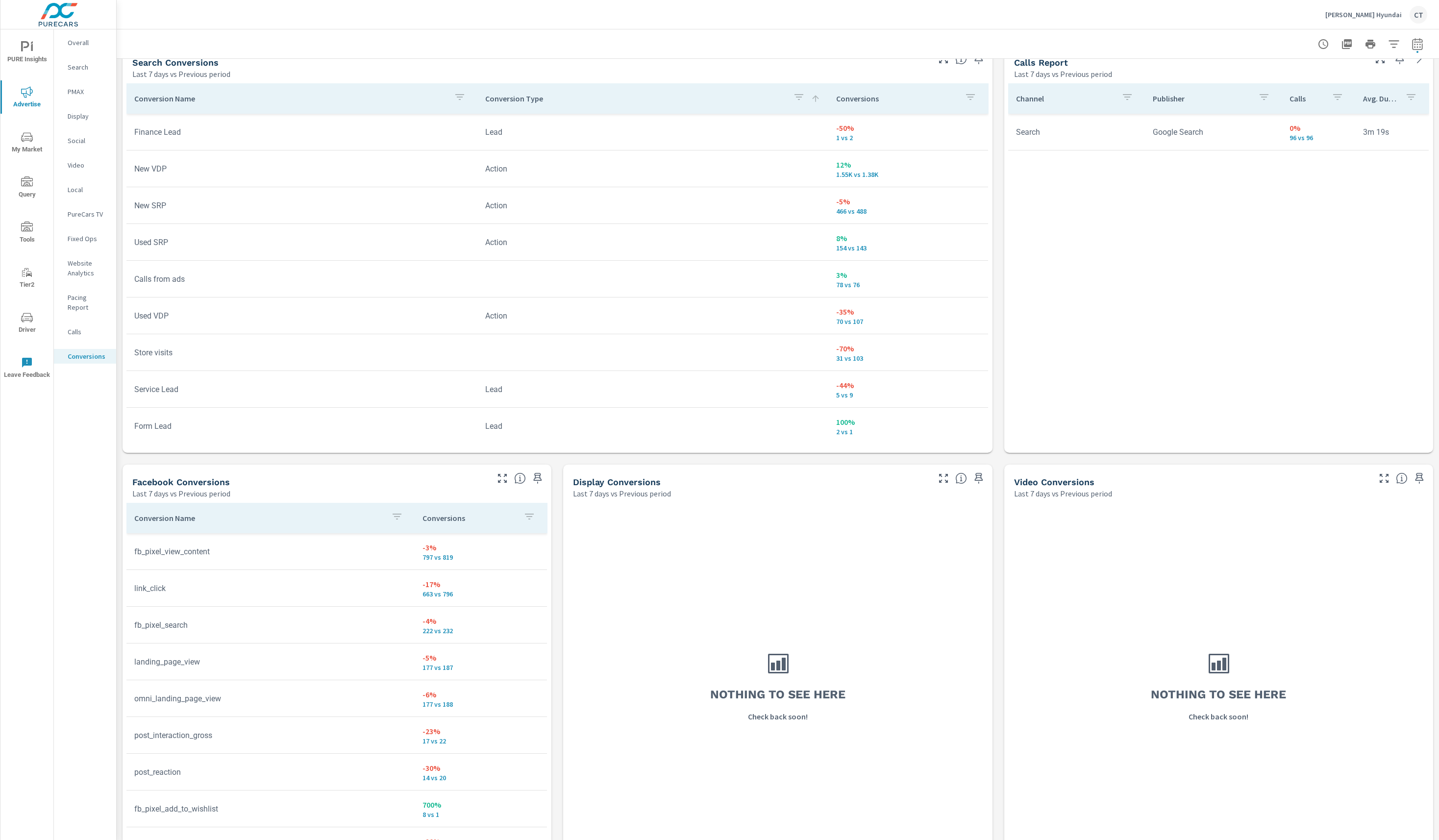
scroll to position [582, 0]
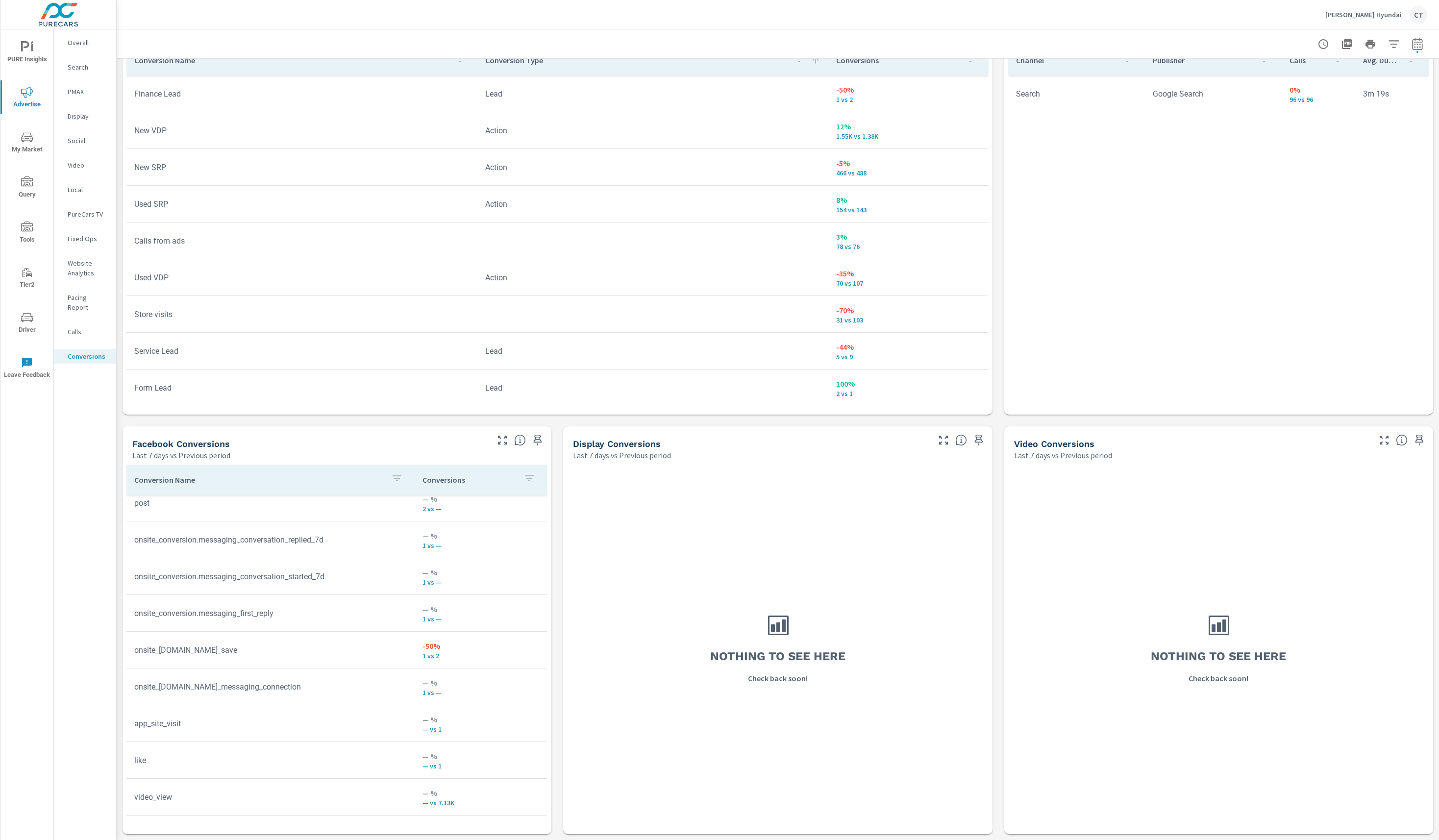
scroll to position [35, 0]
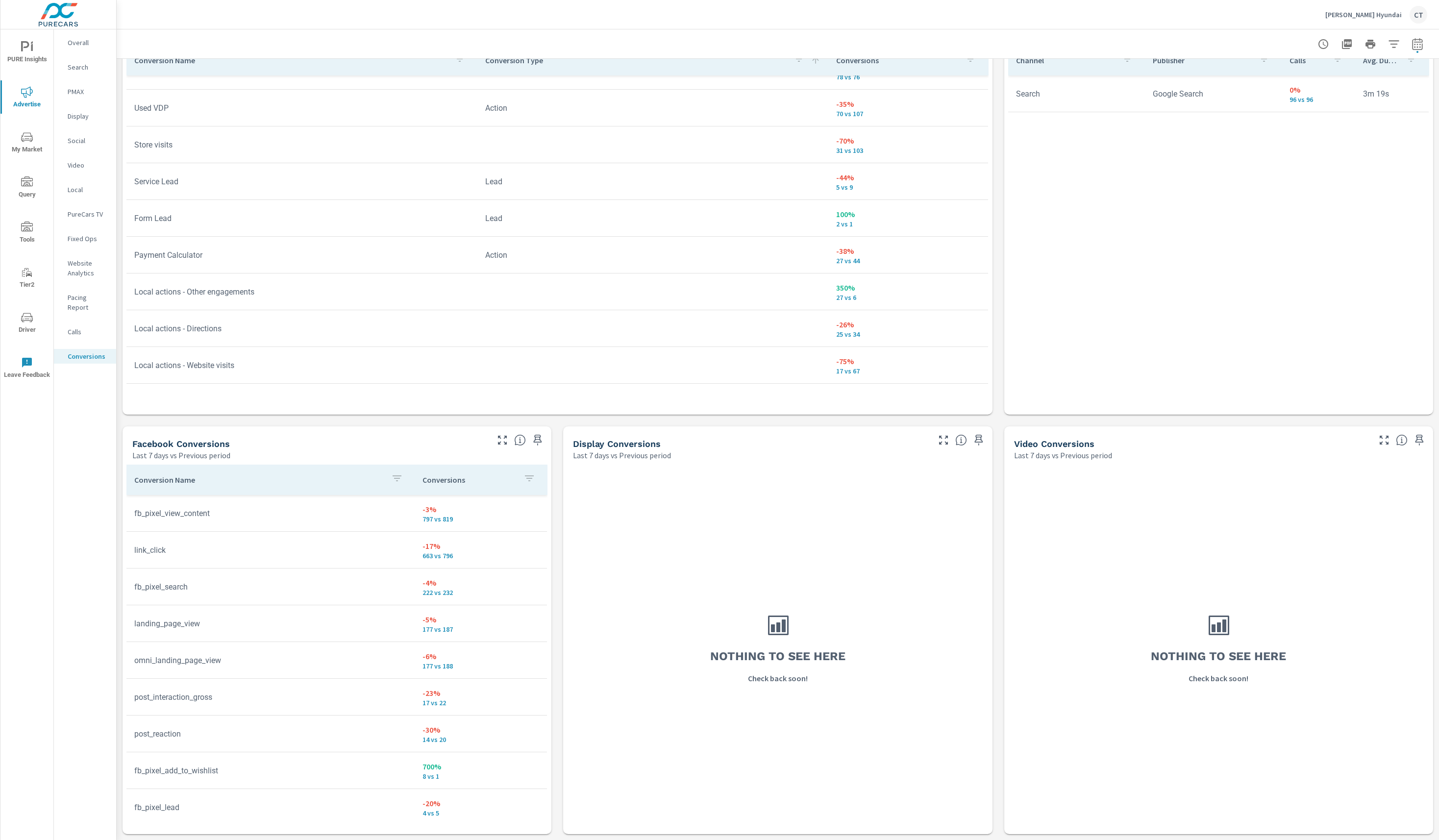
scroll to position [175, 0]
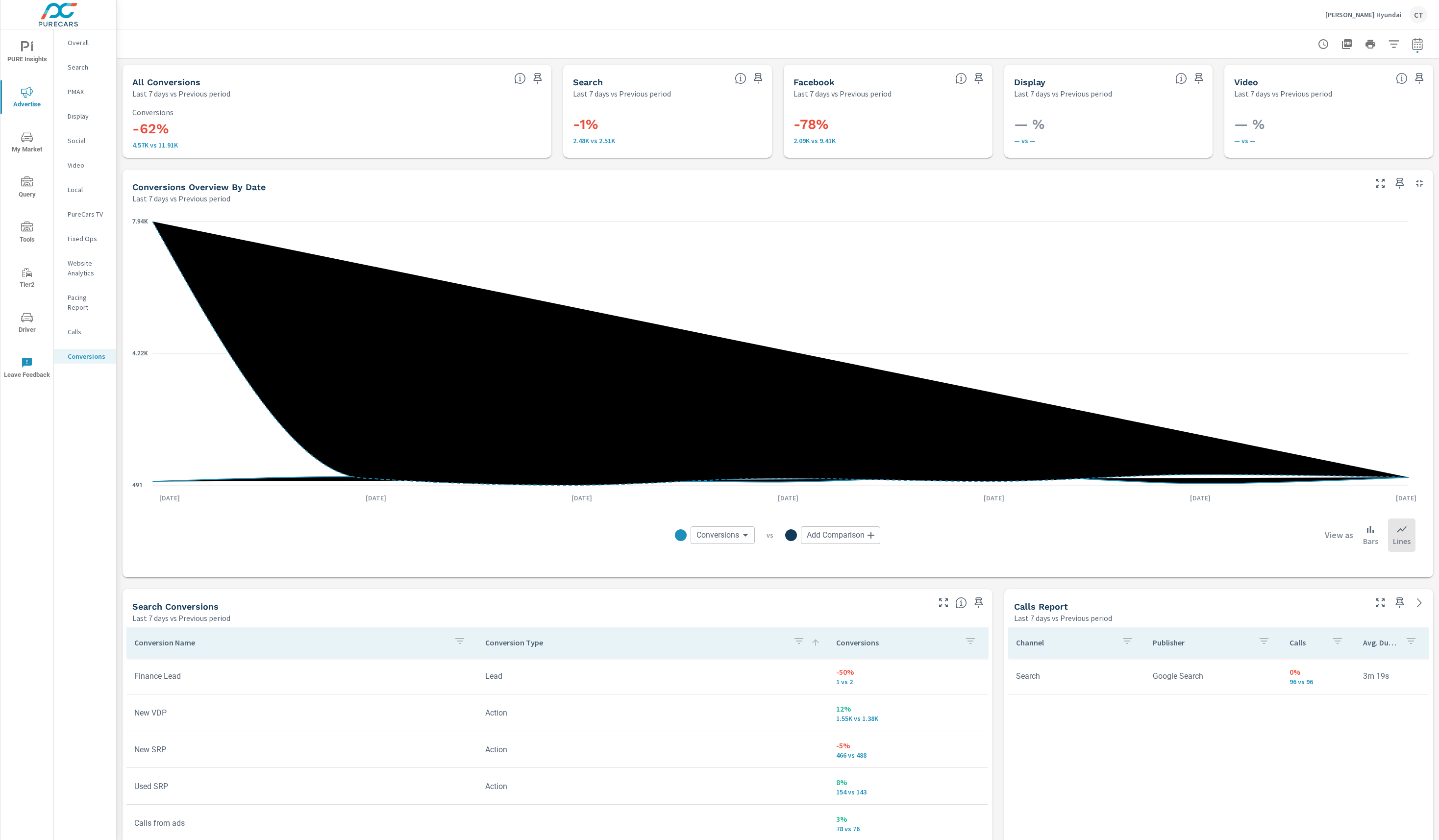
click at [91, 269] on p "Website Analytics" at bounding box center [88, 268] width 41 height 20
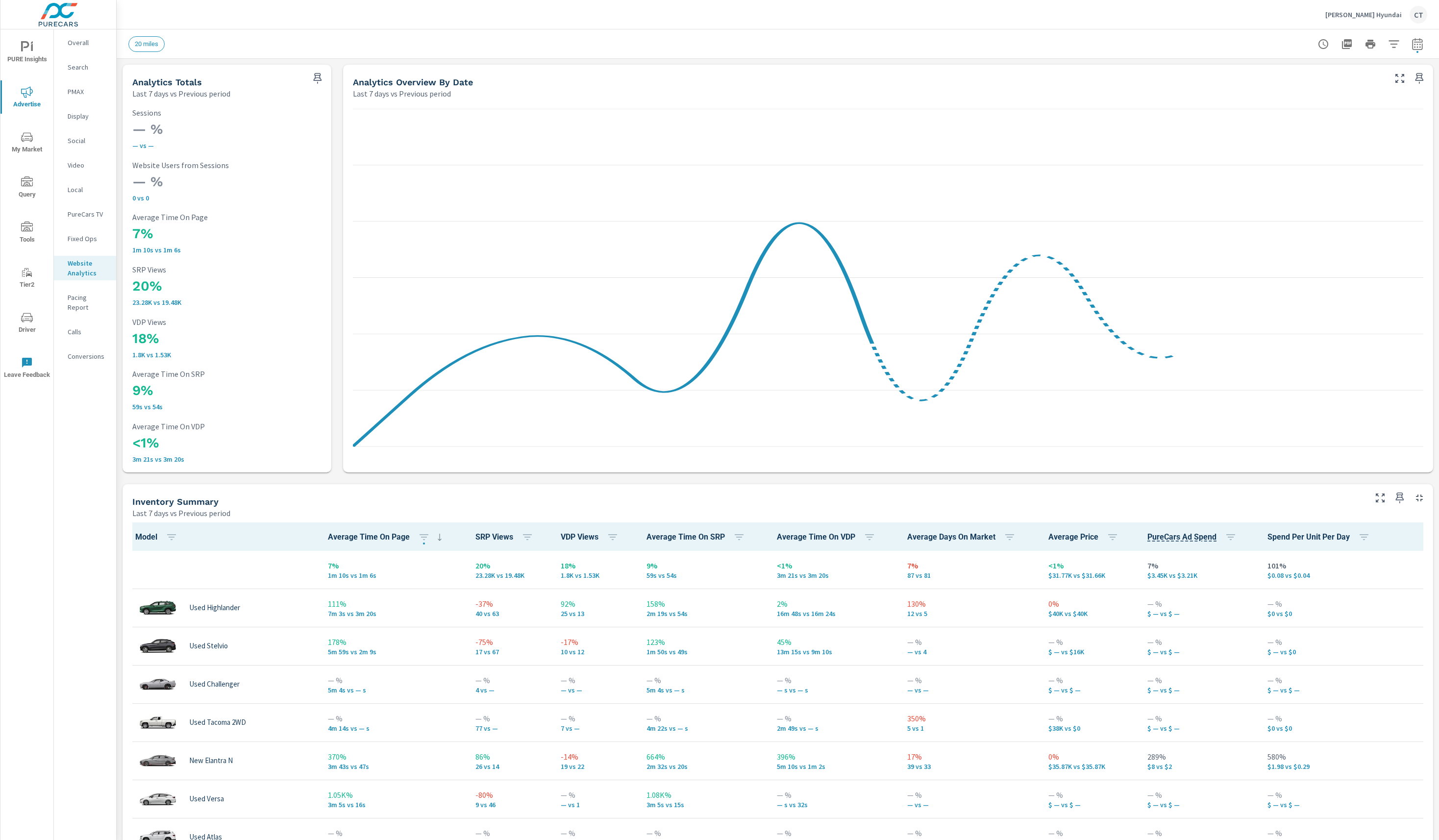
scroll to position [1, 0]
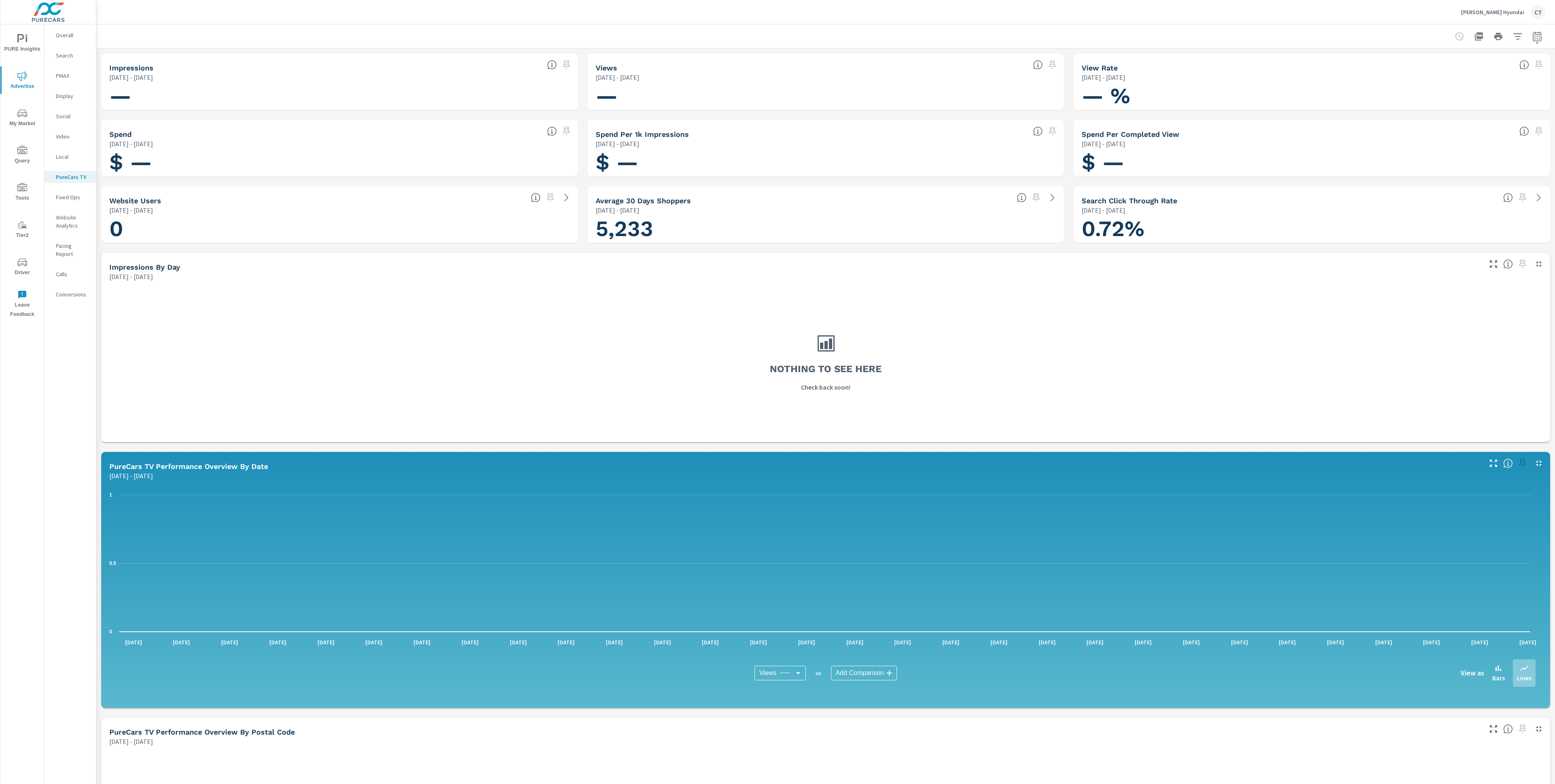
click at [35, 276] on span "Driver" at bounding box center [22, 267] width 39 height 20
